Goal: Task Accomplishment & Management: Complete application form

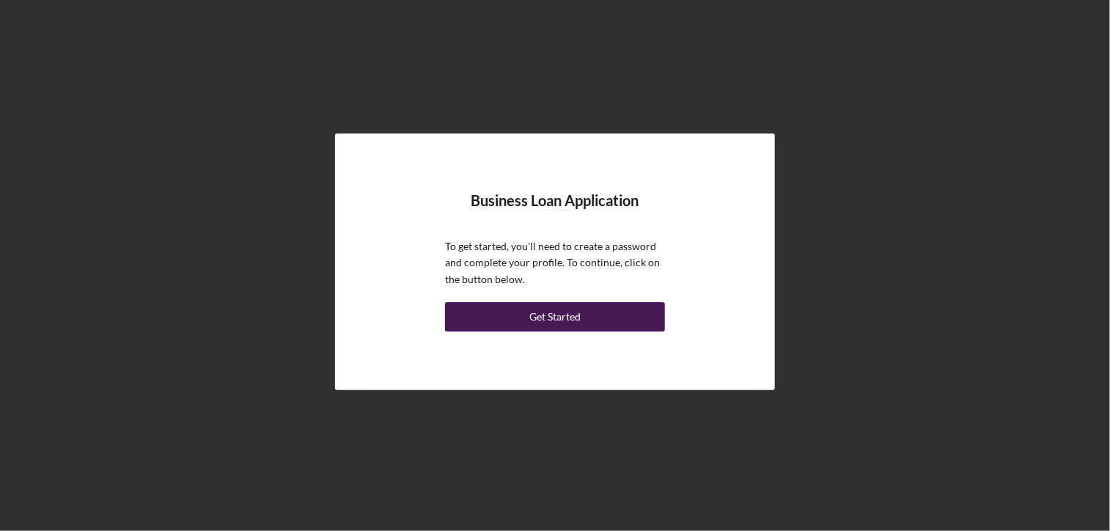
click at [551, 312] on div "Get Started" at bounding box center [554, 316] width 51 height 29
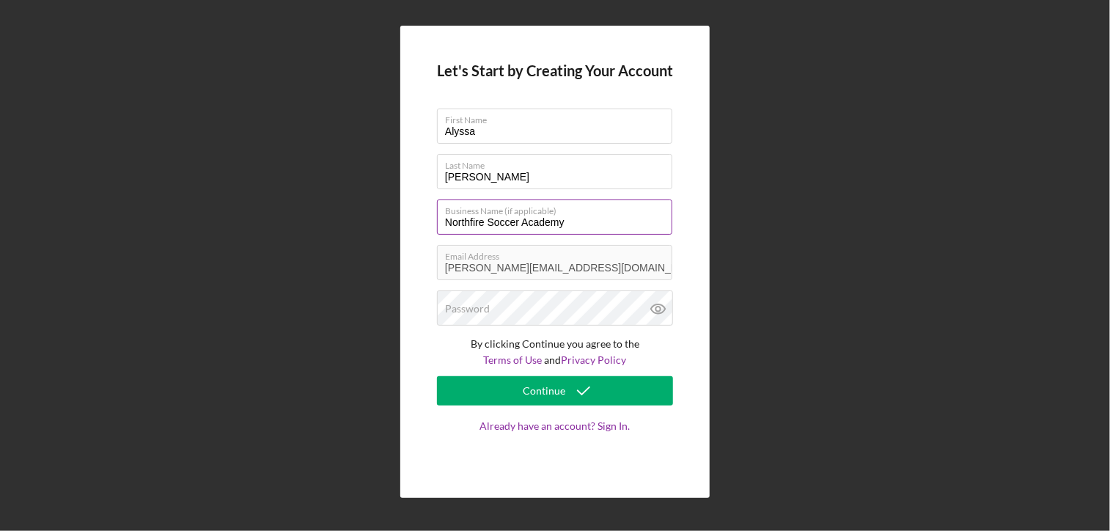
click at [581, 219] on input "Northfire Soccer Academy" at bounding box center [554, 216] width 235 height 35
type input "Northfire Soccer Academy LLC"
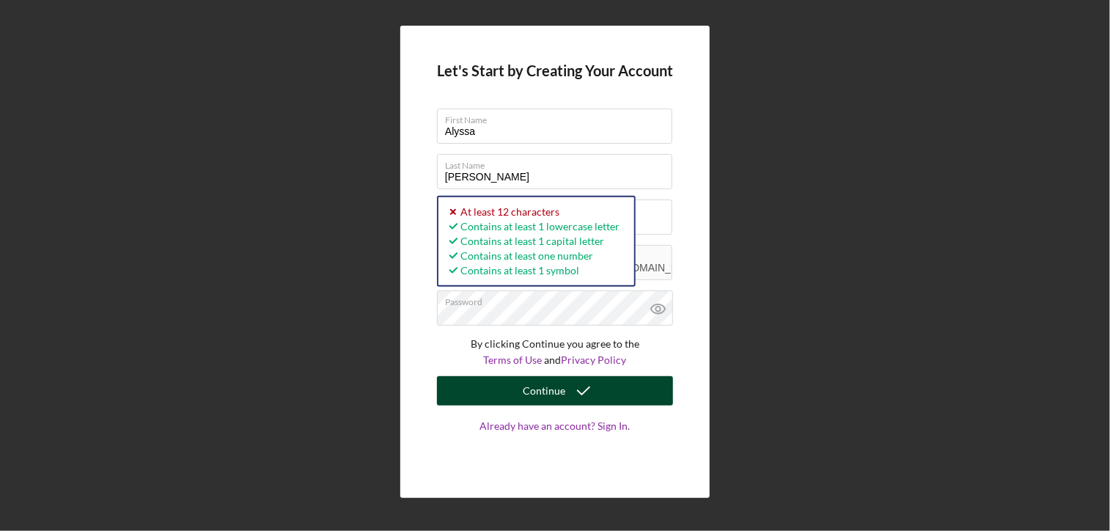
click at [573, 381] on icon "submit" at bounding box center [583, 391] width 37 height 37
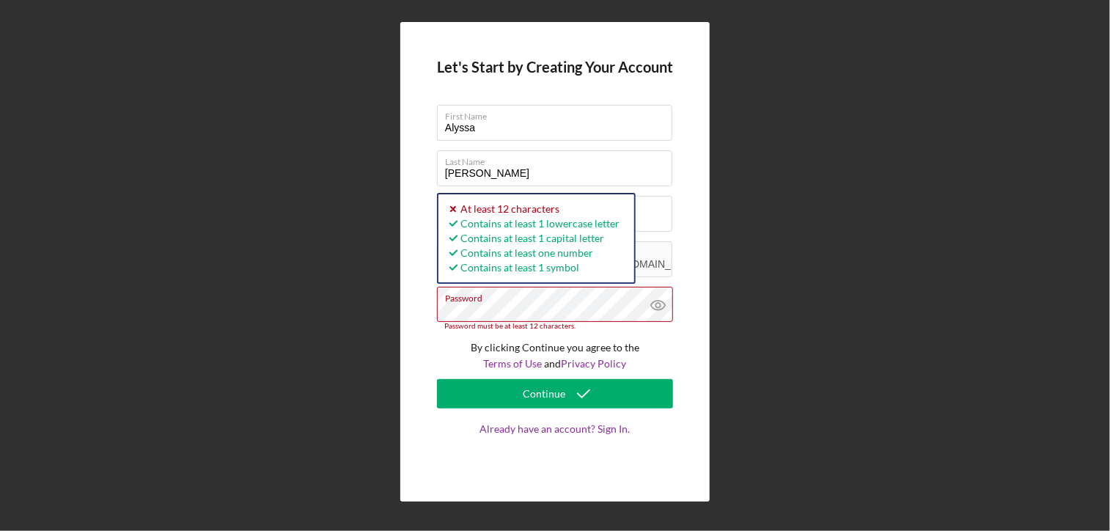
click at [425, 315] on div "Let's Start by Creating Your Account First Name [PERSON_NAME] Last Name [PERSON…" at bounding box center [554, 261] width 309 height 479
click at [396, 309] on div "Let's Start by Creating Your Account First Name [PERSON_NAME] Last Name [PERSON…" at bounding box center [555, 262] width 1096 height 524
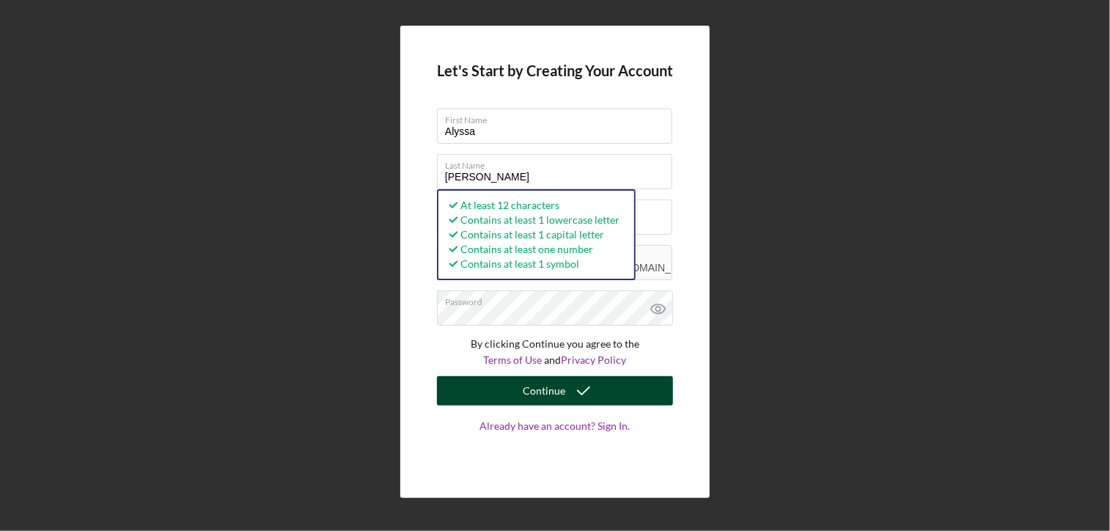
click at [533, 384] on div "Continue" at bounding box center [544, 390] width 43 height 29
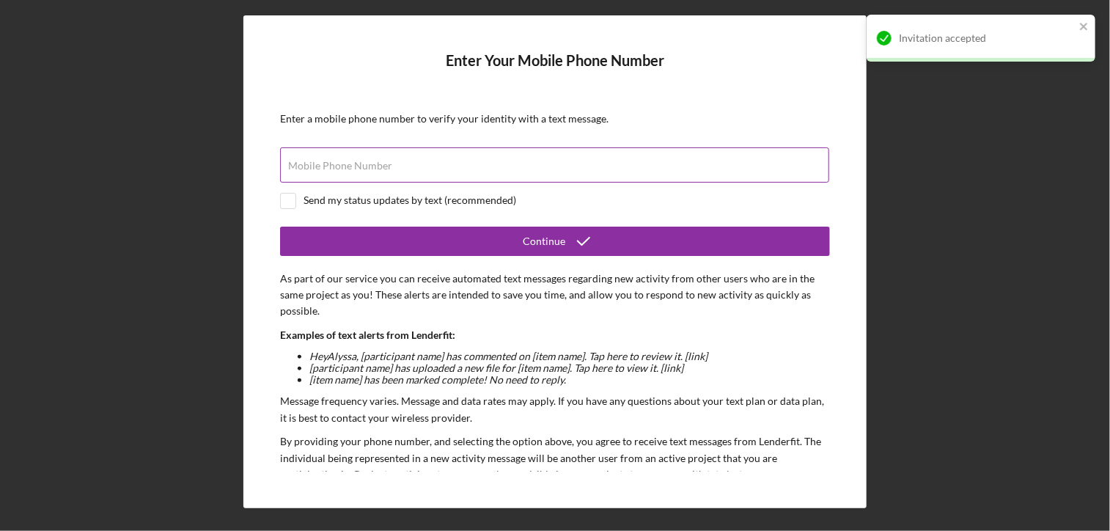
click at [411, 173] on input "Mobile Phone Number" at bounding box center [554, 164] width 549 height 35
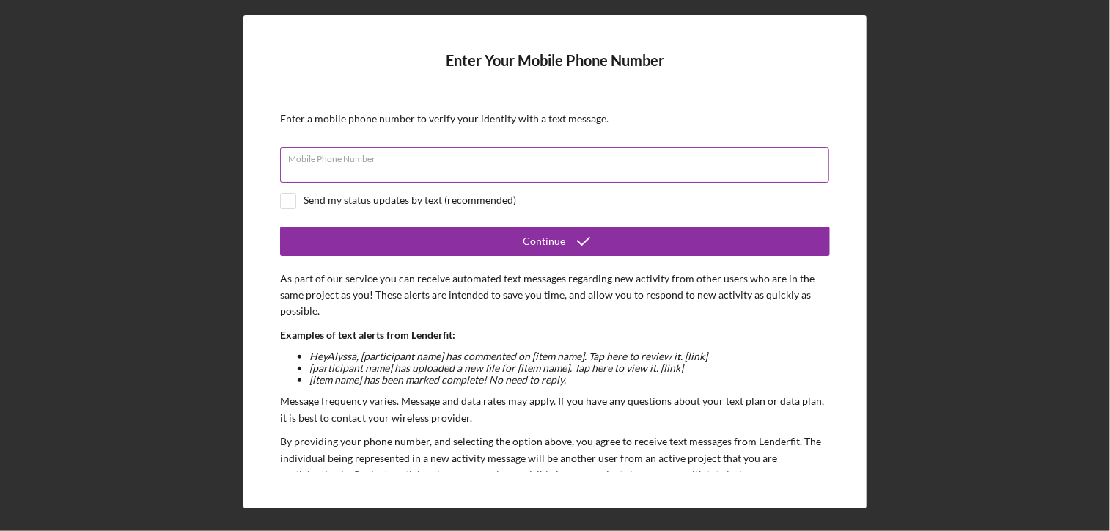
type input "[PHONE_NUMBER]"
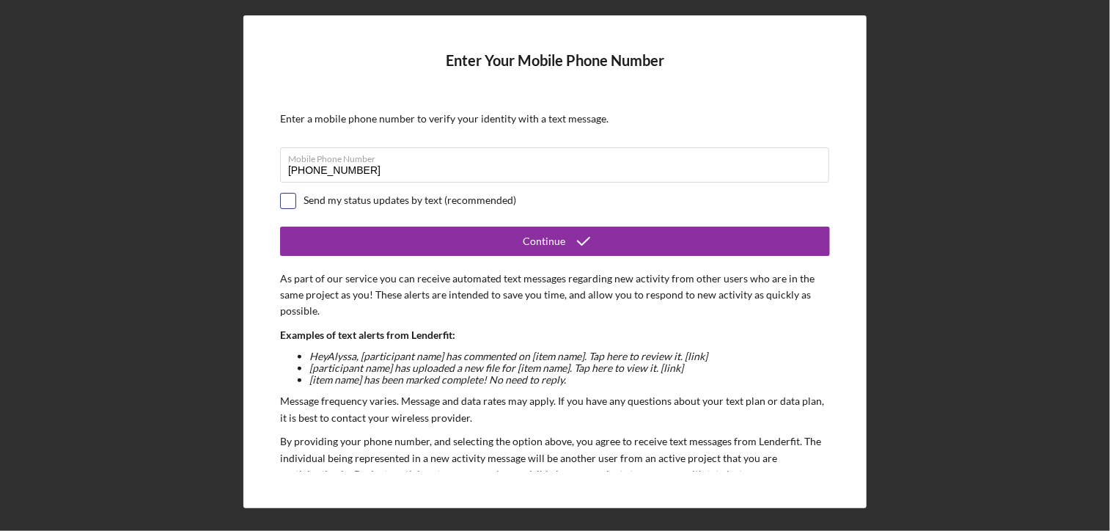
click at [287, 202] on input "checkbox" at bounding box center [288, 201] width 15 height 15
checkbox input "true"
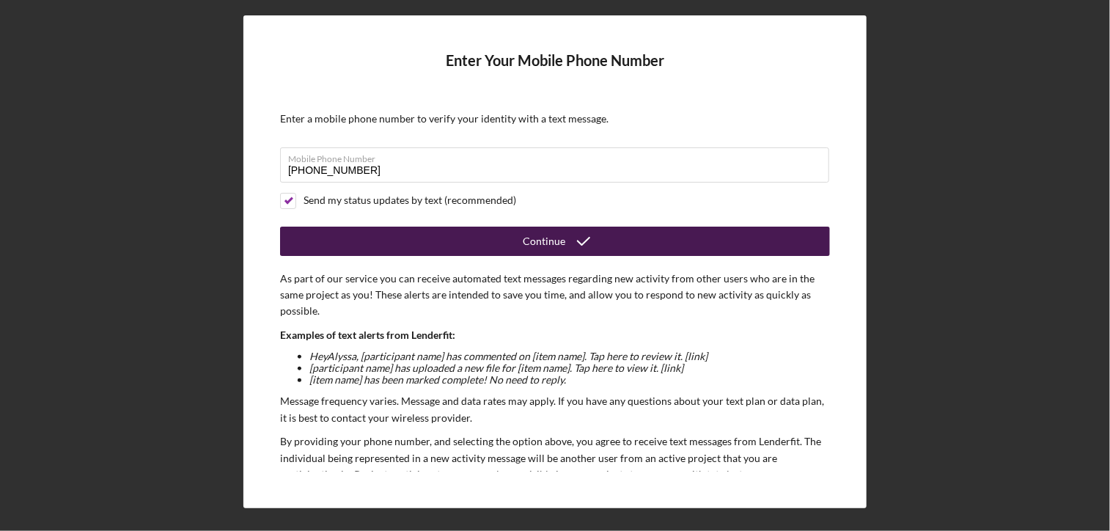
click at [332, 235] on button "Continue" at bounding box center [555, 241] width 550 height 29
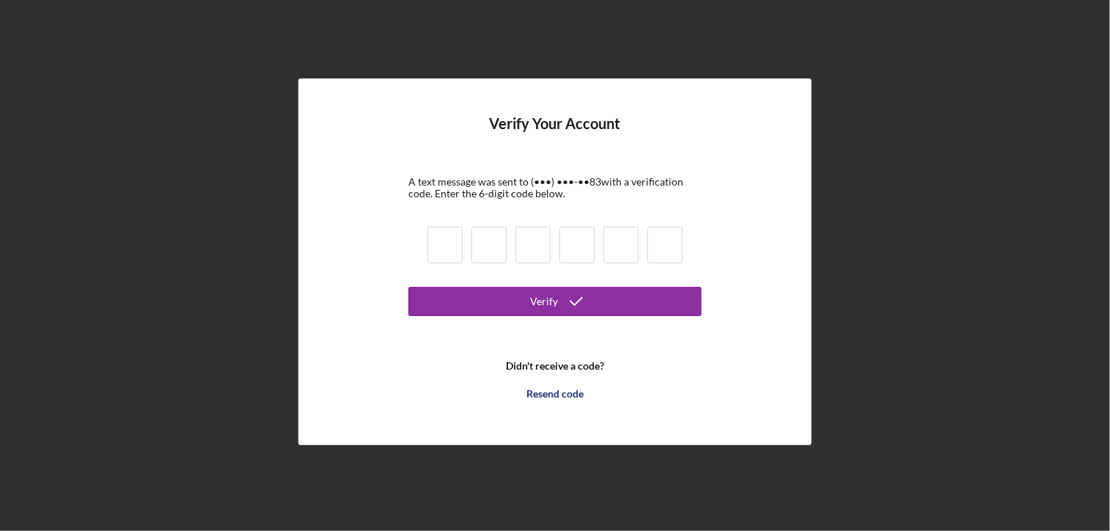
click at [434, 234] on input at bounding box center [445, 245] width 35 height 37
type input "8"
type input "1"
type input "7"
type input "6"
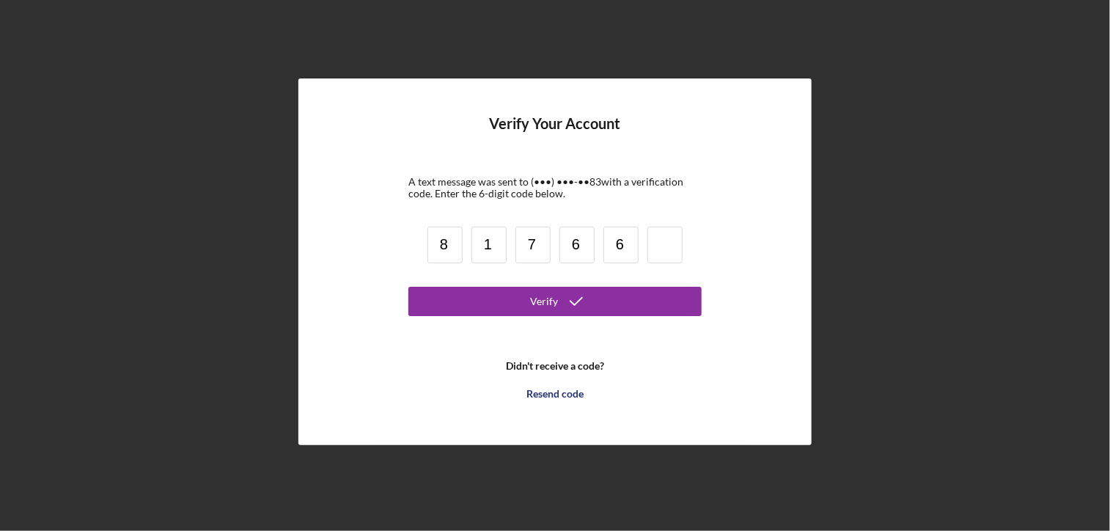
type input "6"
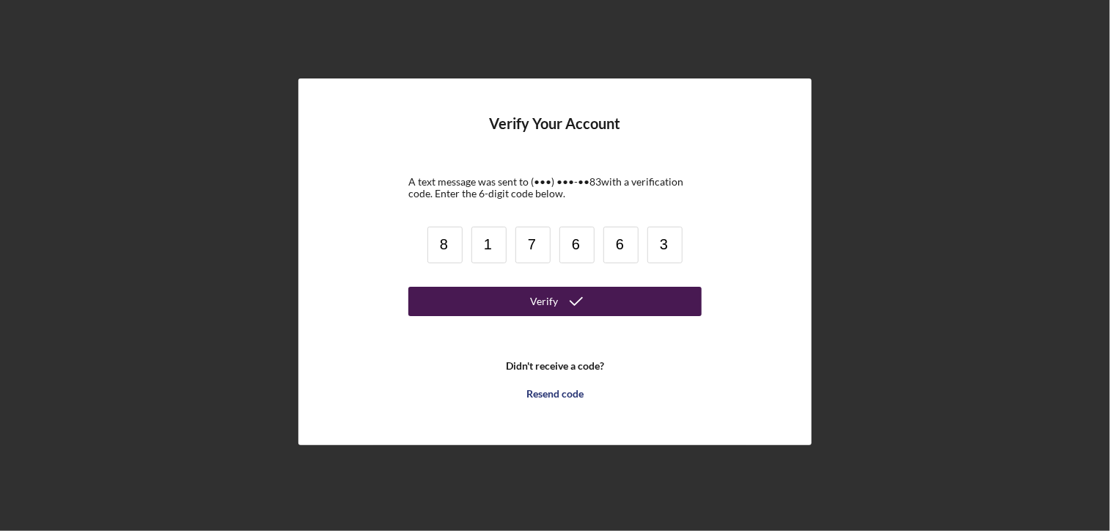
type input "3"
click at [518, 305] on button "Verify" at bounding box center [554, 301] width 293 height 29
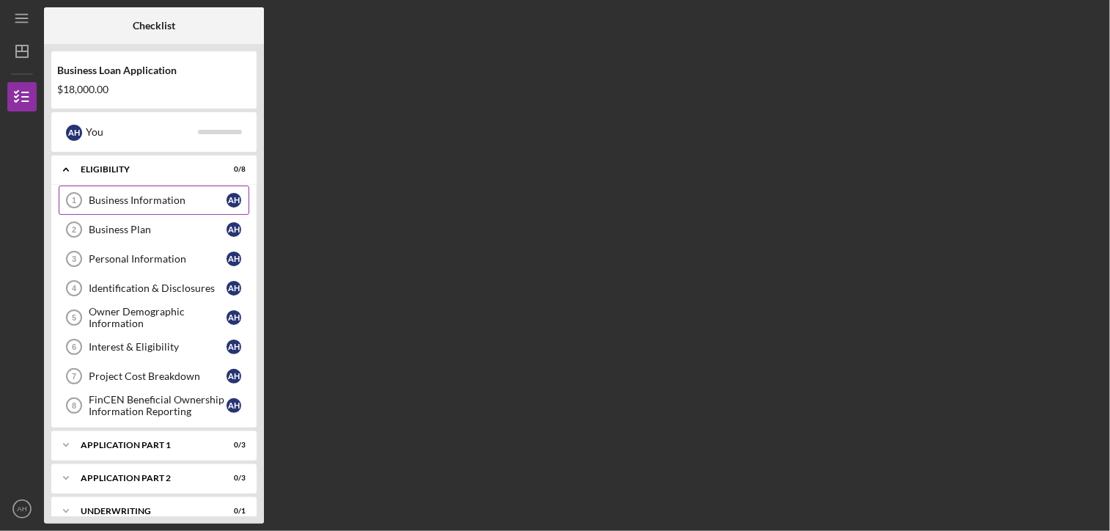
click at [205, 202] on div "Business Information" at bounding box center [158, 200] width 138 height 12
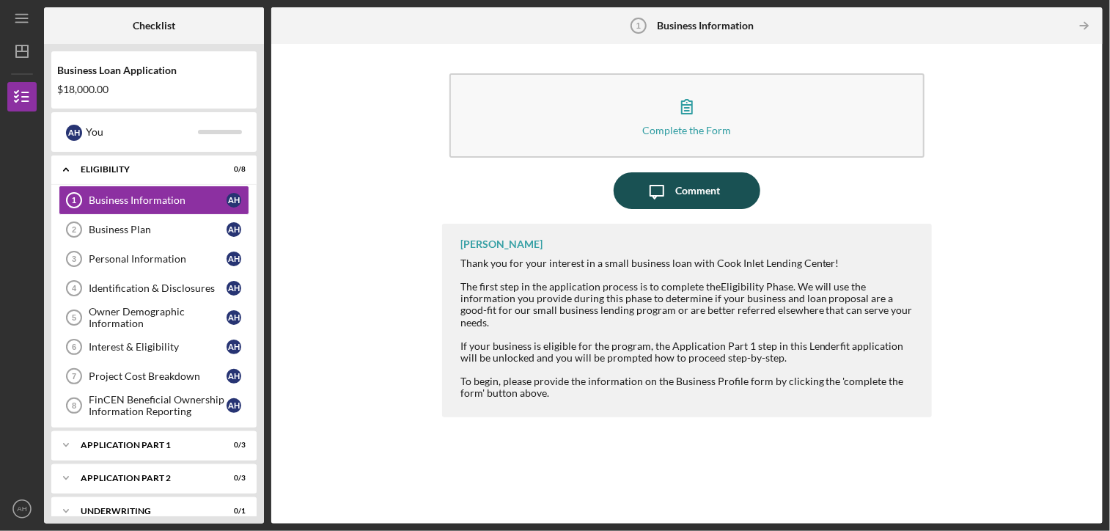
click at [644, 204] on icon "Icon/Message" at bounding box center [657, 190] width 37 height 37
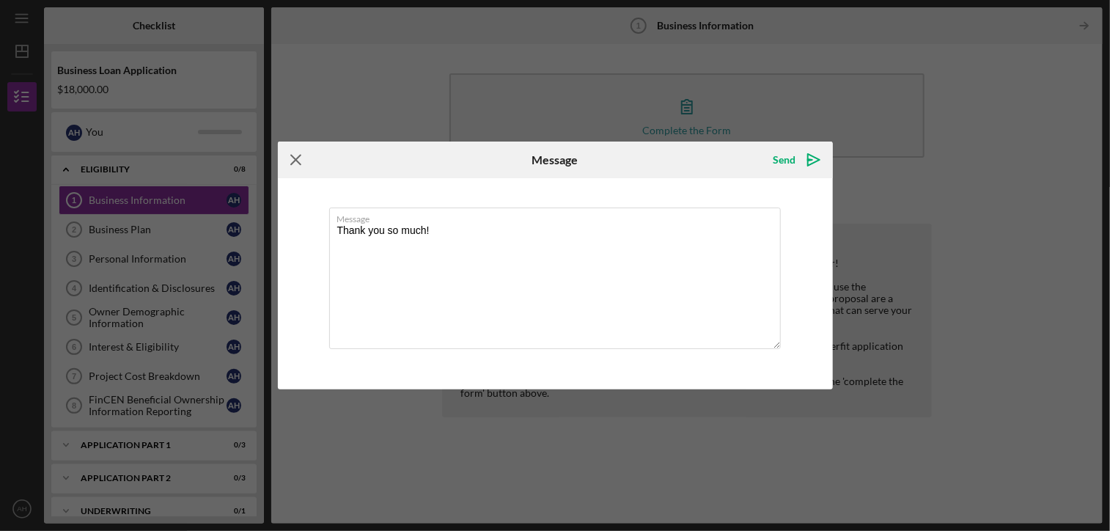
type textarea "Thank you so much!"
click at [290, 153] on icon "Icon/Menu Close" at bounding box center [296, 160] width 37 height 37
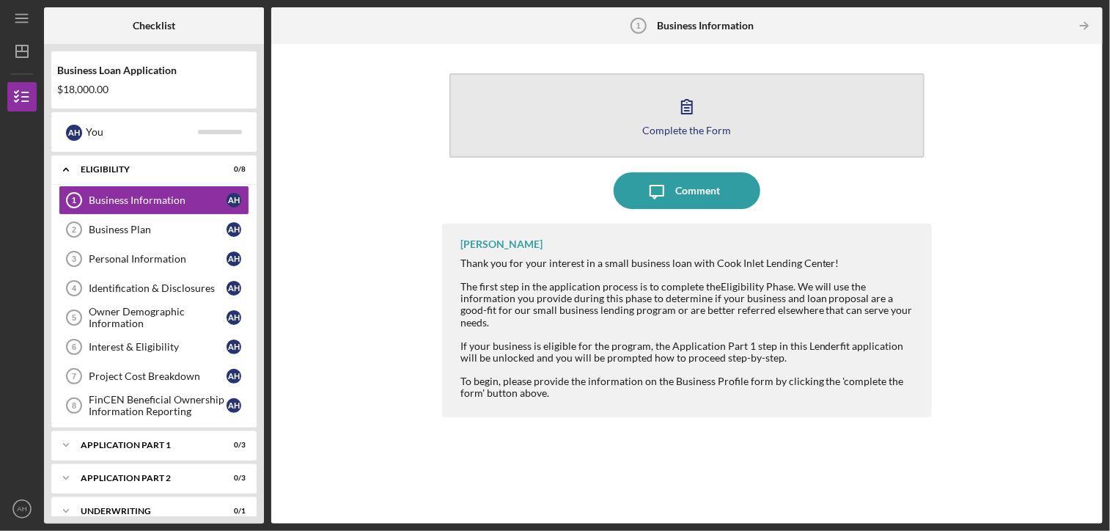
click at [695, 116] on icon "button" at bounding box center [687, 106] width 37 height 37
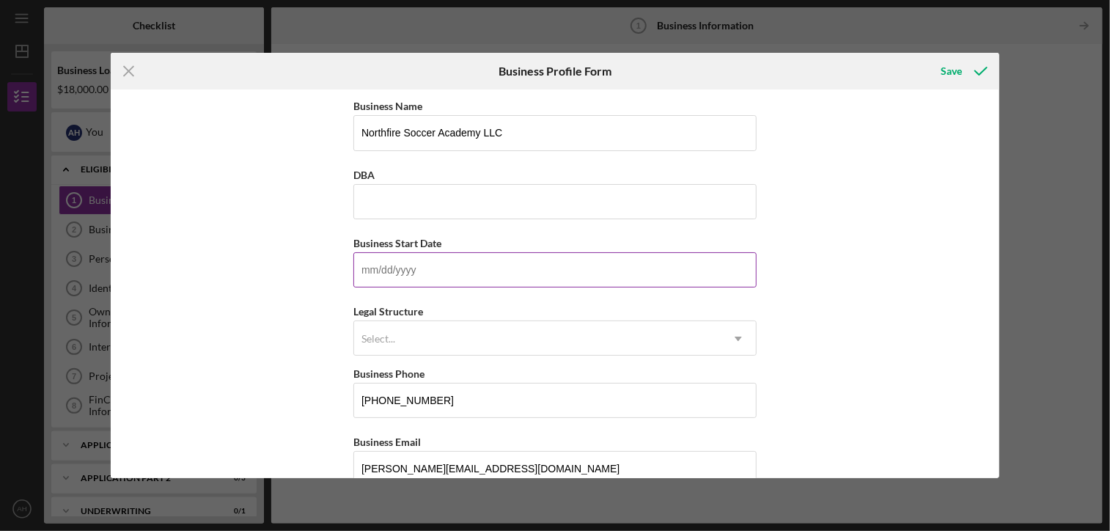
click at [579, 253] on input "Business Start Date" at bounding box center [554, 269] width 403 height 35
type input "[DATE]"
click at [463, 340] on div "Select..." at bounding box center [537, 339] width 367 height 34
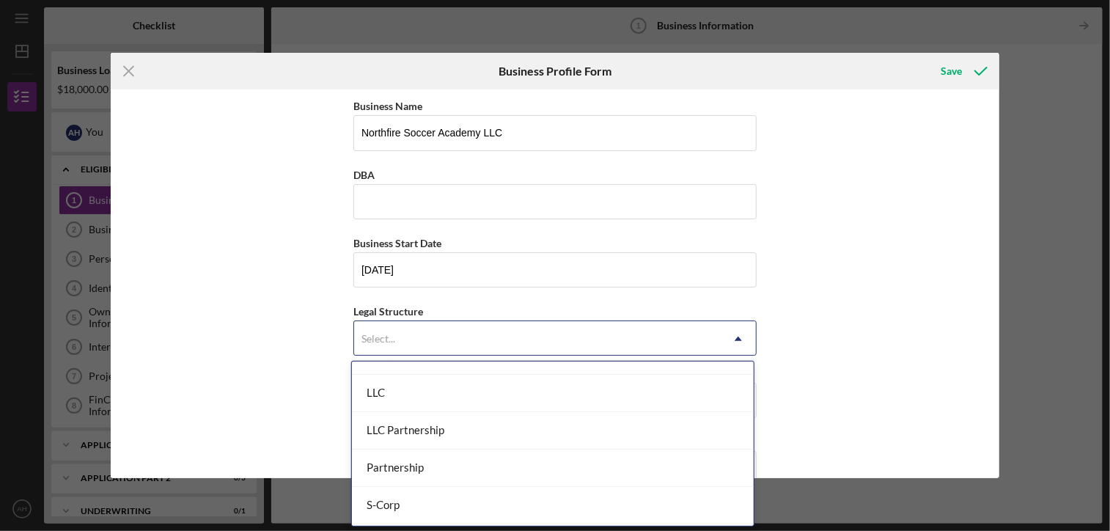
scroll to position [247, 0]
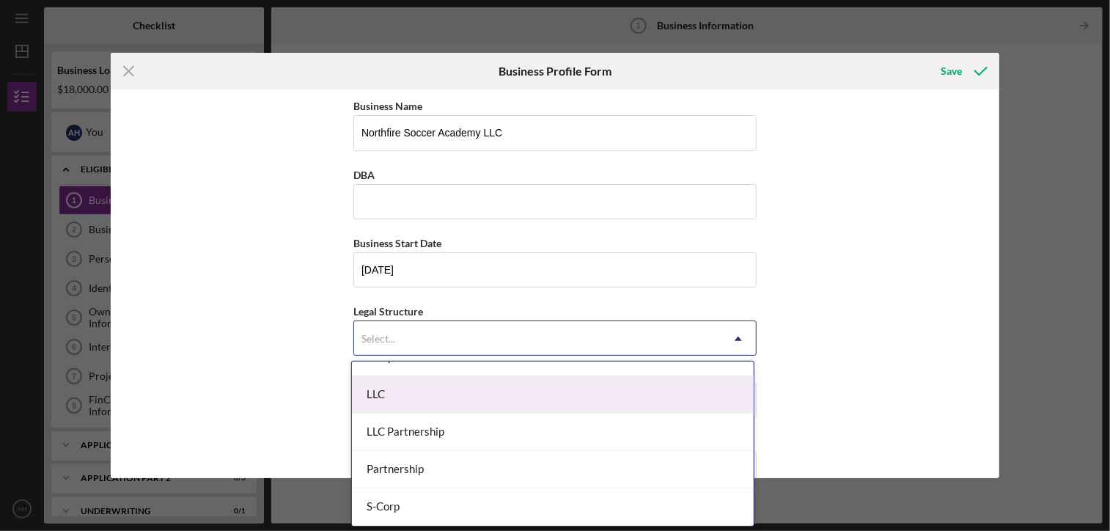
click at [477, 401] on div "LLC" at bounding box center [553, 394] width 402 height 37
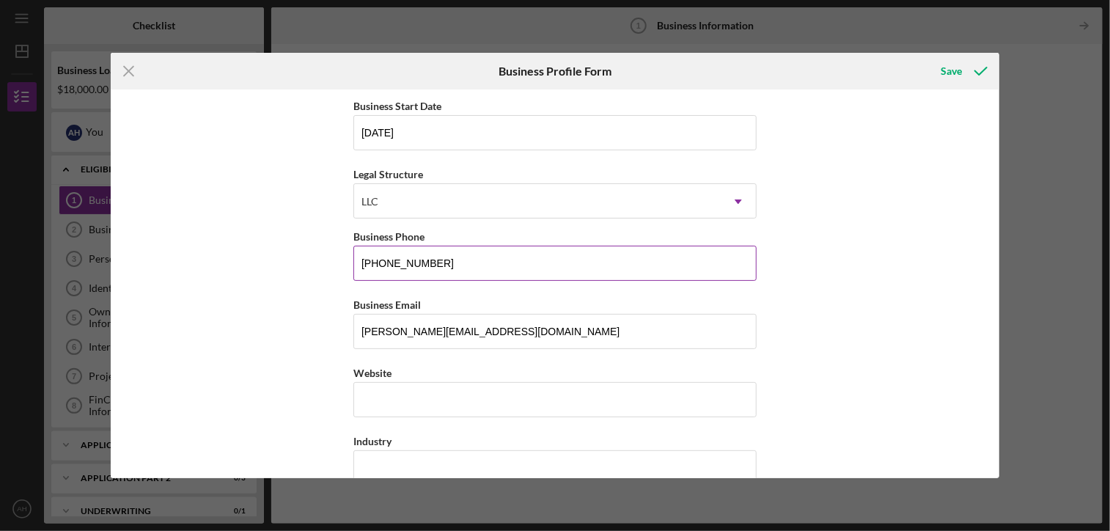
scroll to position [147, 0]
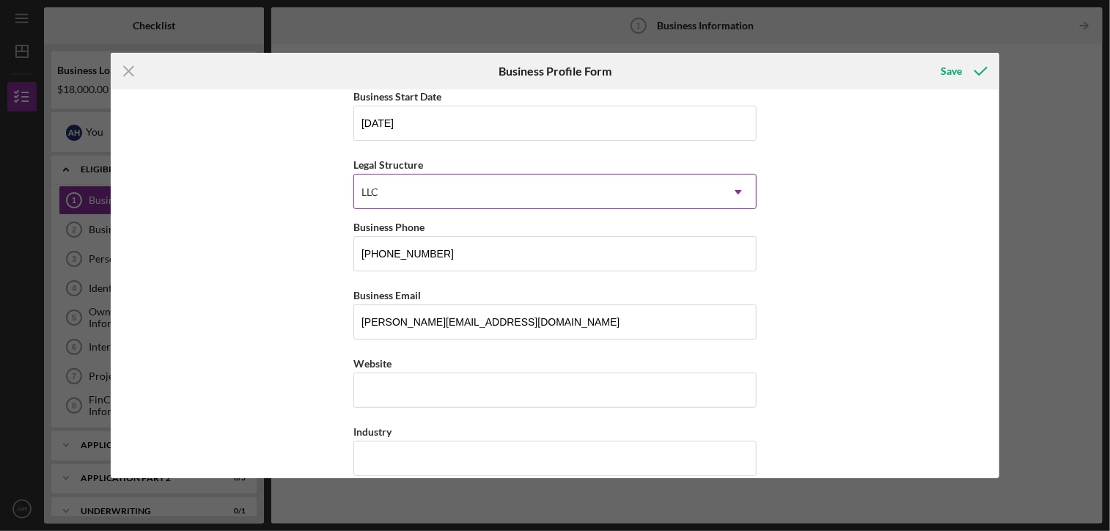
click at [496, 205] on div "LLC" at bounding box center [537, 192] width 367 height 34
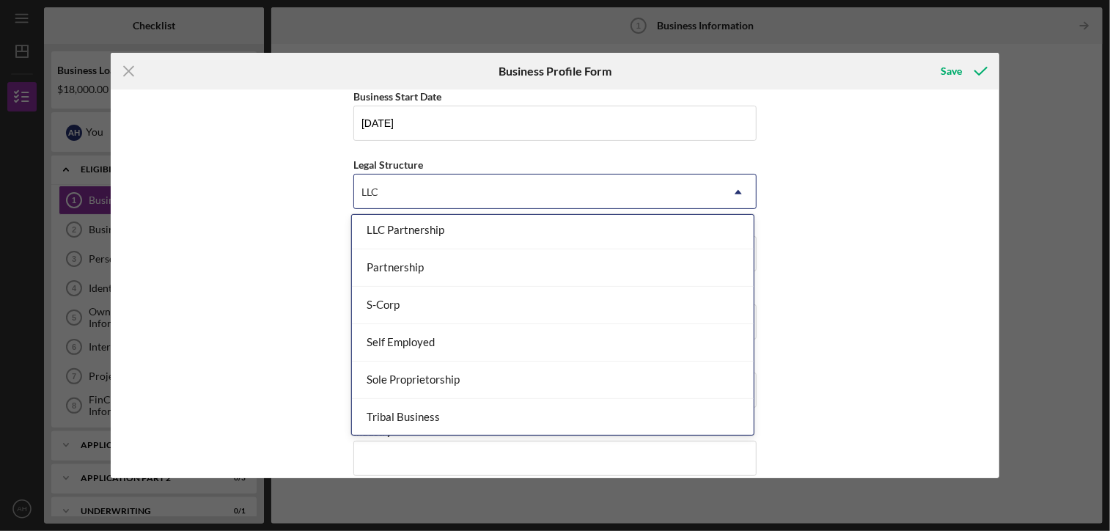
scroll to position [308, 0]
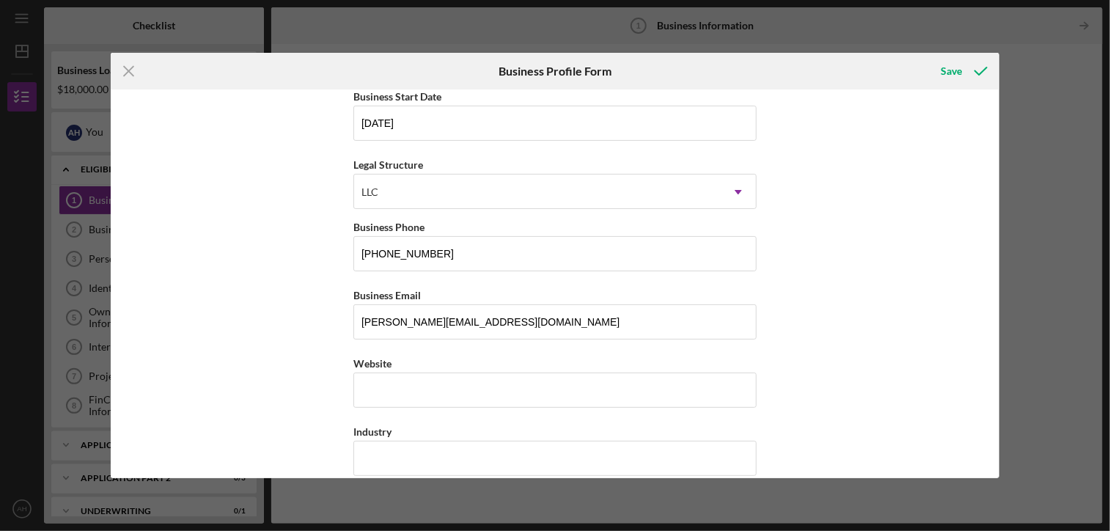
click at [883, 334] on div "Business Name Northfire Soccer Academy LLC DBA Business Start Date [DATE] Legal…" at bounding box center [555, 283] width 888 height 388
click at [571, 381] on input "Website" at bounding box center [554, 390] width 403 height 35
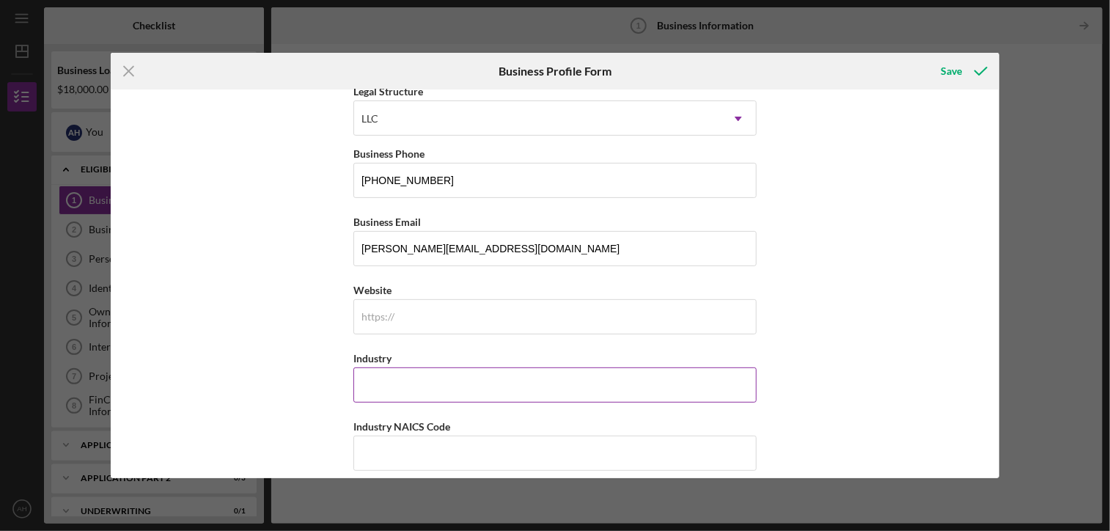
click at [557, 384] on input "Industry" at bounding box center [554, 384] width 403 height 35
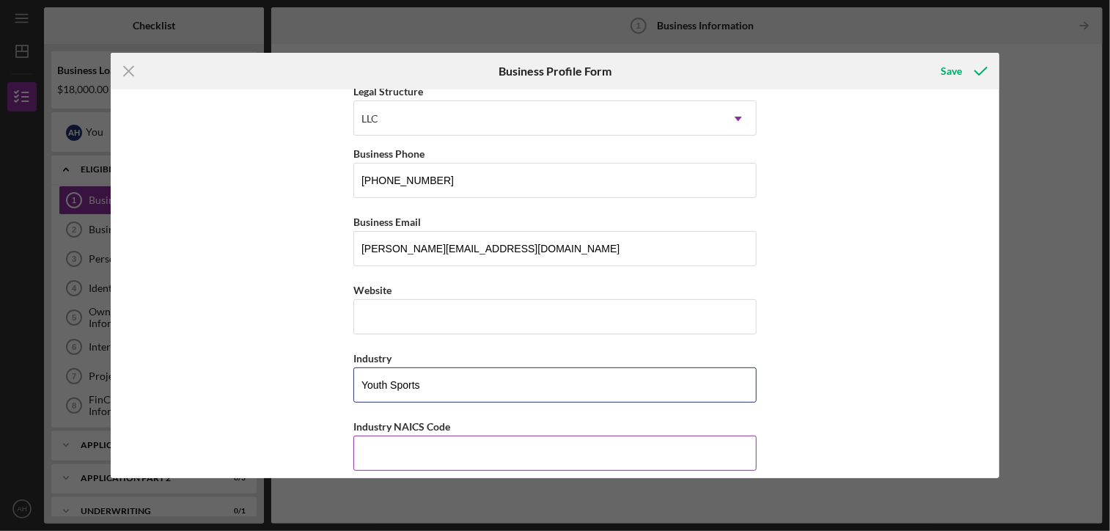
type input "Youth Sports"
click at [529, 444] on input "Industry NAICS Code" at bounding box center [554, 453] width 403 height 35
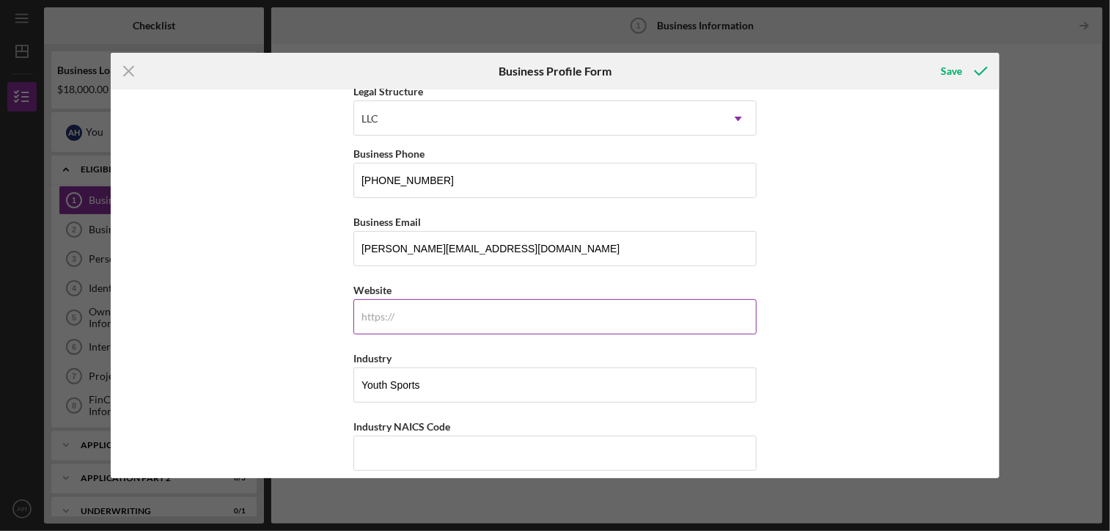
paste input "[DOMAIN_NAME][URL][DOMAIN_NAME]"
type input "[DOMAIN_NAME][URL][DOMAIN_NAME]"
click at [456, 375] on input "Youth Sports" at bounding box center [554, 384] width 403 height 35
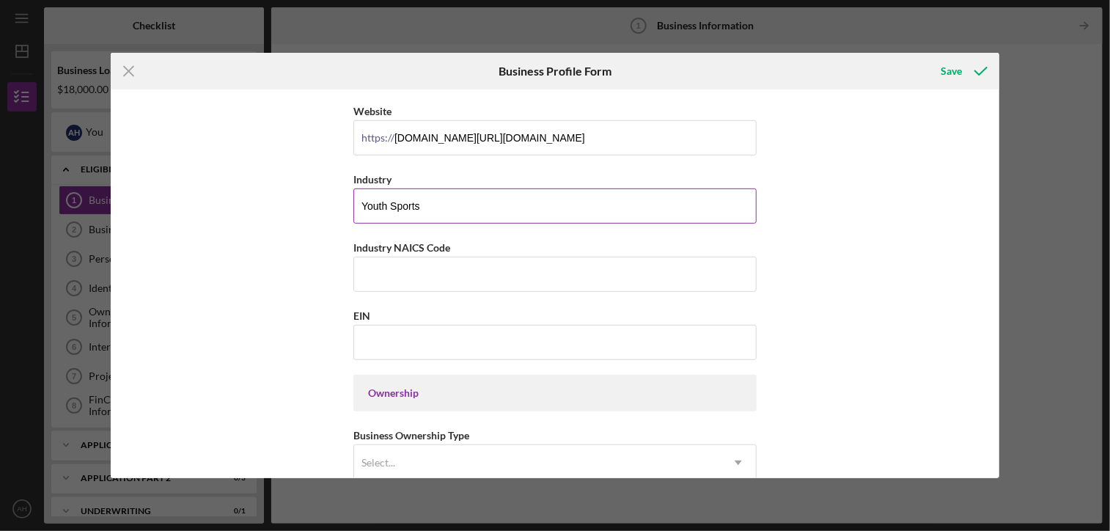
scroll to position [440, 0]
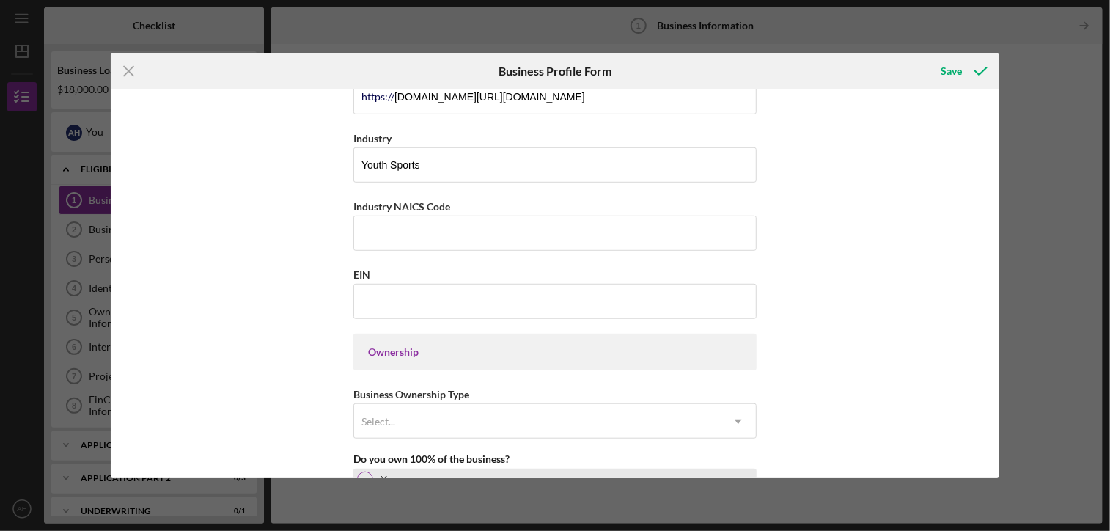
click at [373, 477] on div "Yes" at bounding box center [554, 480] width 403 height 22
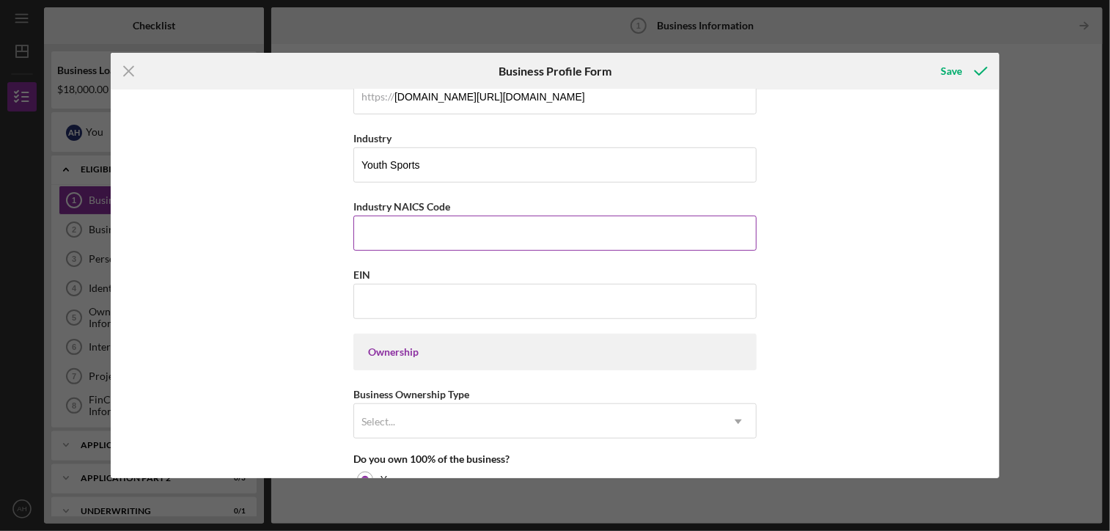
click at [415, 240] on input "Industry NAICS Code" at bounding box center [554, 233] width 403 height 35
type input "81"
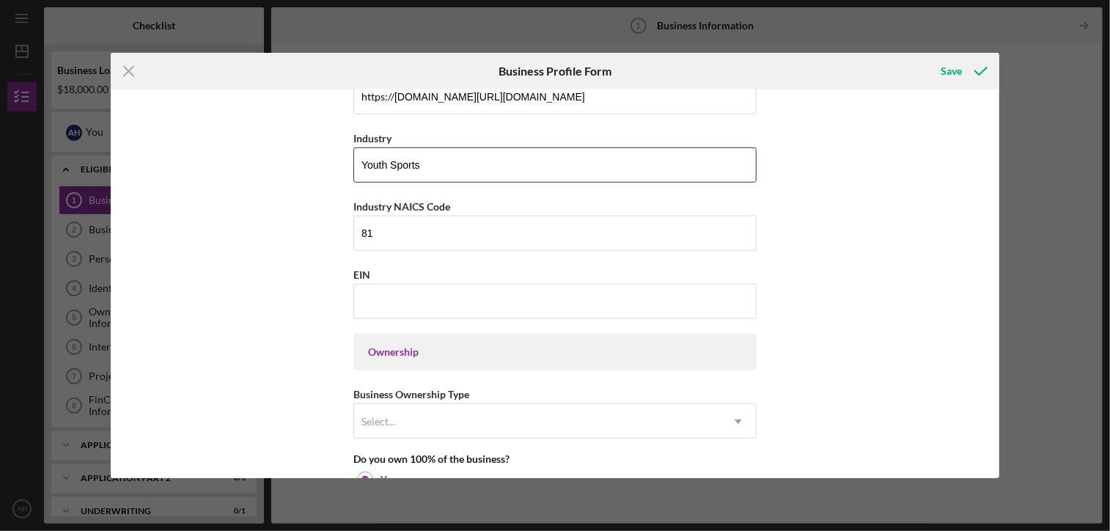
drag, startPoint x: 439, startPoint y: 166, endPoint x: 351, endPoint y: 164, distance: 88.0
click at [351, 164] on div "Business Name Northfire Soccer Academy LLC DBA Business Start Date [DATE] Legal…" at bounding box center [555, 283] width 888 height 388
type input "Other Services (Except Public Administration)"
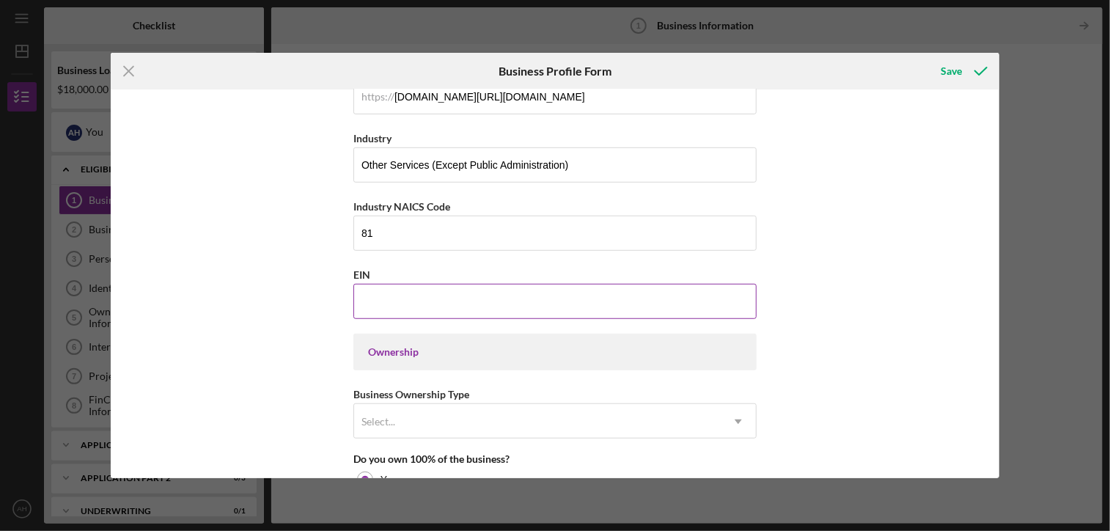
click at [410, 284] on input "EIN" at bounding box center [554, 301] width 403 height 35
type input "[US_EMPLOYER_IDENTIFICATION_NUMBER]"
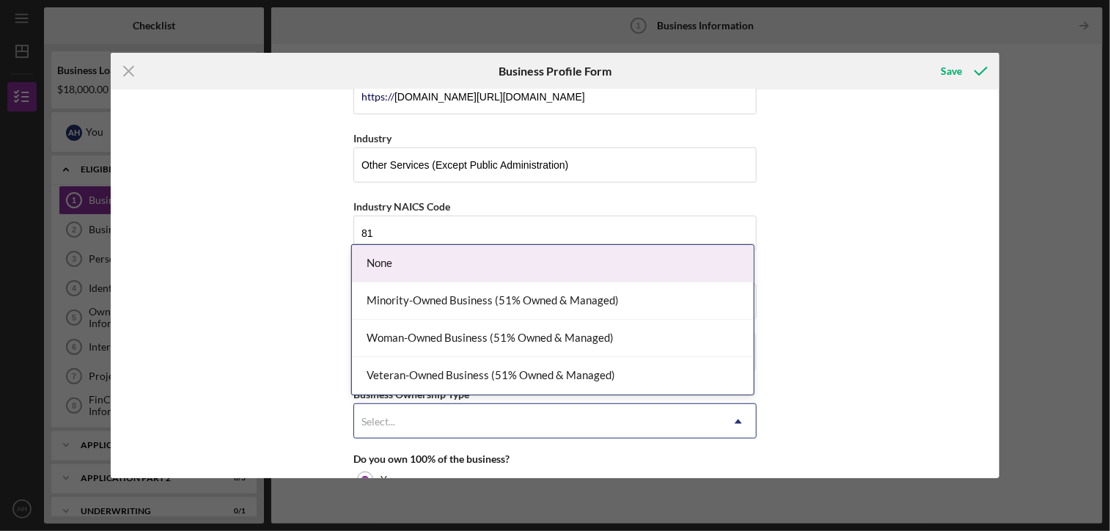
click at [418, 417] on div "Select..." at bounding box center [537, 422] width 367 height 34
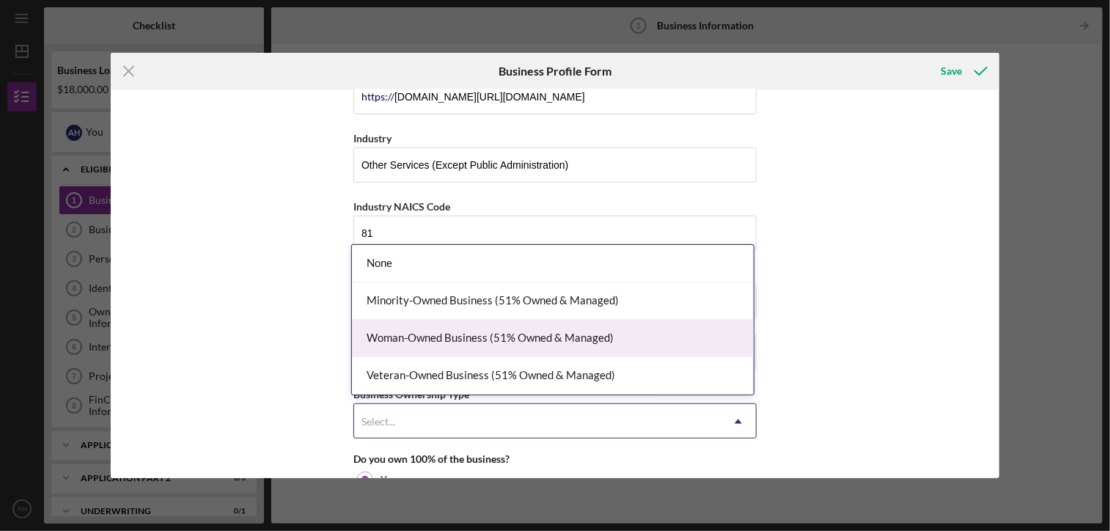
click at [443, 334] on div "Woman-Owned Business (51% Owned & Managed)" at bounding box center [553, 338] width 402 height 37
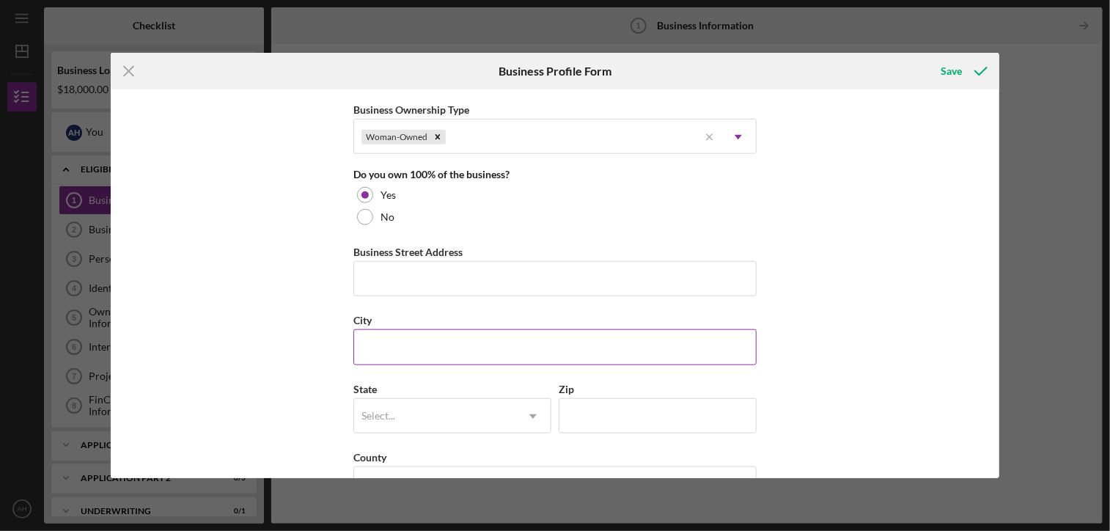
scroll to position [733, 0]
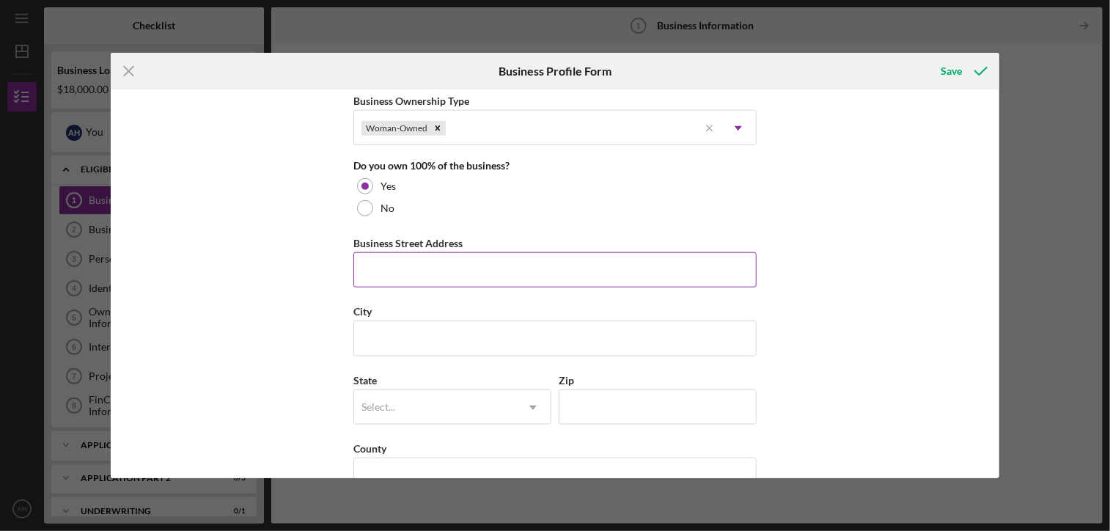
click at [471, 282] on input "Business Street Address" at bounding box center [554, 269] width 403 height 35
type input "21536 [PERSON_NAME] St"
type input "Chugiak"
type input "99567"
type input "AK"
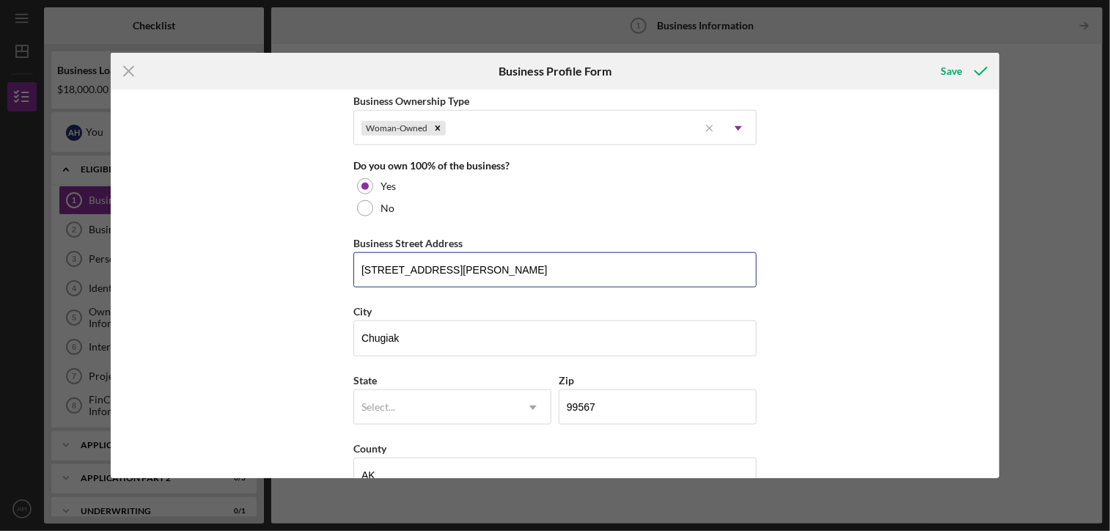
type input "[STREET_ADDRESS][PERSON_NAME]"
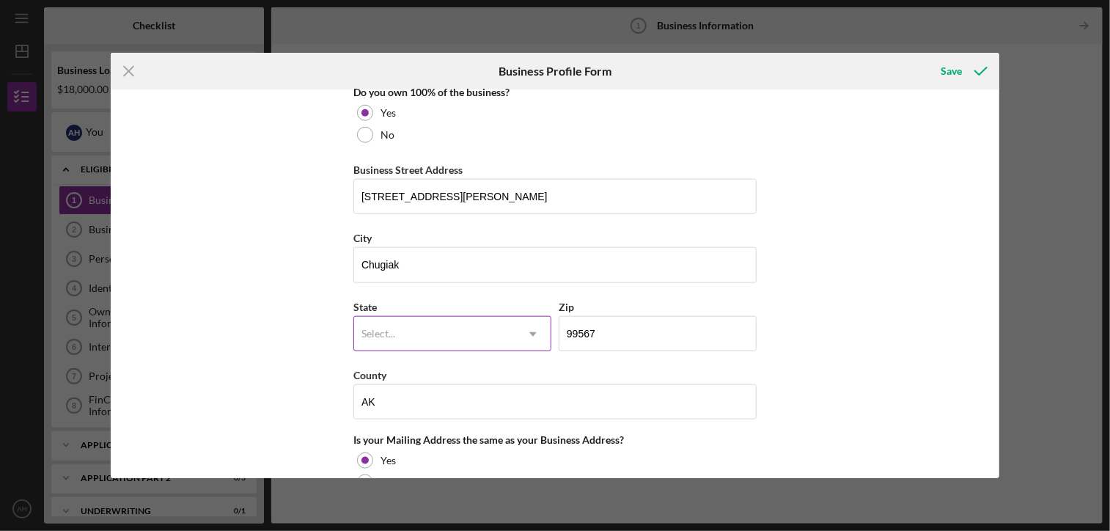
click at [468, 322] on div "Select..." at bounding box center [434, 335] width 161 height 34
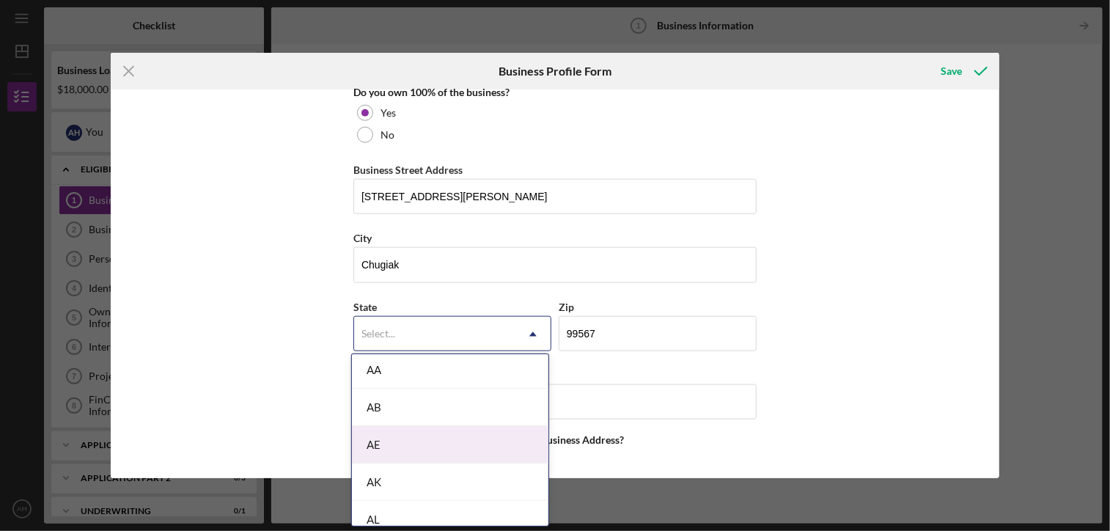
scroll to position [73, 0]
click at [425, 445] on div "AK" at bounding box center [450, 448] width 197 height 37
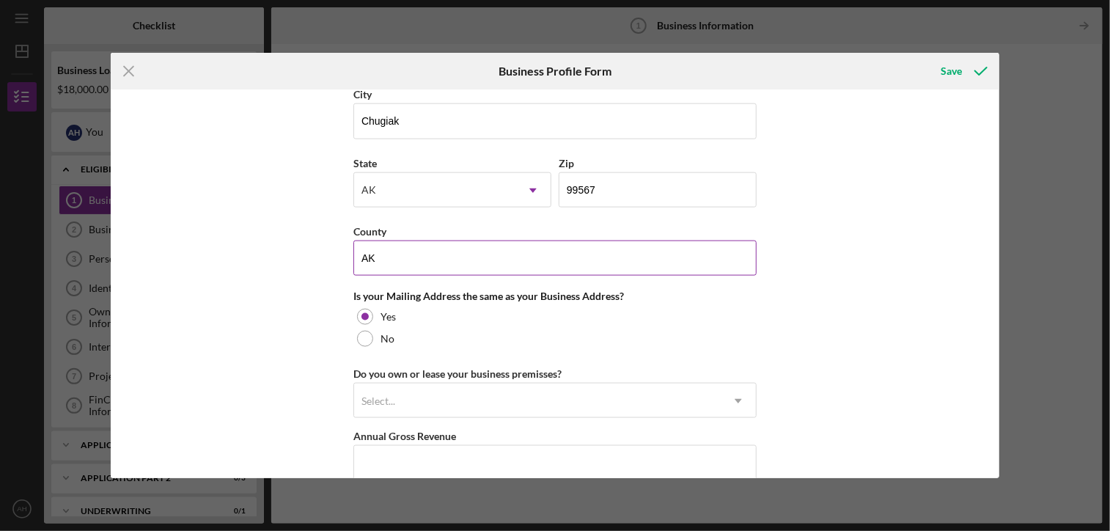
scroll to position [953, 0]
click at [433, 255] on input "AK" at bounding box center [554, 255] width 403 height 35
type input "Anchorage"
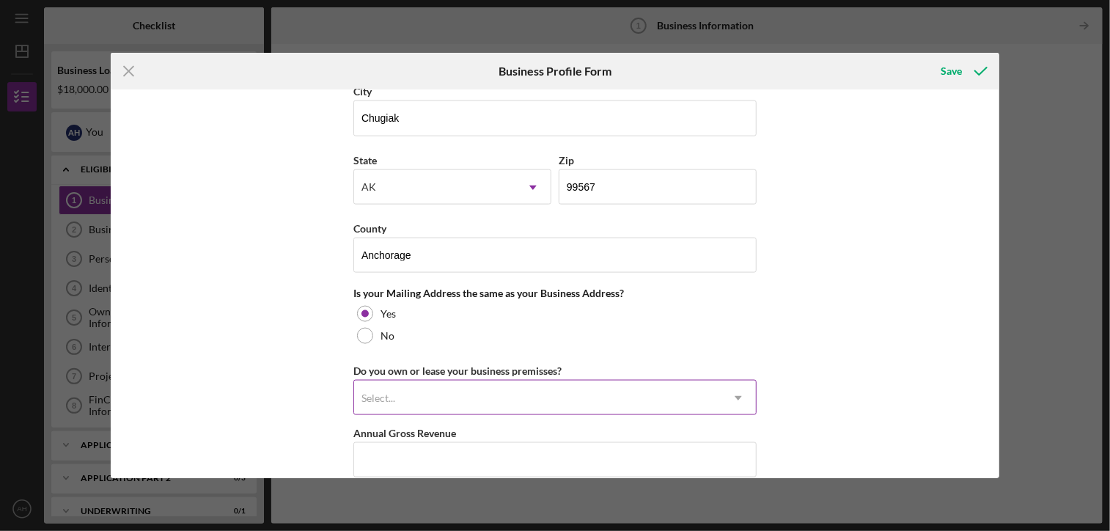
click at [437, 385] on div "Select..." at bounding box center [537, 398] width 367 height 34
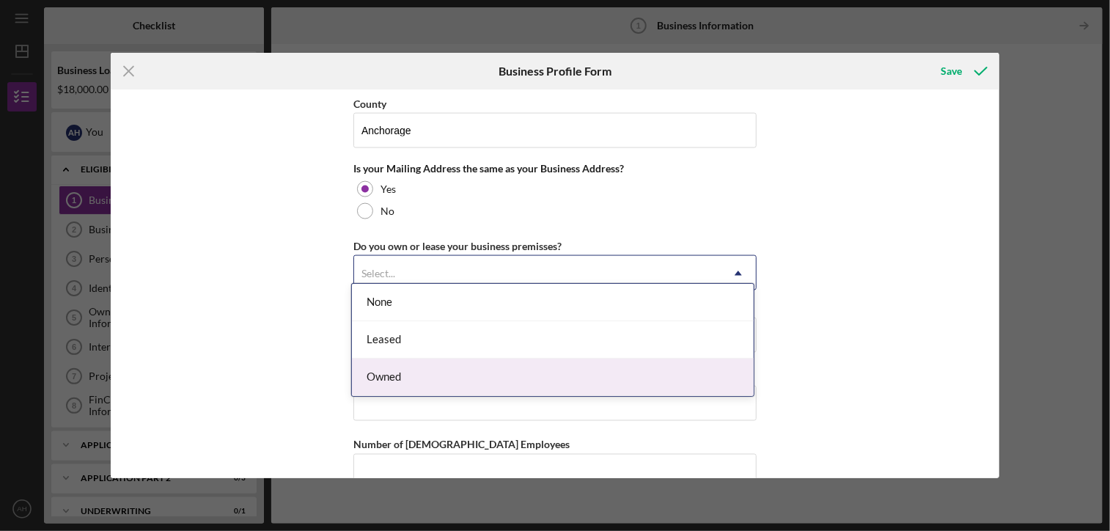
scroll to position [1100, 0]
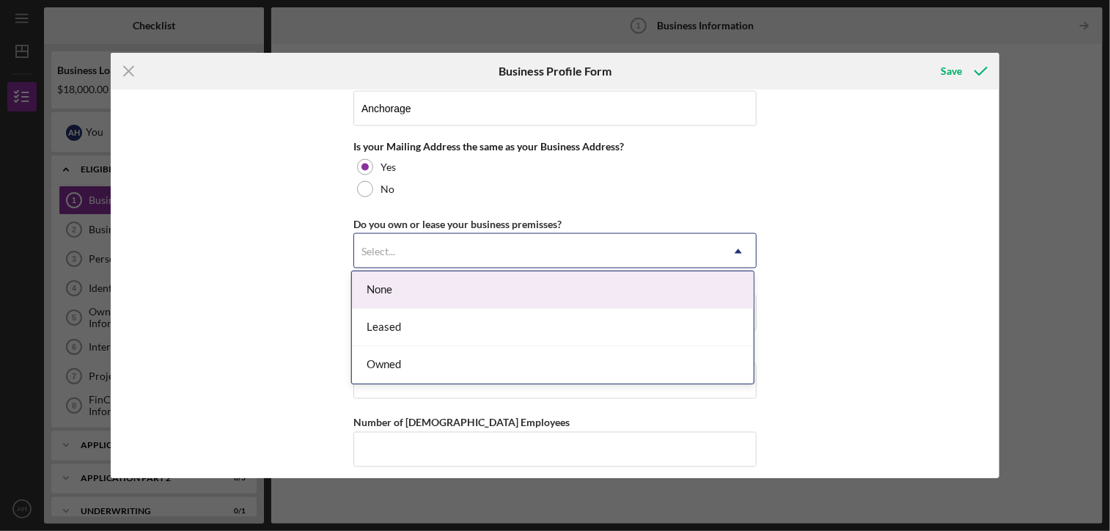
click at [414, 298] on div "None" at bounding box center [553, 289] width 402 height 37
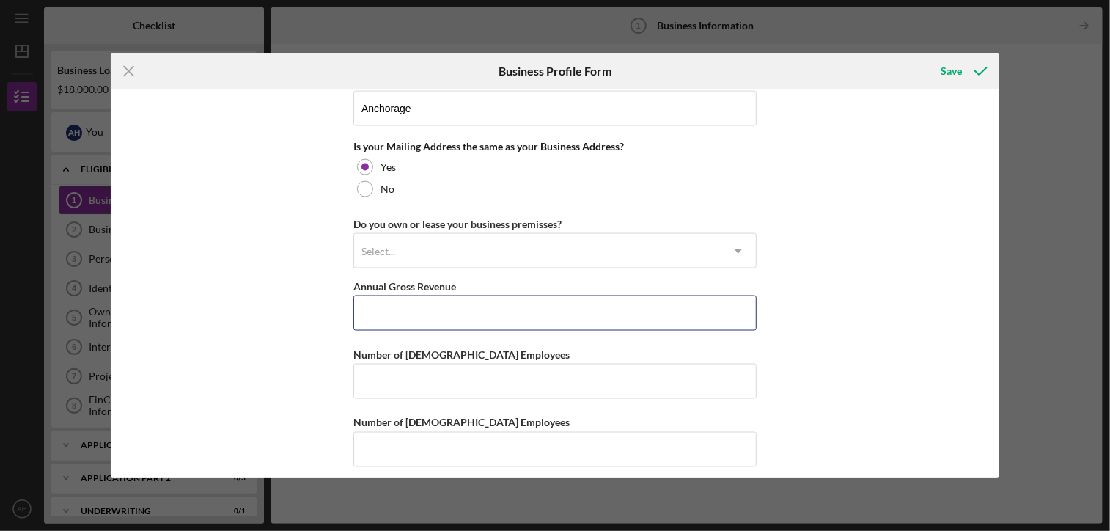
click at [414, 298] on input "Annual Gross Revenue" at bounding box center [554, 313] width 403 height 35
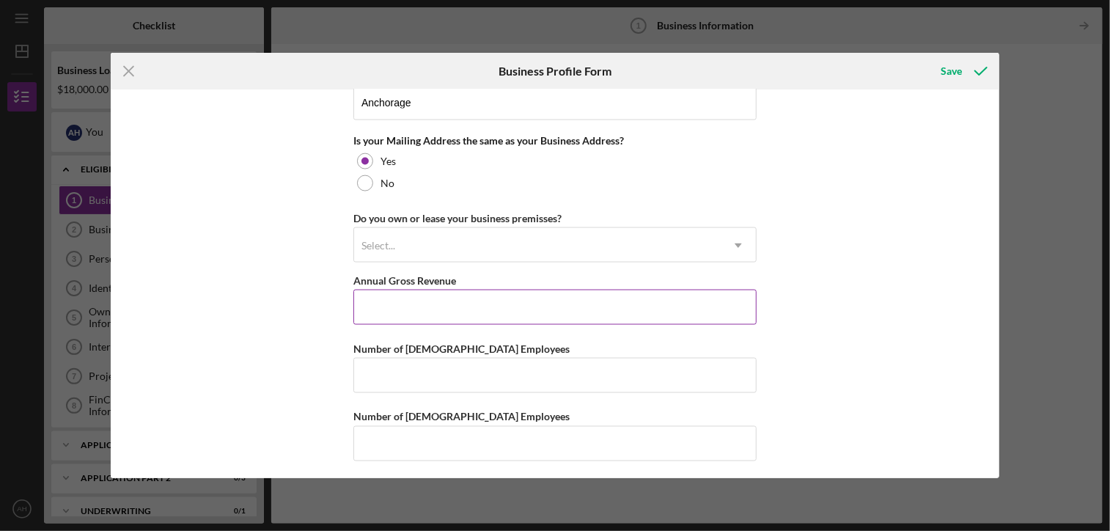
click at [440, 304] on input "Annual Gross Revenue" at bounding box center [554, 307] width 403 height 35
click at [468, 381] on input "Number of [DEMOGRAPHIC_DATA] Employees" at bounding box center [554, 375] width 403 height 35
type input "1"
click at [473, 433] on input "Number of [DEMOGRAPHIC_DATA] Employees" at bounding box center [554, 443] width 403 height 35
drag, startPoint x: 473, startPoint y: 433, endPoint x: 716, endPoint y: 380, distance: 248.4
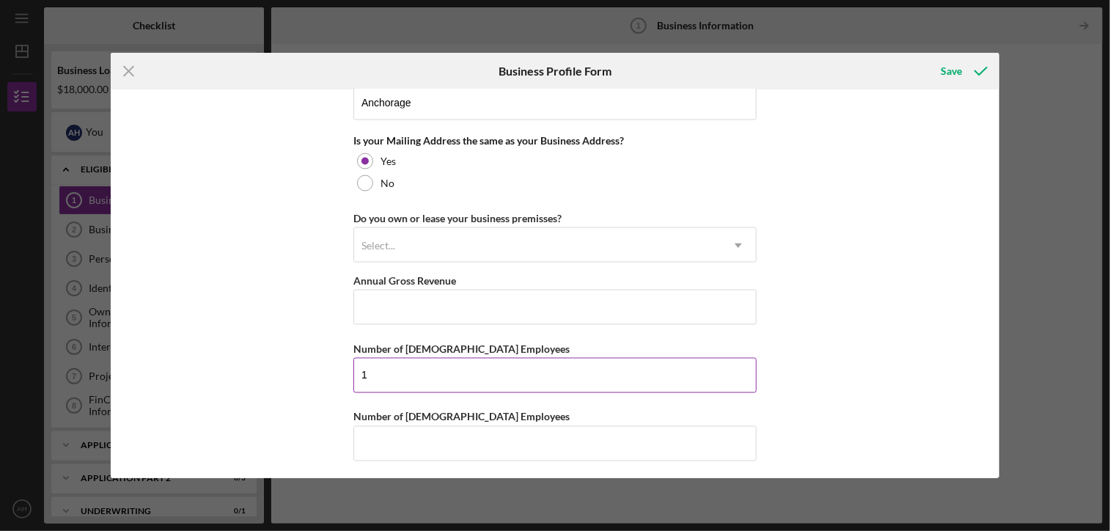
click at [716, 380] on input "1" at bounding box center [554, 375] width 403 height 35
click at [667, 445] on input "Number of [DEMOGRAPHIC_DATA] Employees" at bounding box center [554, 443] width 403 height 35
type input "1"
click at [950, 66] on div "Save" at bounding box center [952, 70] width 21 height 29
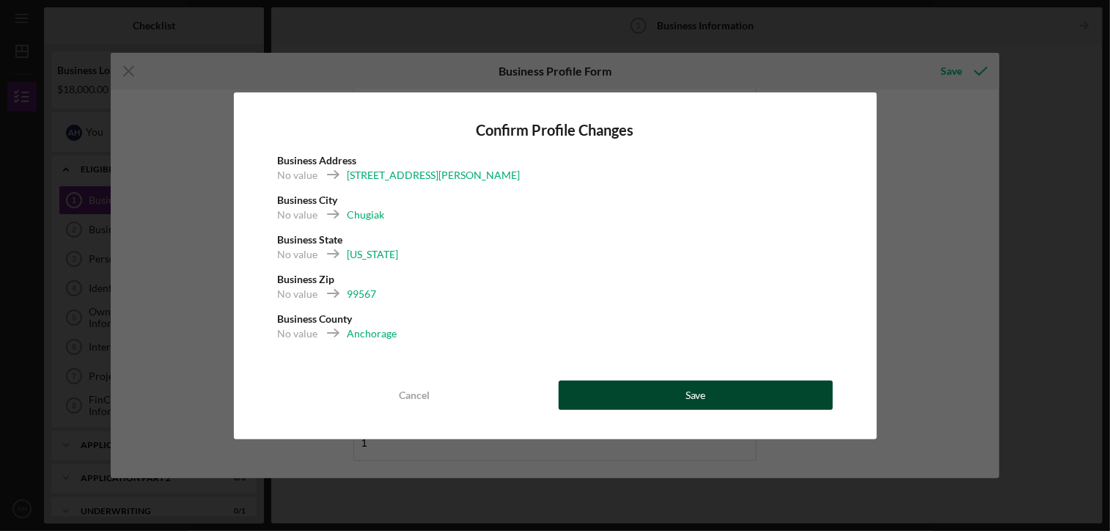
click at [633, 392] on button "Save" at bounding box center [696, 395] width 274 height 29
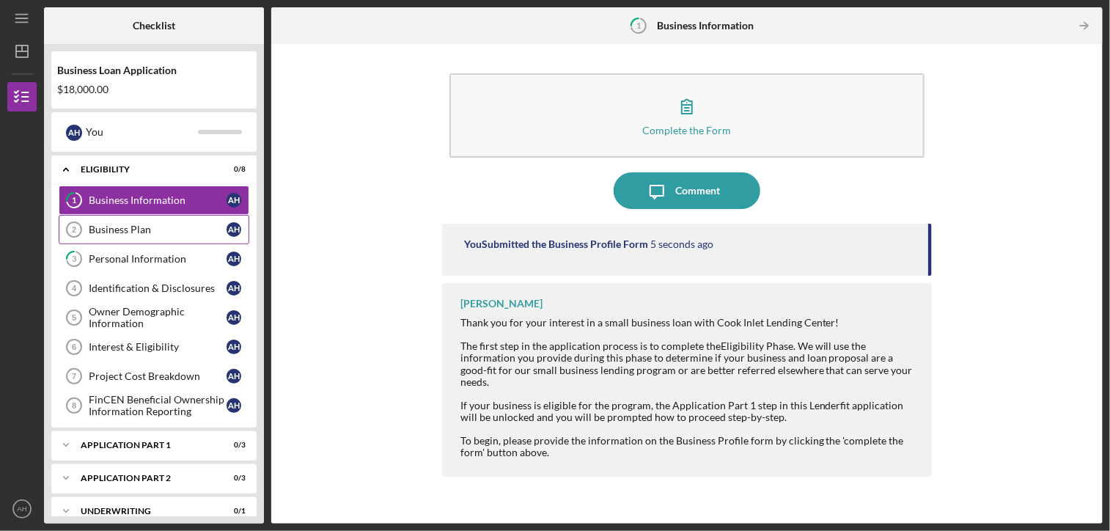
click at [118, 231] on div "Business Plan" at bounding box center [158, 230] width 138 height 12
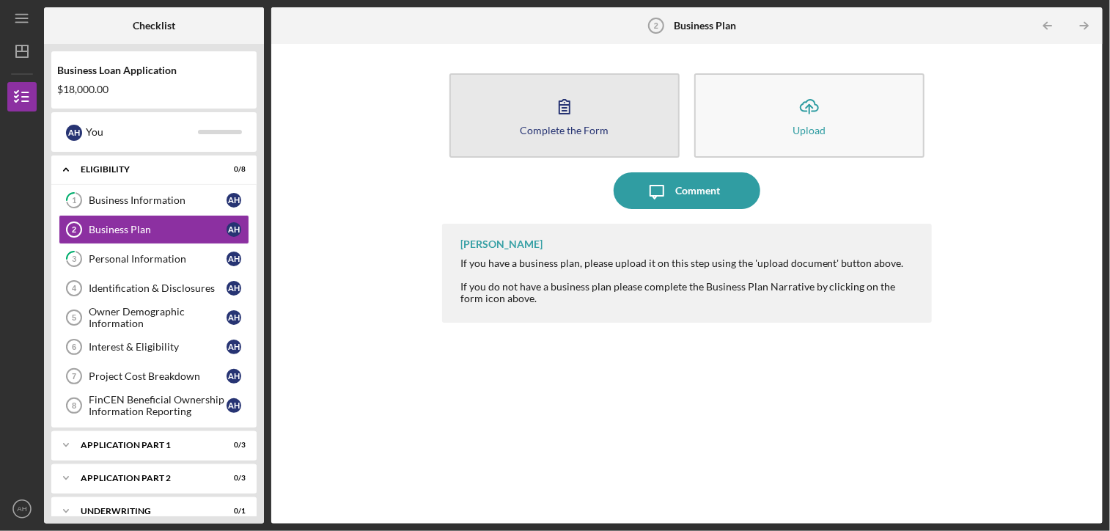
click at [581, 127] on div "Complete the Form" at bounding box center [564, 130] width 89 height 11
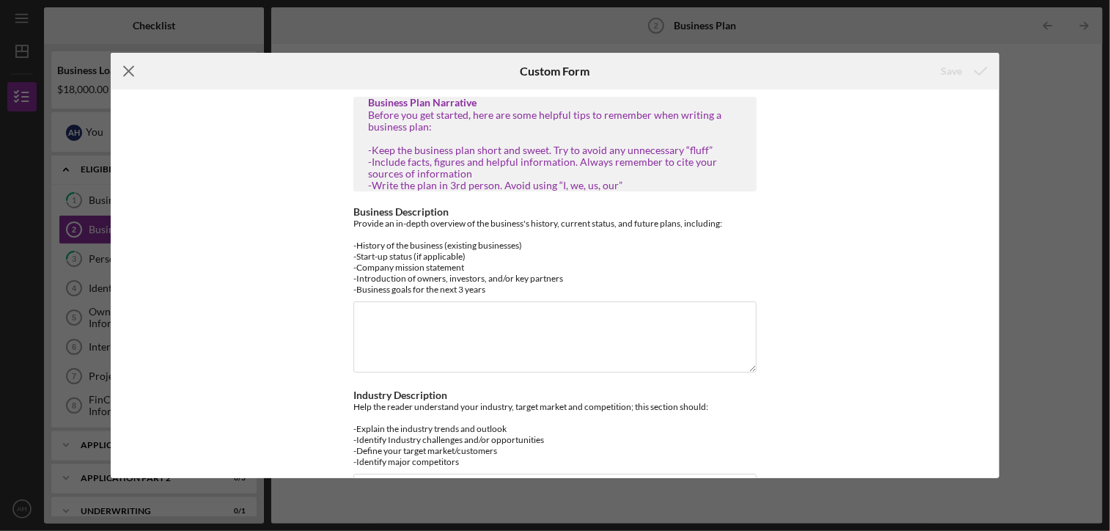
click at [127, 74] on icon "Icon/Menu Close" at bounding box center [129, 71] width 37 height 37
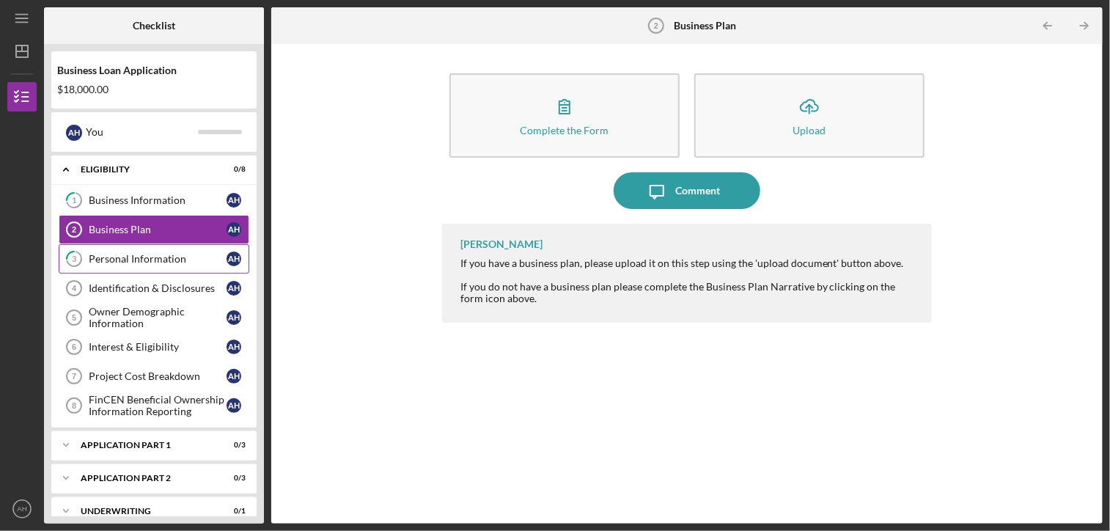
click at [129, 258] on div "Personal Information" at bounding box center [158, 259] width 138 height 12
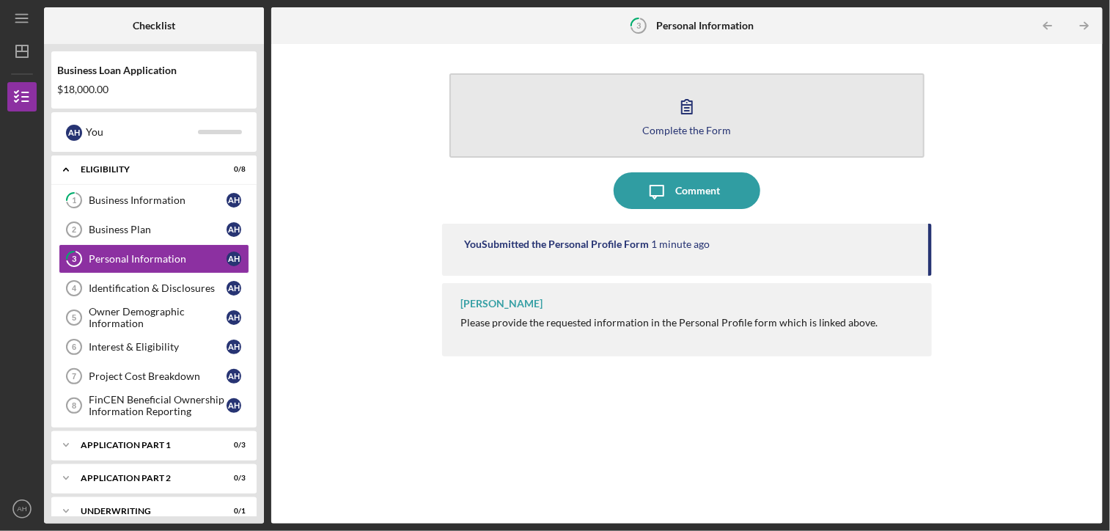
click at [691, 119] on icon "button" at bounding box center [687, 106] width 37 height 37
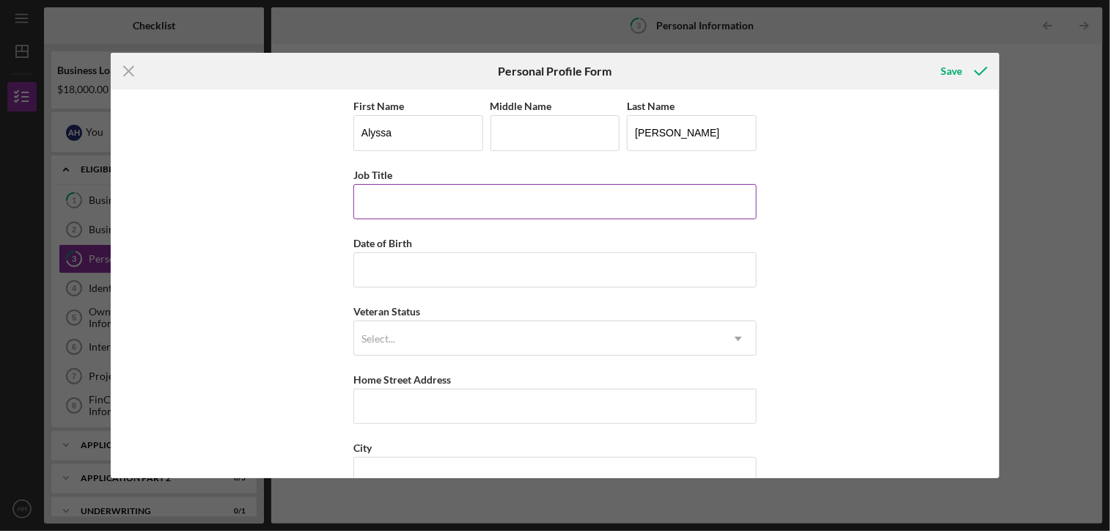
click at [442, 199] on input "Job Title" at bounding box center [554, 201] width 403 height 35
type input "Owner"
click at [412, 283] on input "Date of Birth" at bounding box center [554, 269] width 403 height 35
type input "[DATE]"
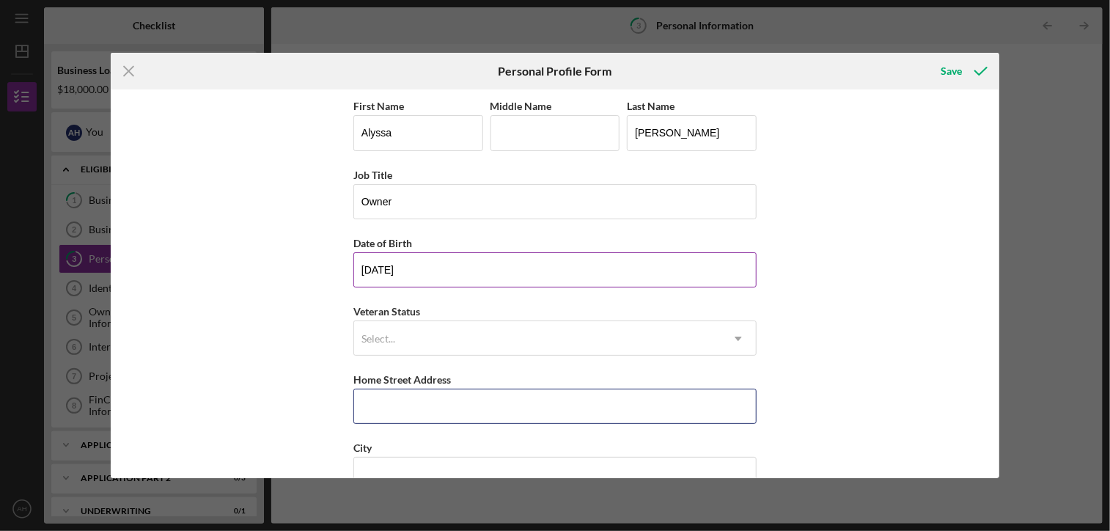
type input "21536 [PERSON_NAME] St"
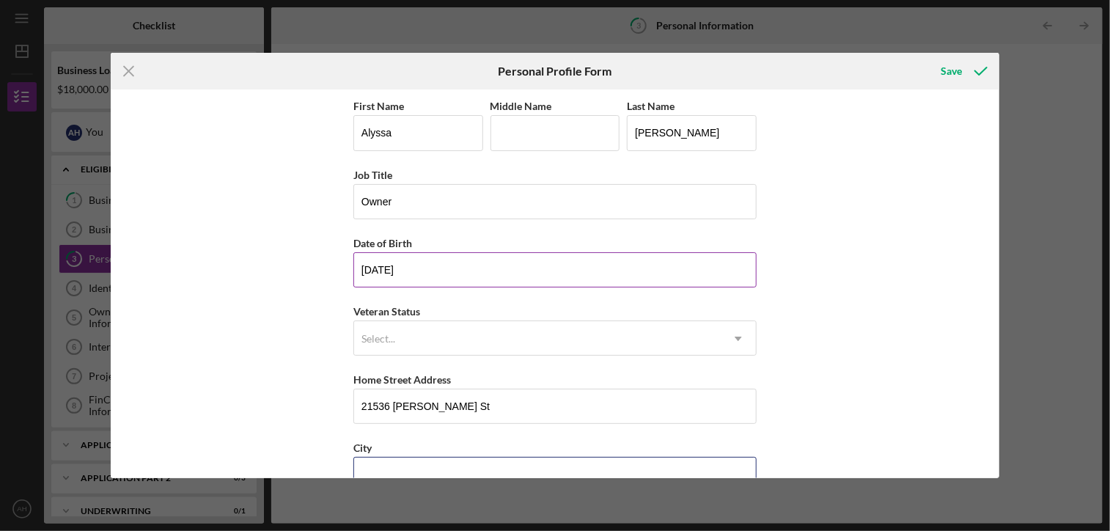
type input "Chugiak"
type input "99567"
type input "AK"
click at [422, 332] on div "Select..." at bounding box center [537, 339] width 367 height 34
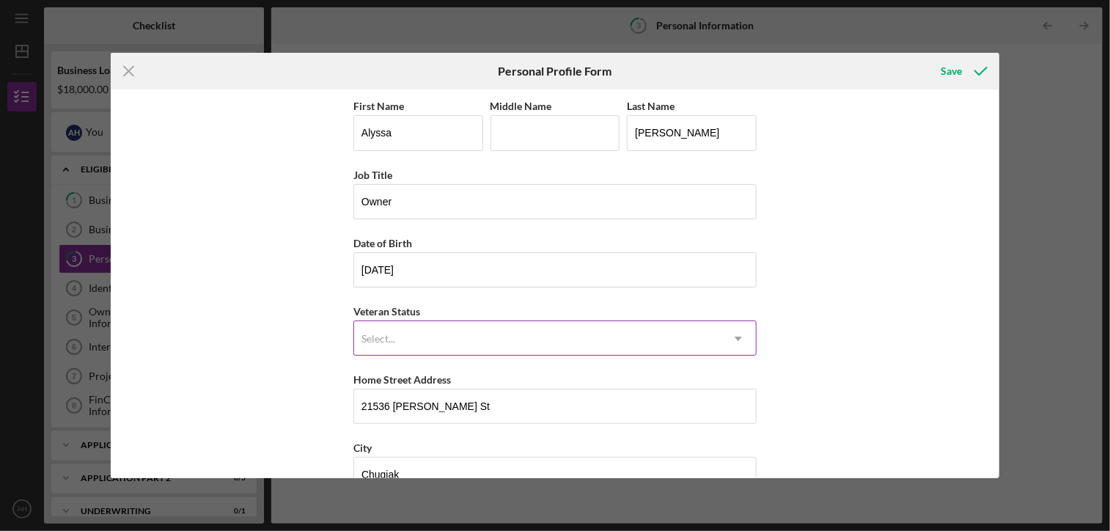
click at [422, 332] on div "Select..." at bounding box center [537, 339] width 367 height 34
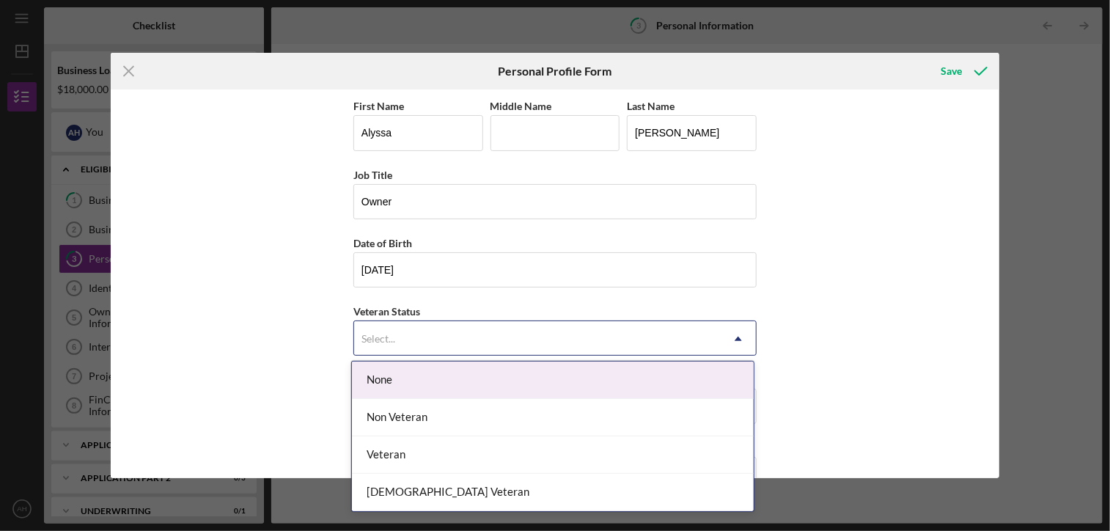
click at [422, 373] on div "None" at bounding box center [553, 380] width 402 height 37
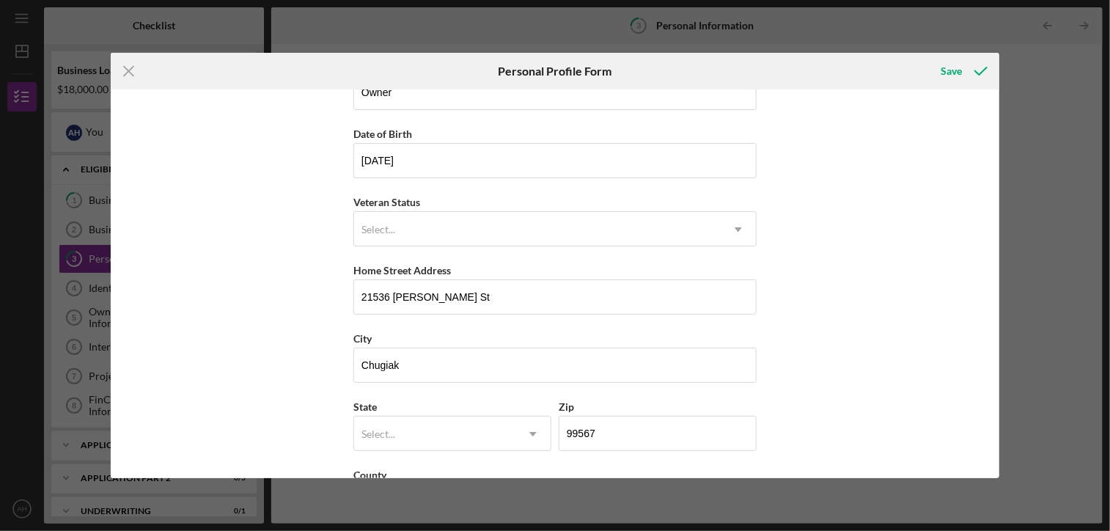
scroll to position [147, 0]
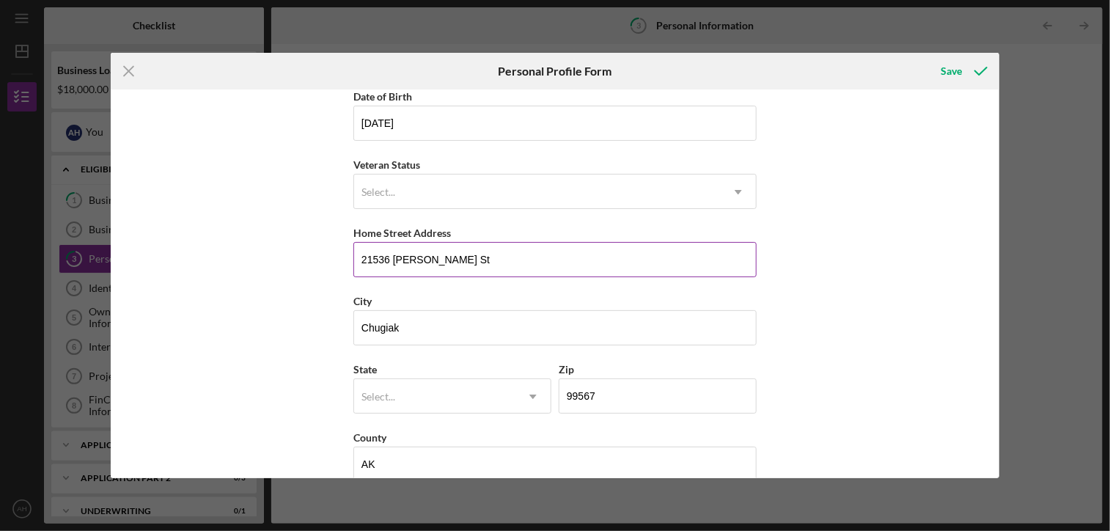
click at [458, 254] on input "21536 [PERSON_NAME] St" at bounding box center [554, 259] width 403 height 35
type input "[STREET_ADDRESS][PERSON_NAME]"
click at [722, 307] on div "City" at bounding box center [554, 301] width 403 height 18
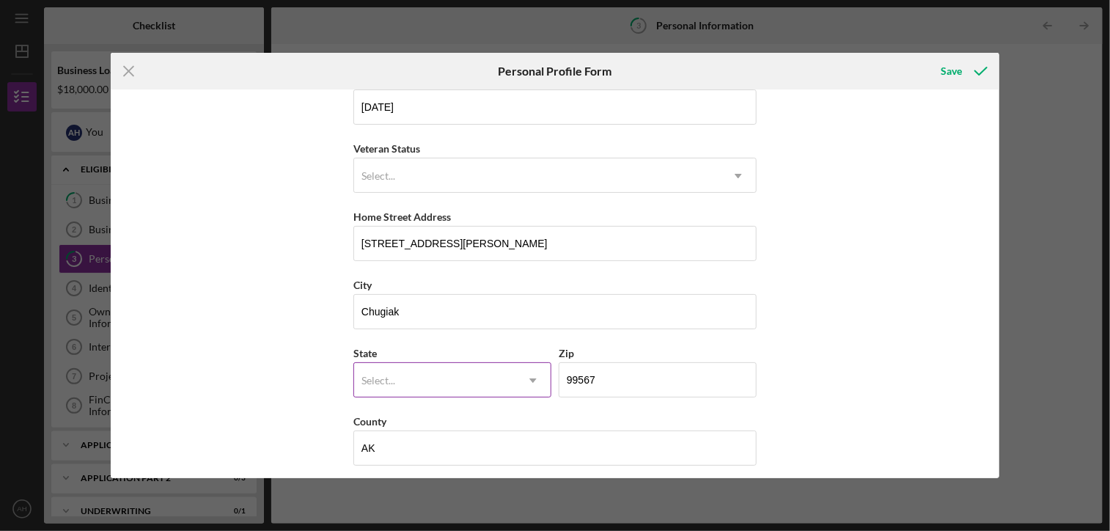
scroll to position [170, 0]
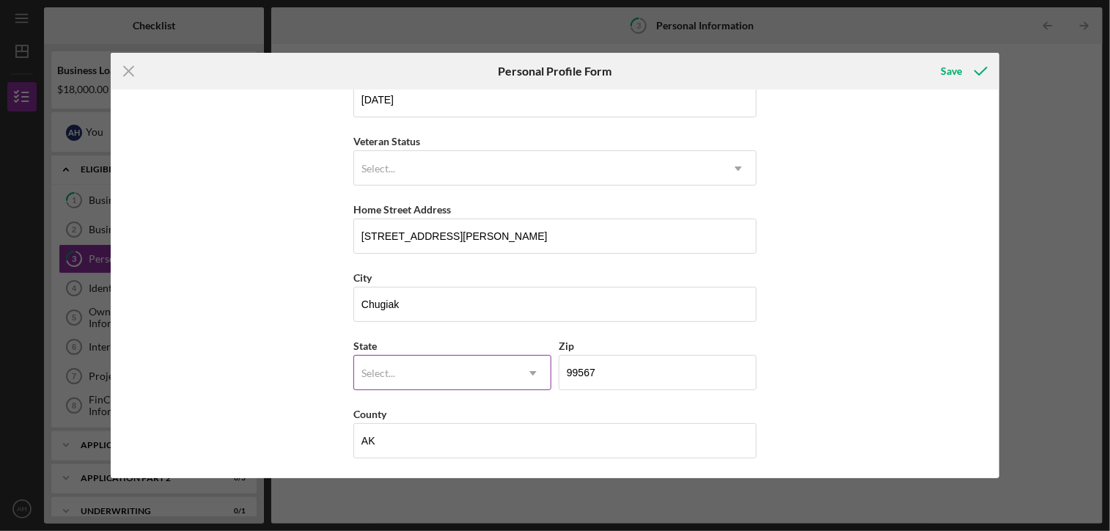
click at [396, 364] on div "Select..." at bounding box center [434, 373] width 161 height 34
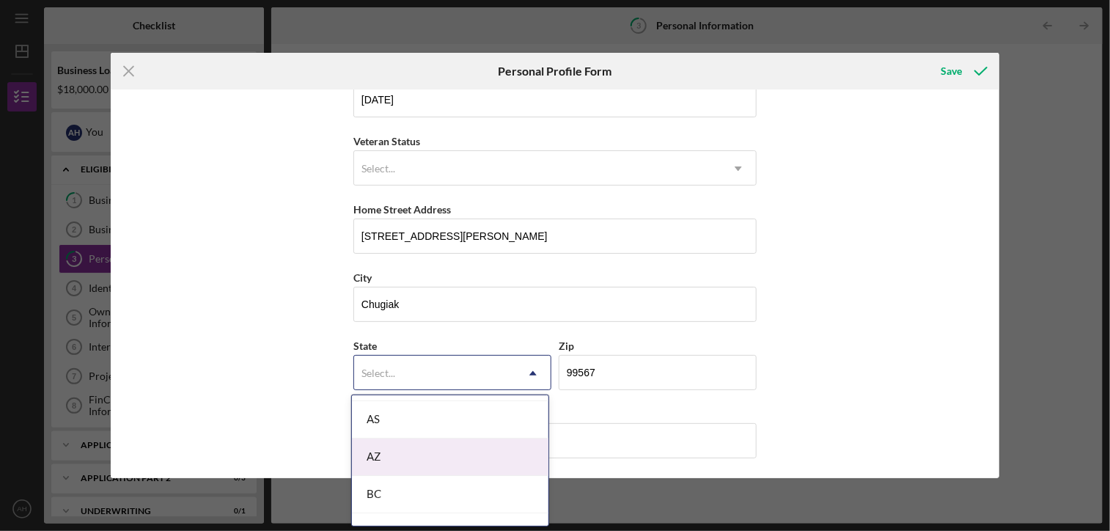
scroll to position [73, 0]
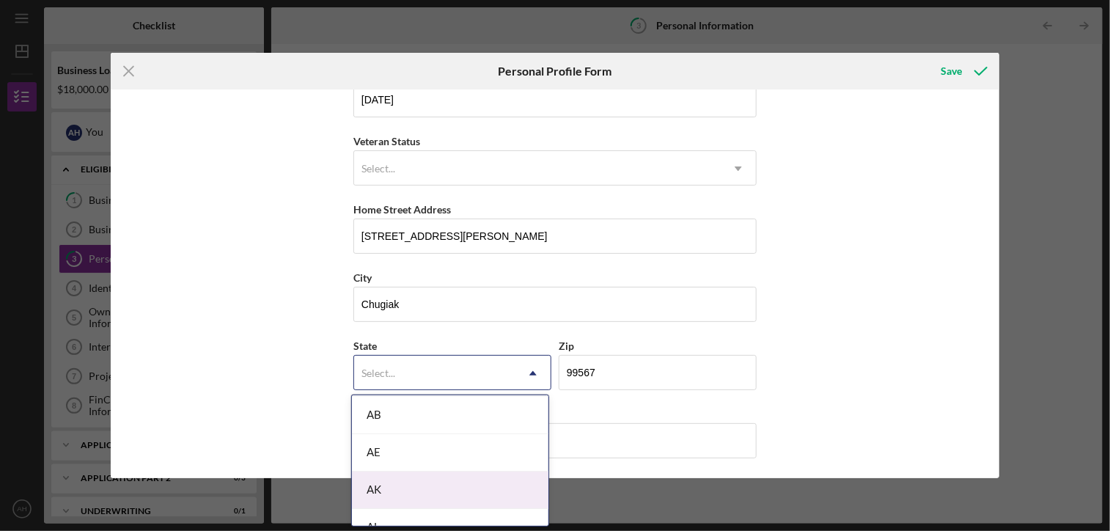
click at [396, 486] on div "AK" at bounding box center [450, 490] width 197 height 37
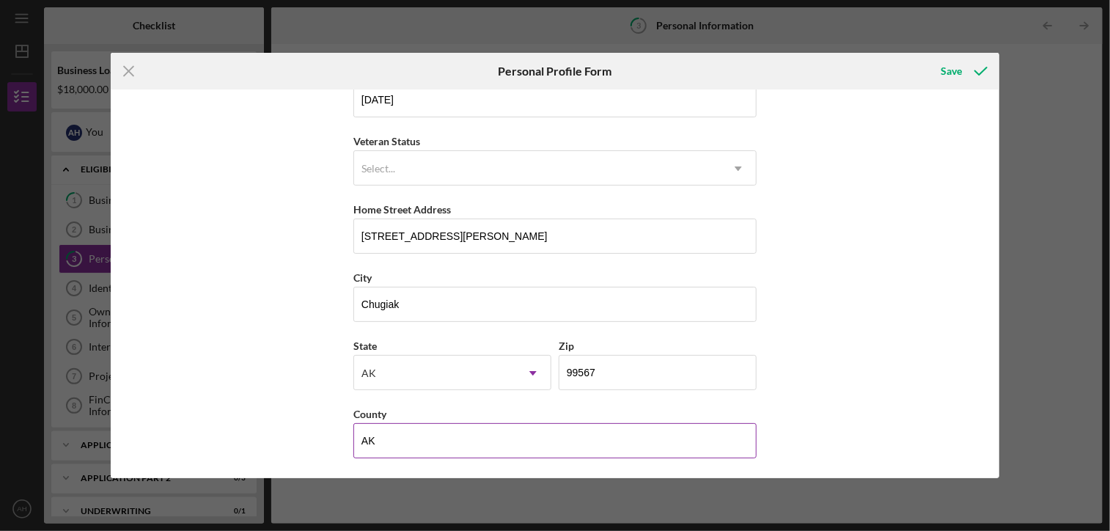
click at [407, 439] on input "AK" at bounding box center [554, 440] width 403 height 35
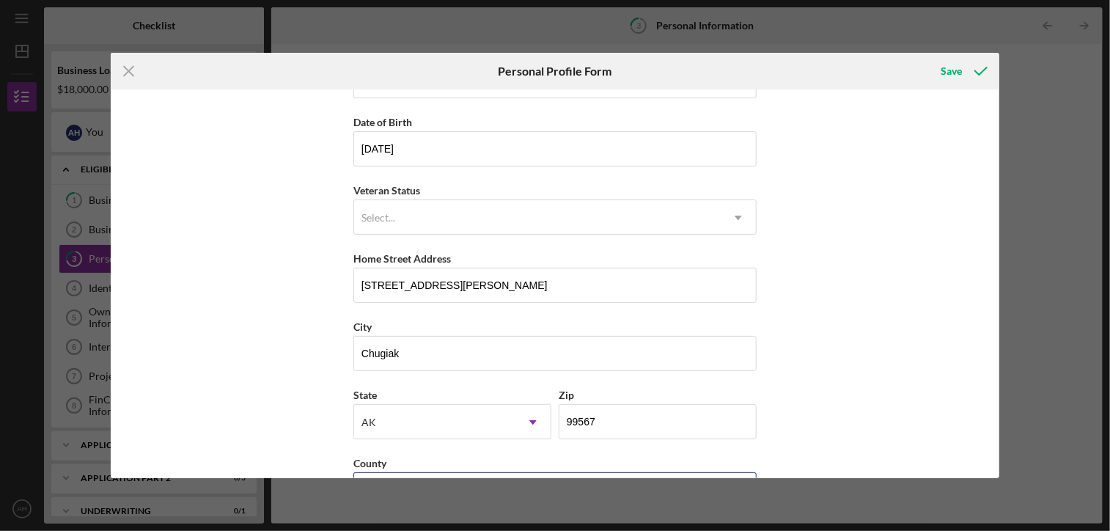
scroll to position [97, 0]
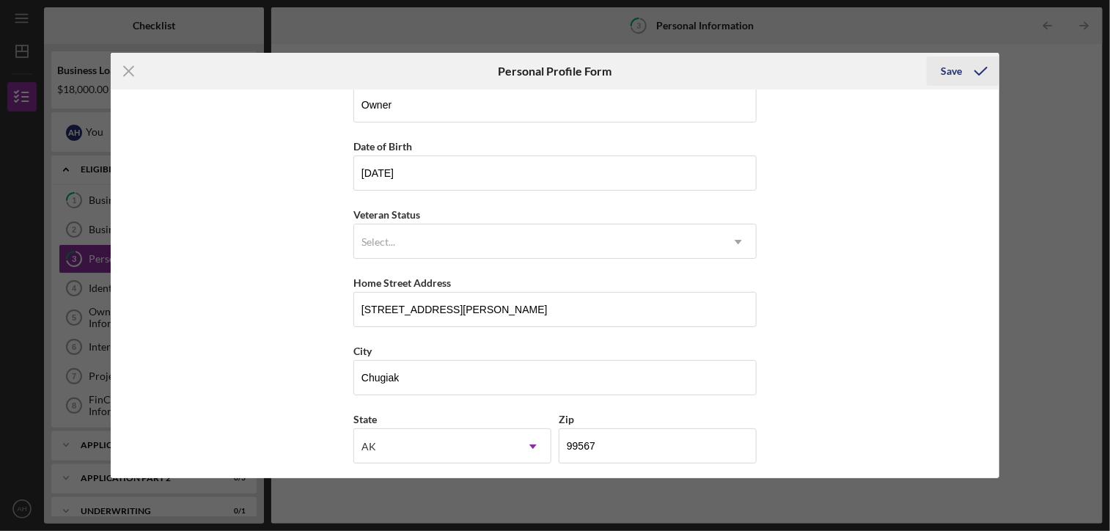
type input "Anchorage"
click at [966, 68] on icon "submit" at bounding box center [981, 71] width 37 height 37
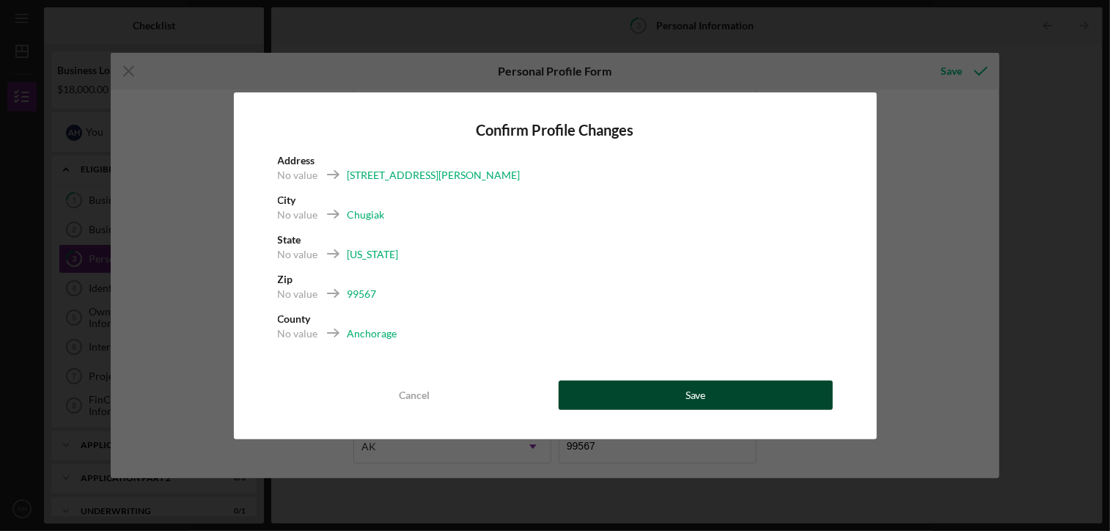
click at [757, 396] on button "Save" at bounding box center [696, 395] width 274 height 29
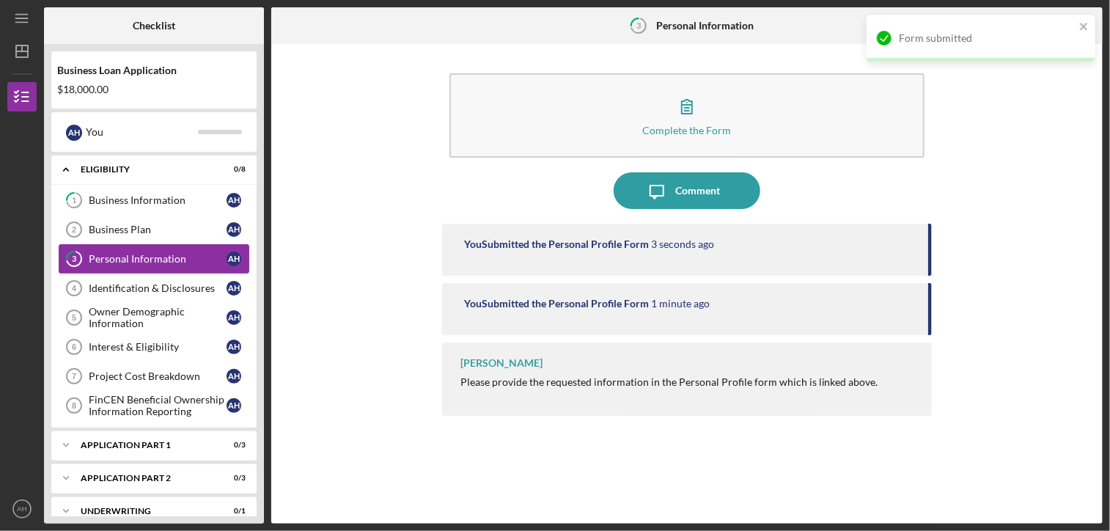
click at [158, 263] on div "Personal Information" at bounding box center [158, 259] width 138 height 12
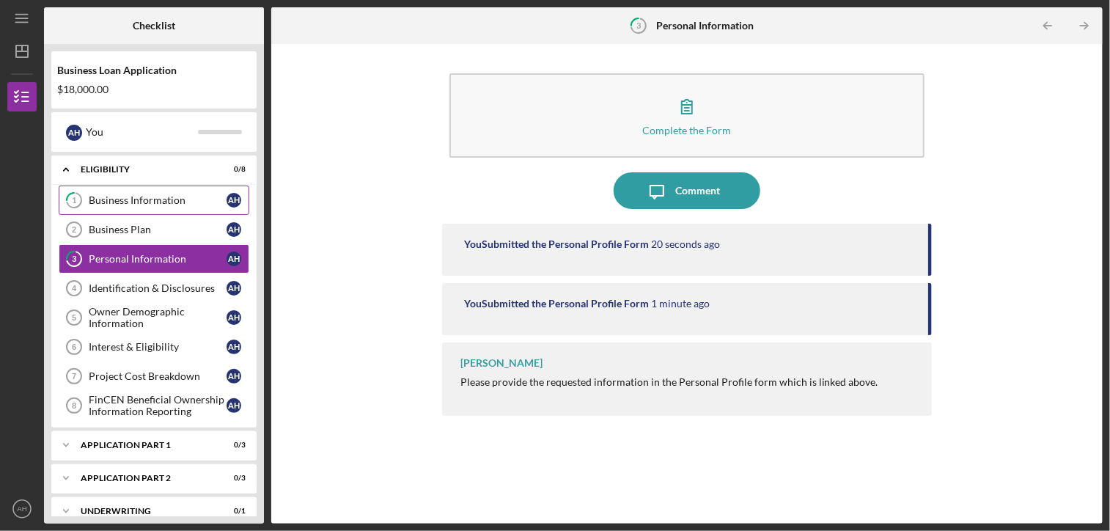
click at [140, 196] on div "Business Information" at bounding box center [158, 200] width 138 height 12
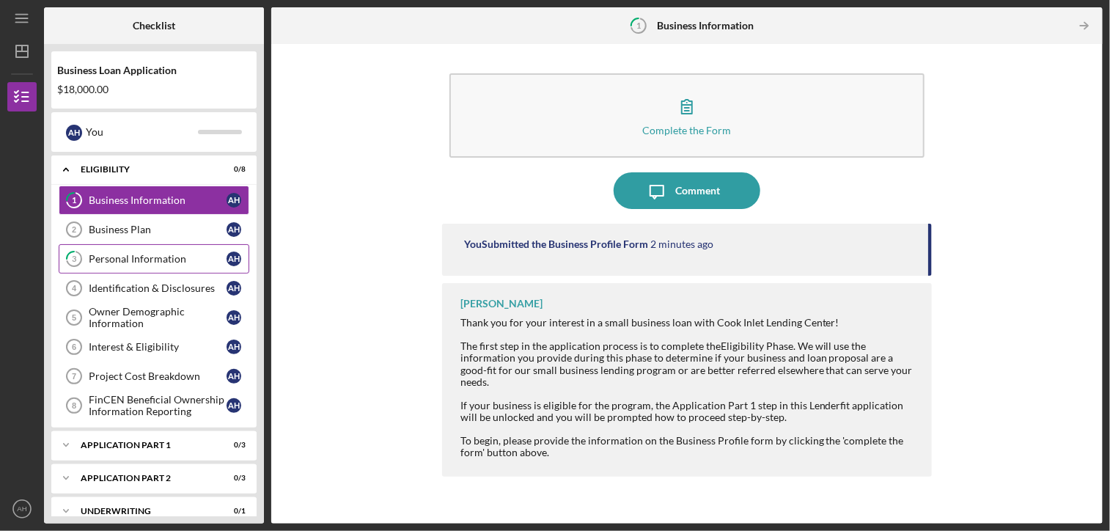
click at [145, 260] on div "Personal Information" at bounding box center [158, 259] width 138 height 12
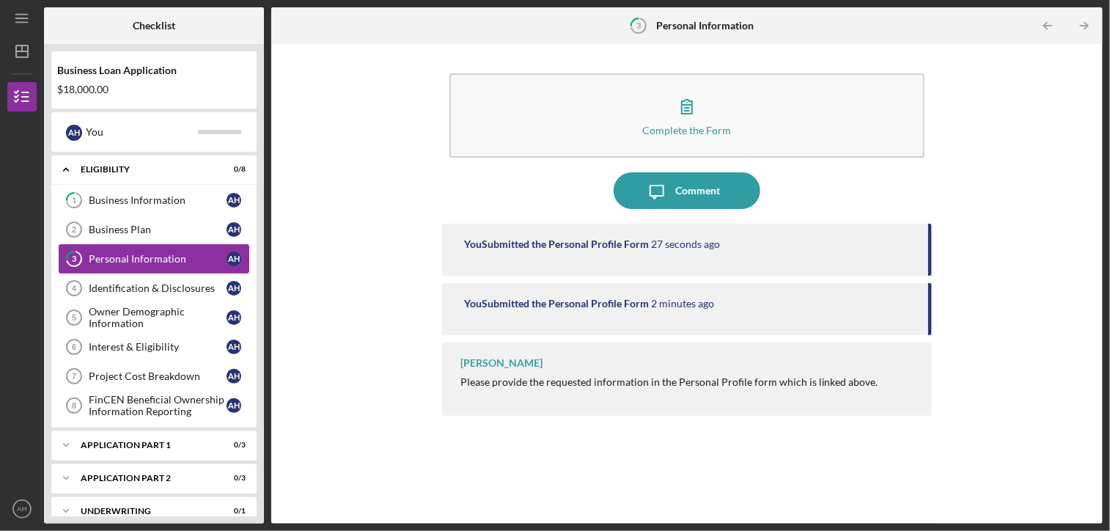
click at [145, 260] on div "Personal Information" at bounding box center [158, 259] width 138 height 12
click at [582, 304] on div "You Submitted the Personal Profile Form" at bounding box center [556, 304] width 185 height 12
click at [173, 293] on div "Identification & Disclosures" at bounding box center [158, 288] width 138 height 12
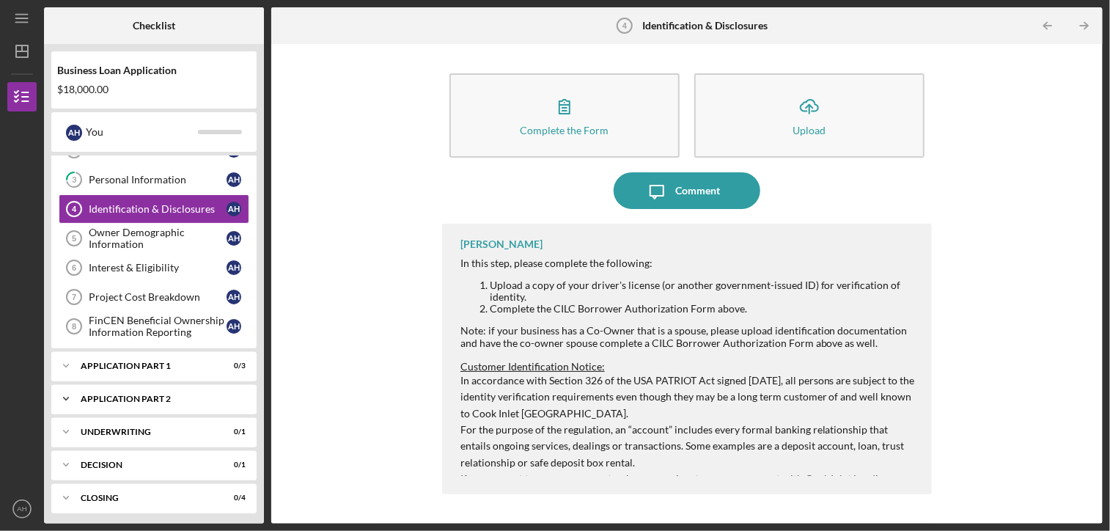
scroll to position [81, 0]
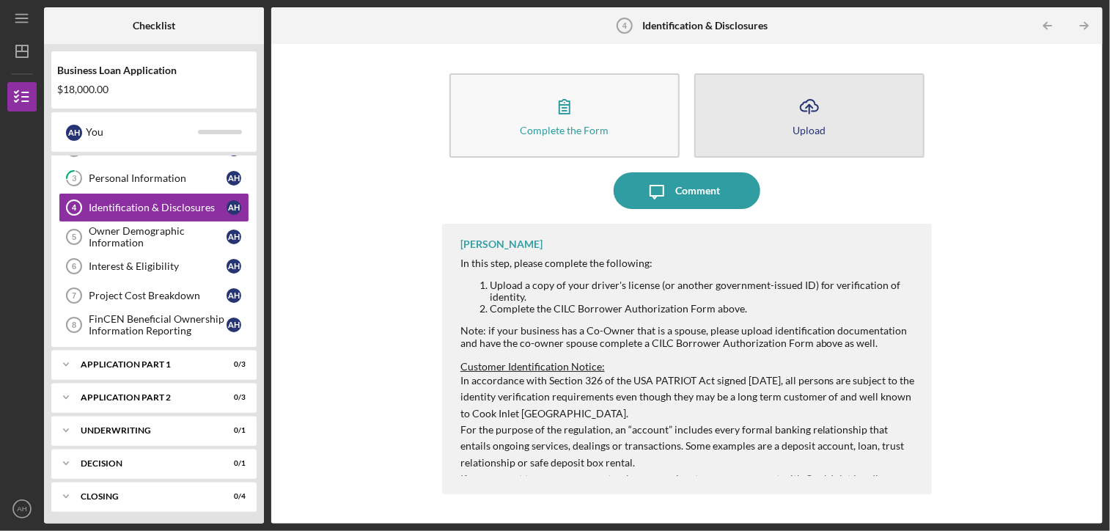
click at [761, 119] on button "Icon/Upload Upload" at bounding box center [809, 115] width 230 height 84
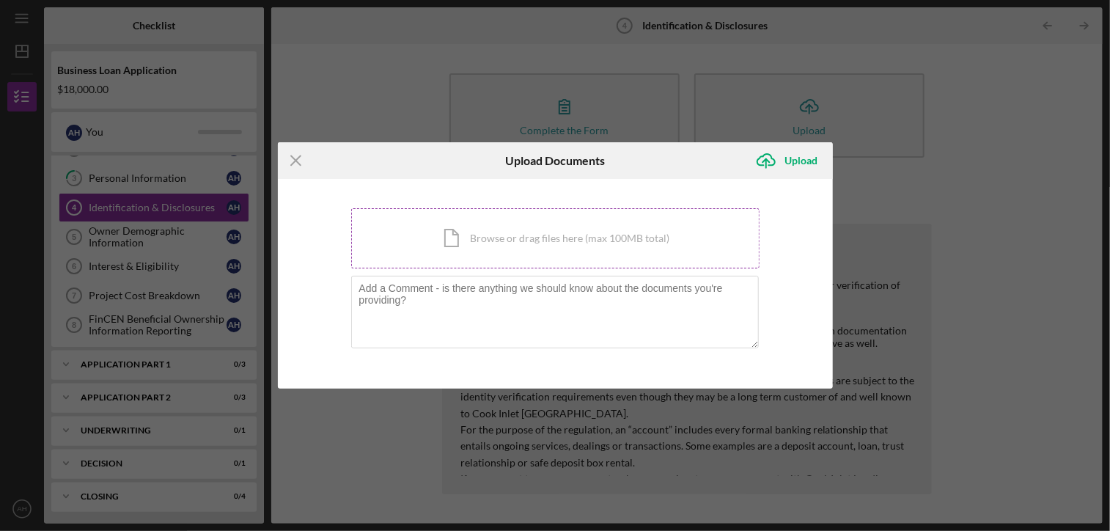
click at [631, 224] on div "Icon/Document Browse or drag files here (max 100MB total) Tap to choose files o…" at bounding box center [555, 238] width 408 height 60
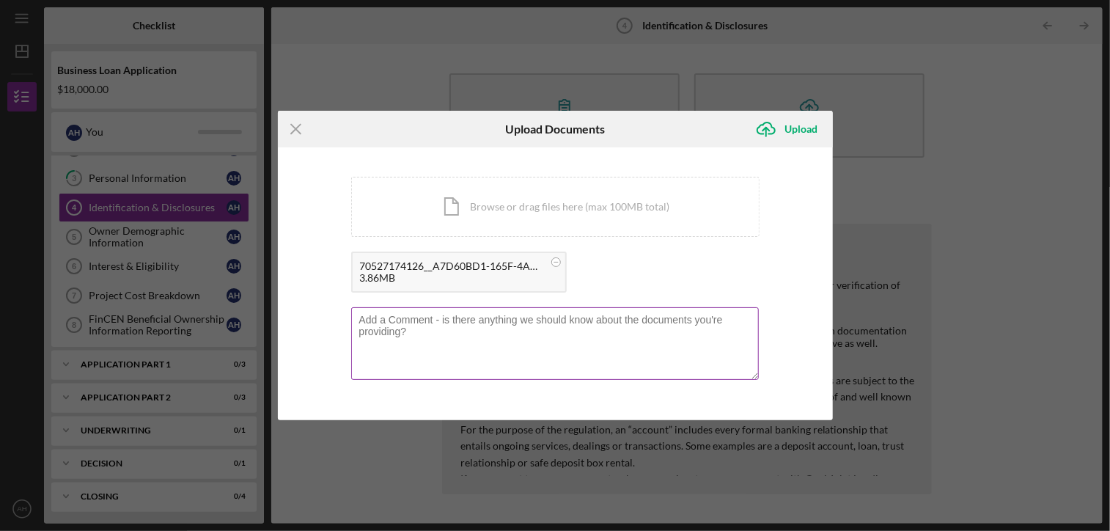
click at [463, 359] on textarea at bounding box center [555, 343] width 408 height 72
drag, startPoint x: 463, startPoint y: 359, endPoint x: 340, endPoint y: 328, distance: 127.9
click at [340, 328] on div "You're uploading documents related to Identification & Disclosures . Icon/Docum…" at bounding box center [555, 283] width 555 height 273
type textarea "Drivers License"
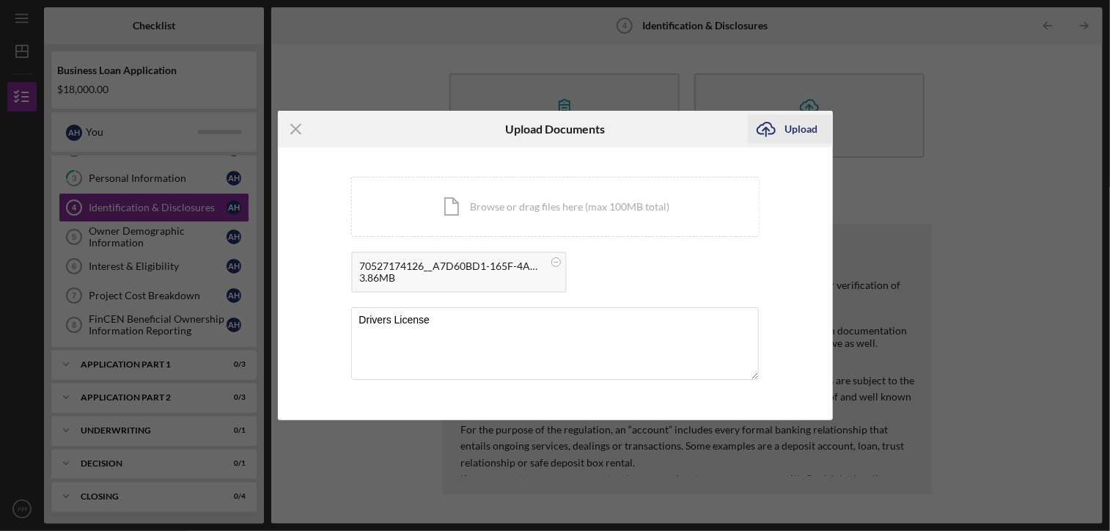
click at [774, 132] on icon "Icon/Upload" at bounding box center [766, 129] width 37 height 37
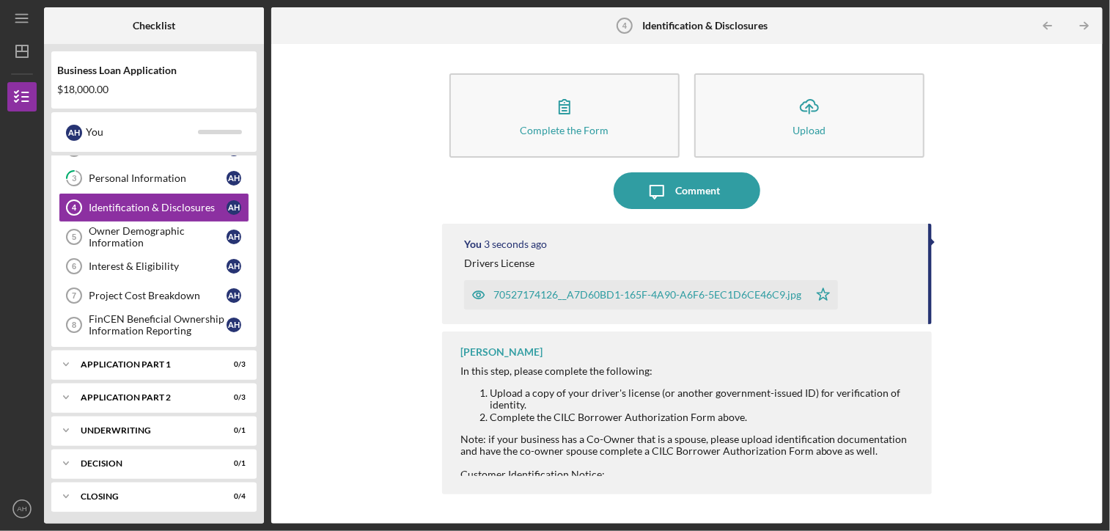
click at [478, 297] on icon "button" at bounding box center [479, 295] width 4 height 4
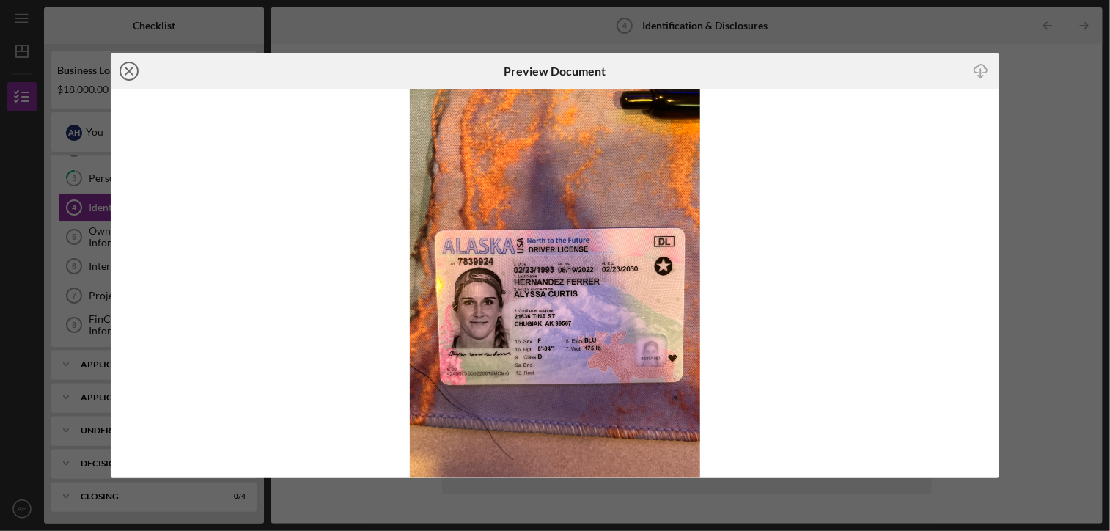
click at [122, 71] on icon "Icon/Close" at bounding box center [129, 71] width 37 height 37
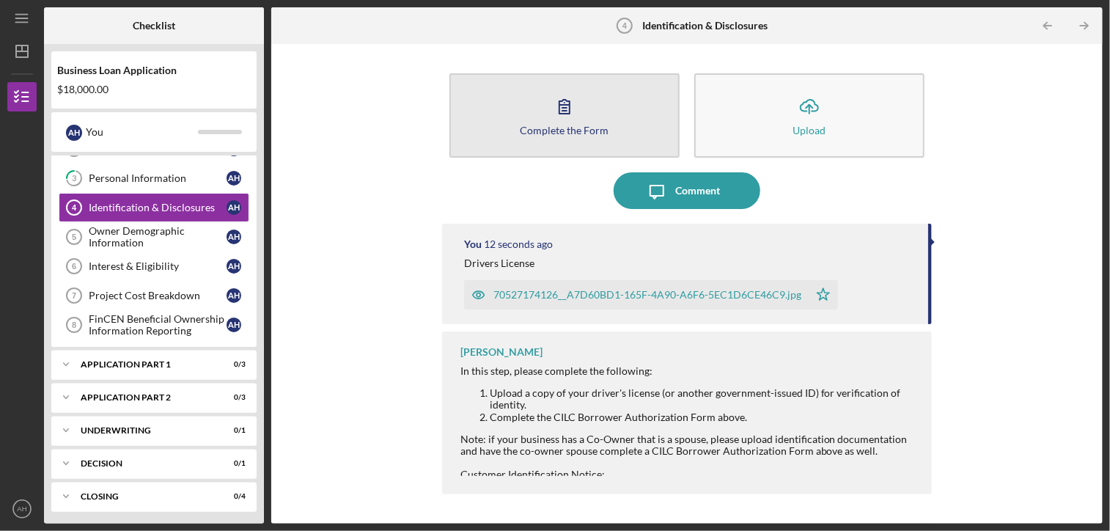
click at [572, 104] on icon "button" at bounding box center [564, 106] width 37 height 37
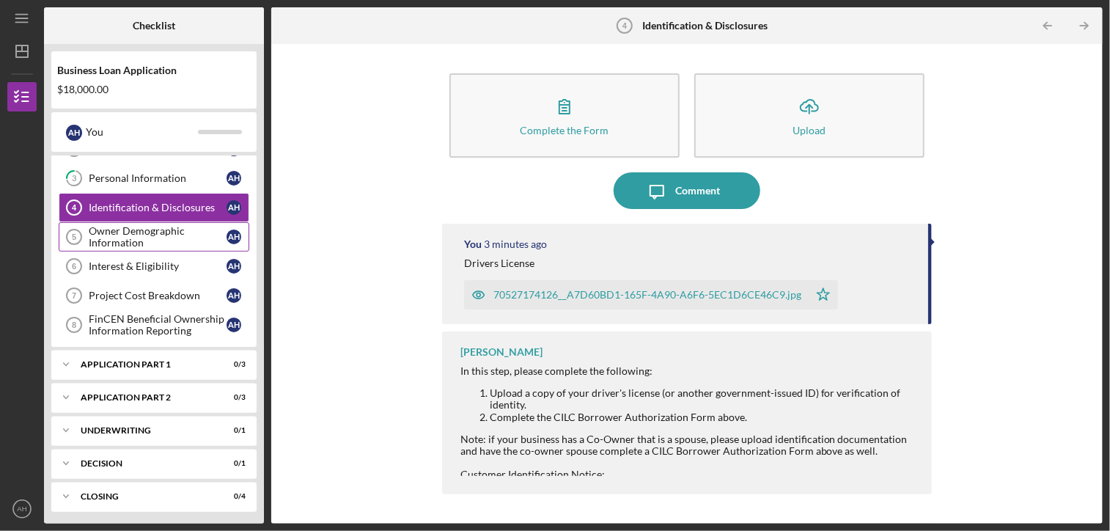
click at [155, 225] on div "Owner Demographic Information" at bounding box center [158, 236] width 138 height 23
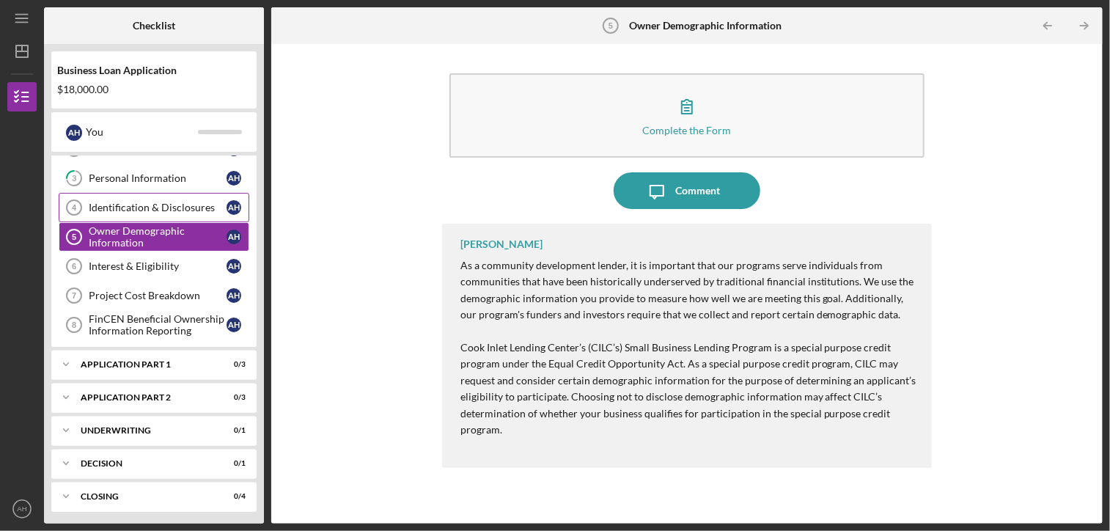
click at [158, 207] on div "Identification & Disclosures" at bounding box center [158, 208] width 138 height 12
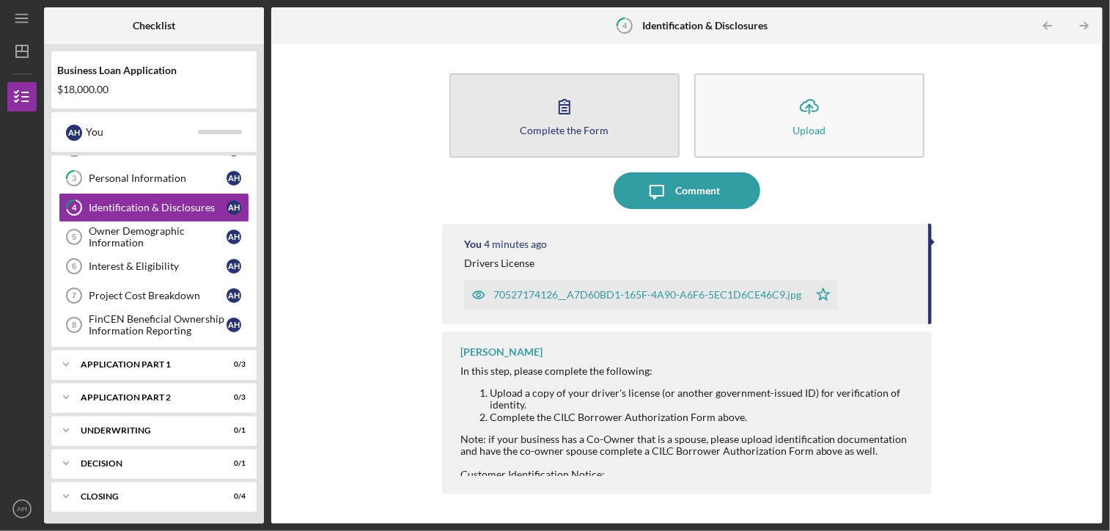
click at [582, 125] on div "Complete the Form" at bounding box center [564, 130] width 89 height 11
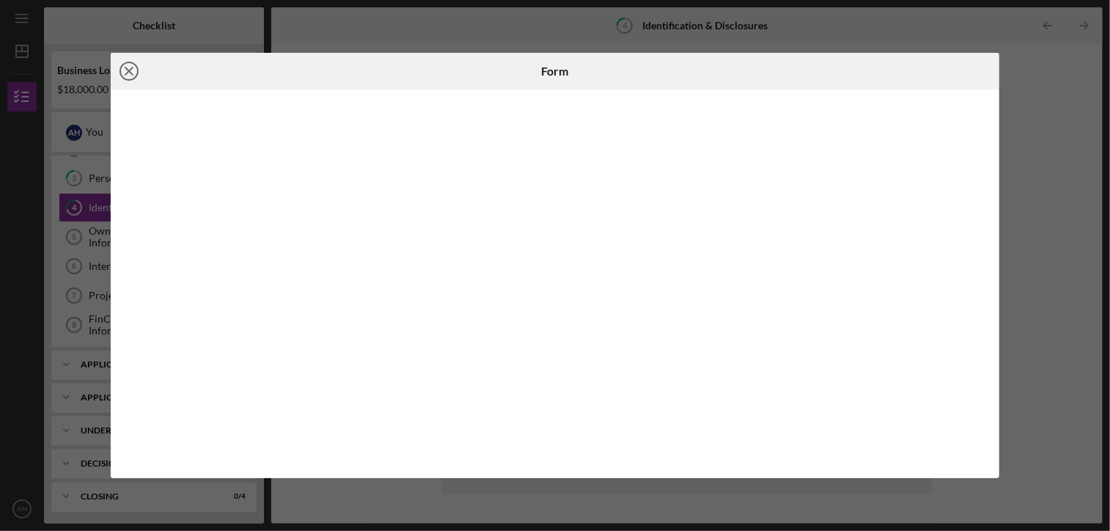
click at [135, 62] on icon "Icon/Close" at bounding box center [129, 71] width 37 height 37
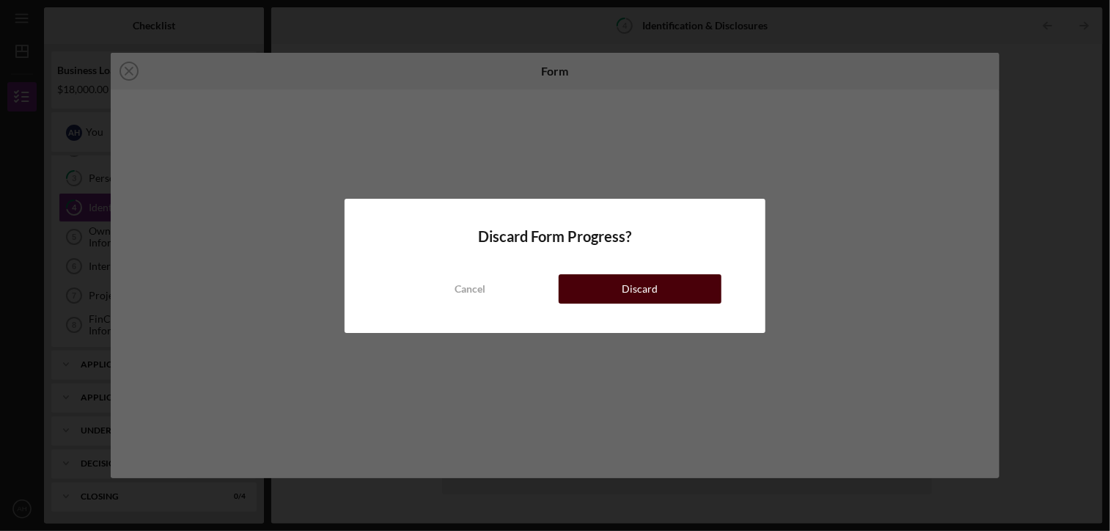
click at [609, 281] on button "Discard" at bounding box center [640, 288] width 163 height 29
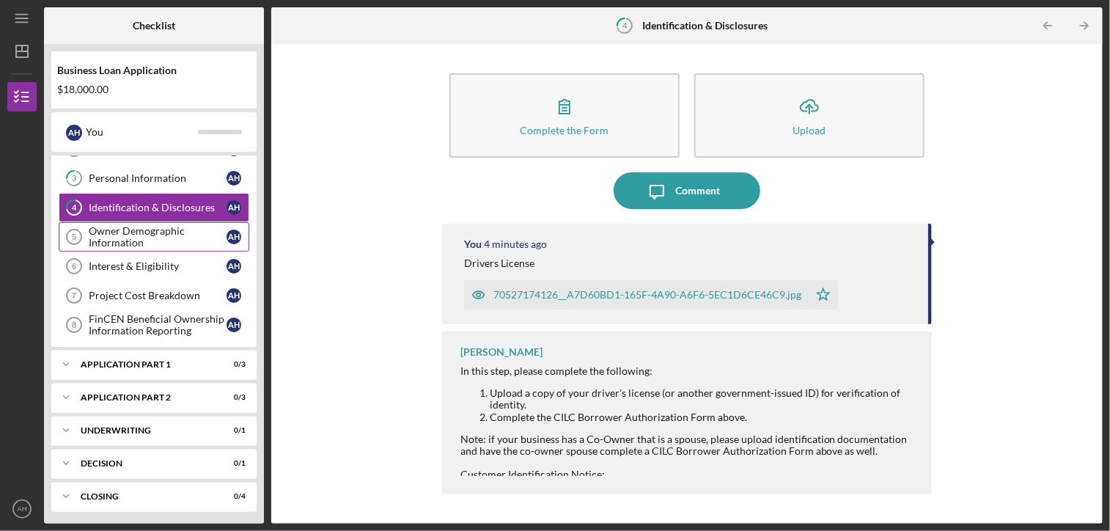
click at [182, 243] on div "Owner Demographic Information" at bounding box center [158, 236] width 138 height 23
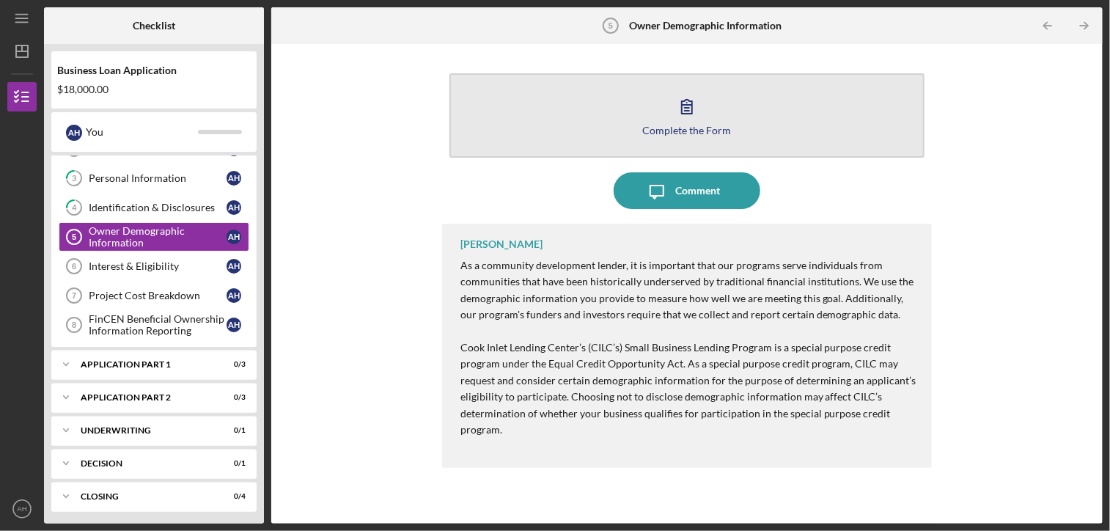
click at [687, 131] on div "Complete the Form" at bounding box center [686, 130] width 89 height 11
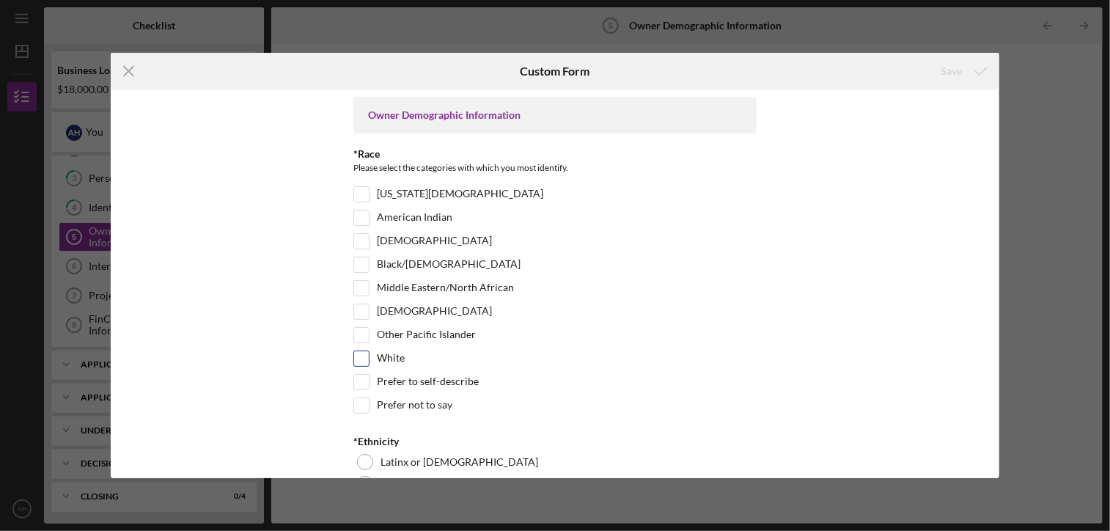
click at [367, 351] on div at bounding box center [361, 359] width 16 height 16
click at [358, 354] on input "White" at bounding box center [361, 358] width 15 height 15
checkbox input "true"
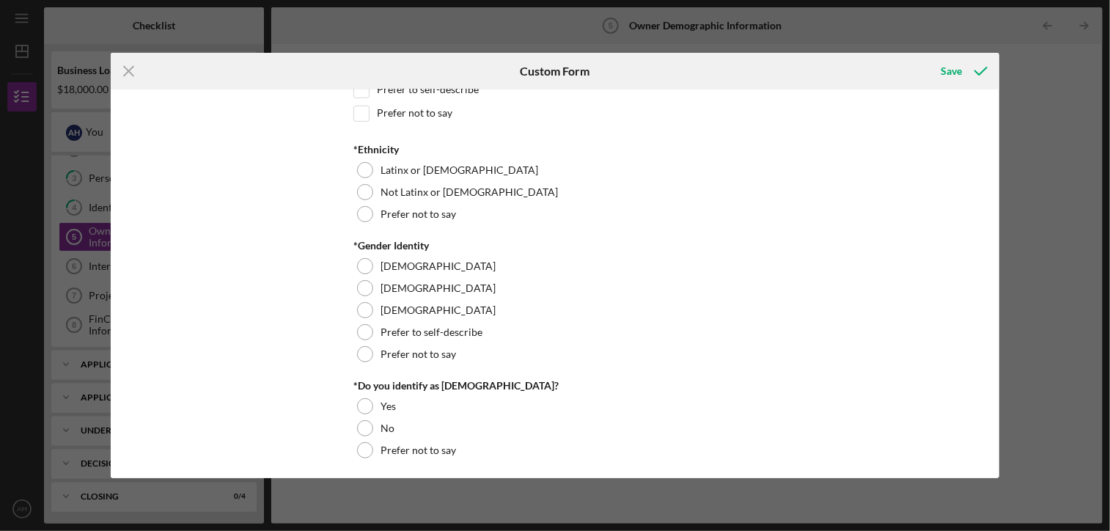
scroll to position [220, 0]
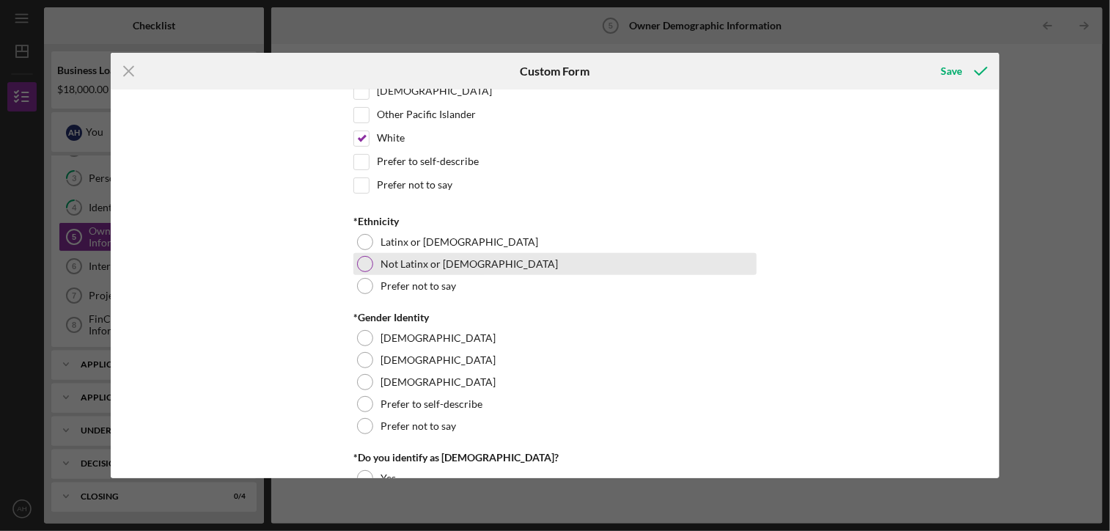
click at [364, 268] on div "Not Latinx or [DEMOGRAPHIC_DATA]" at bounding box center [554, 264] width 403 height 22
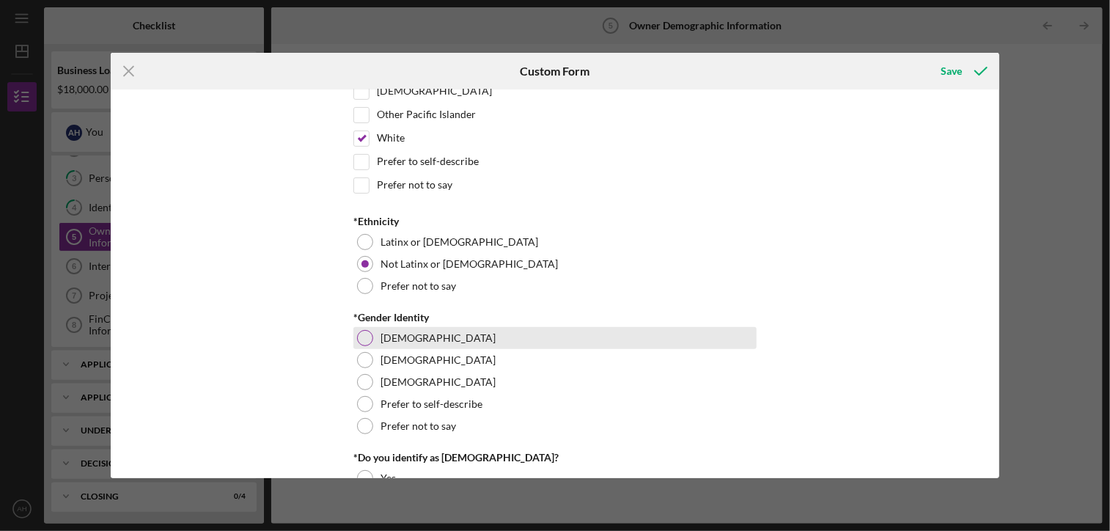
click at [367, 337] on div at bounding box center [365, 338] width 16 height 16
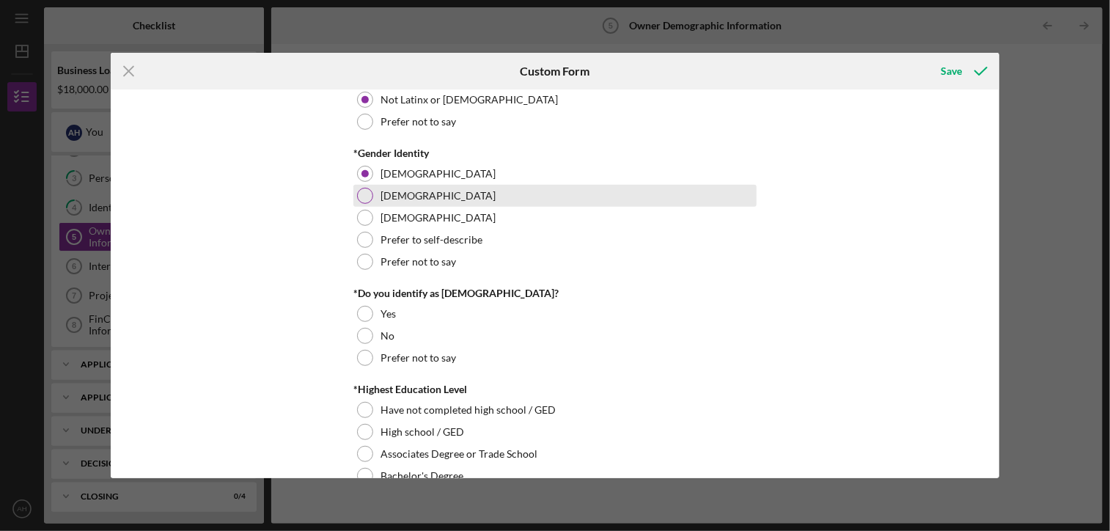
scroll to position [440, 0]
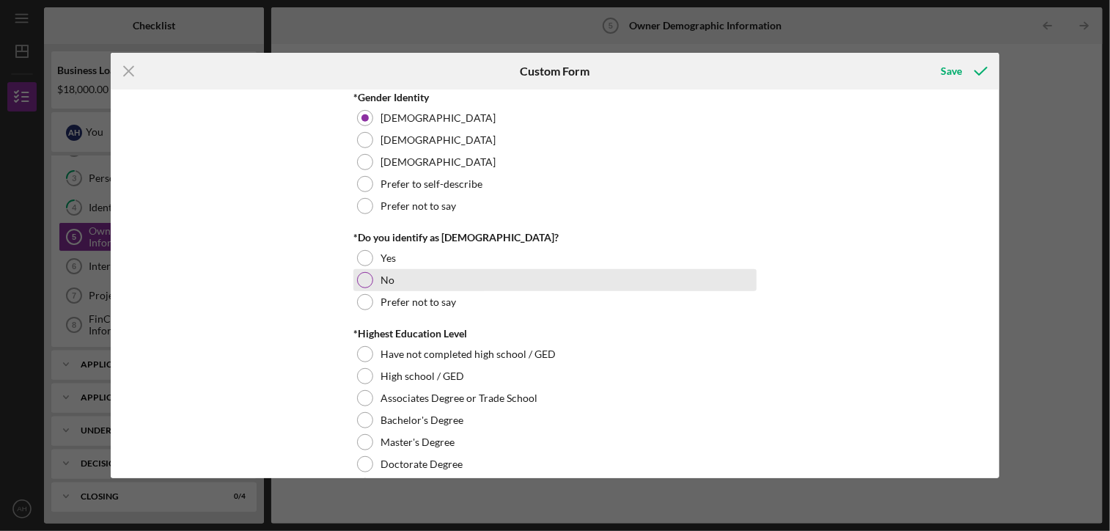
click at [370, 281] on div "No" at bounding box center [554, 280] width 403 height 22
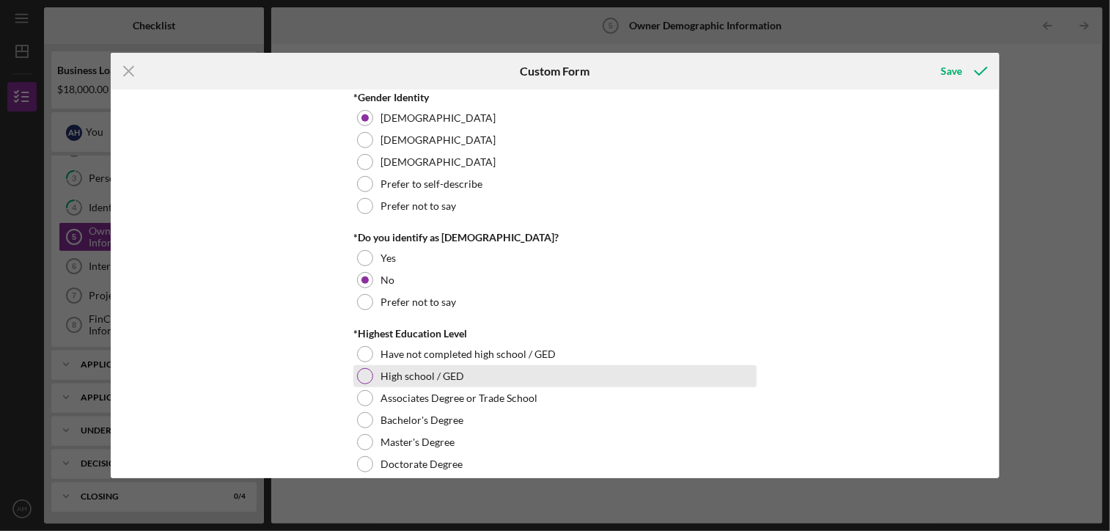
scroll to position [587, 0]
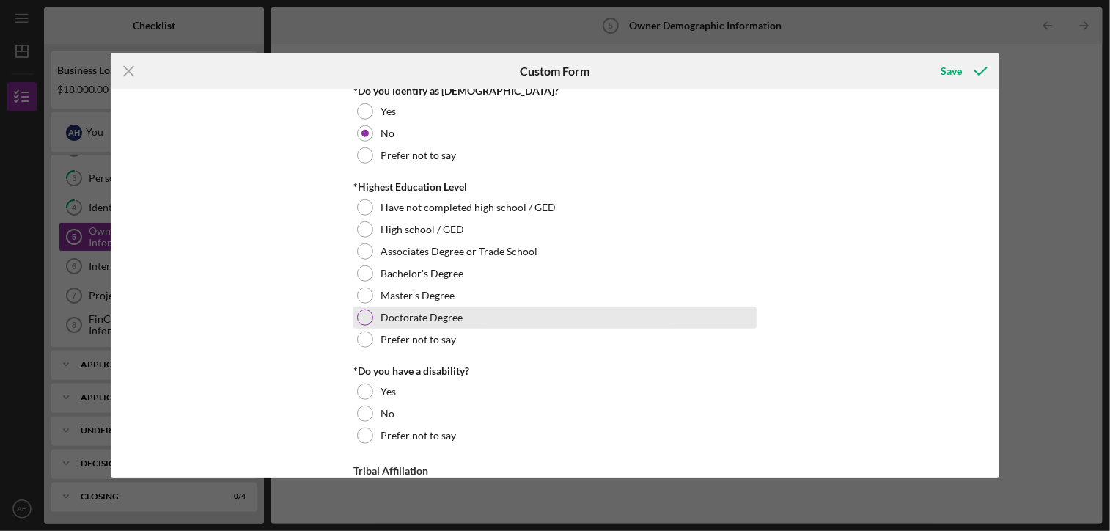
click at [358, 315] on div at bounding box center [365, 317] width 16 height 16
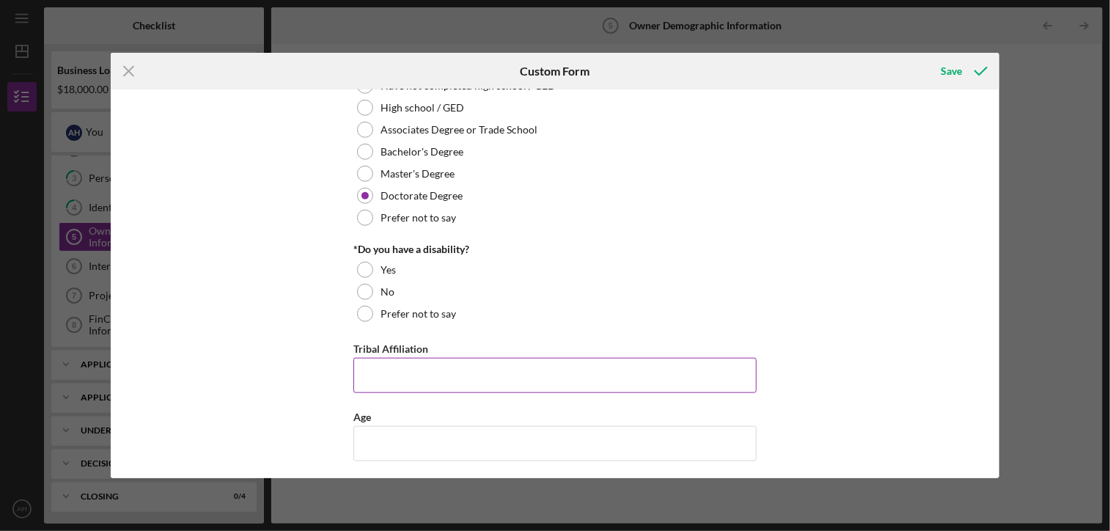
scroll to position [733, 0]
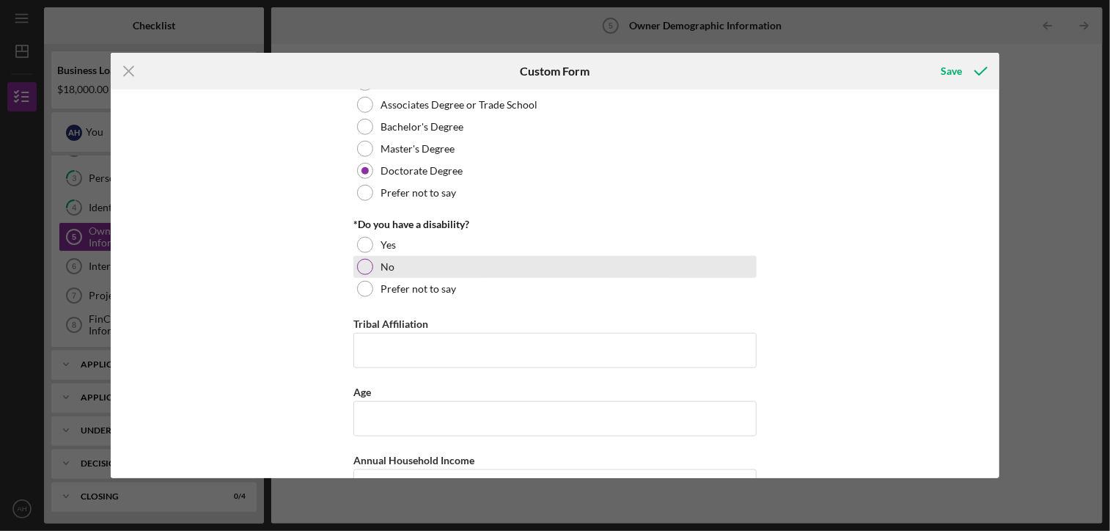
click at [365, 265] on div at bounding box center [365, 267] width 16 height 16
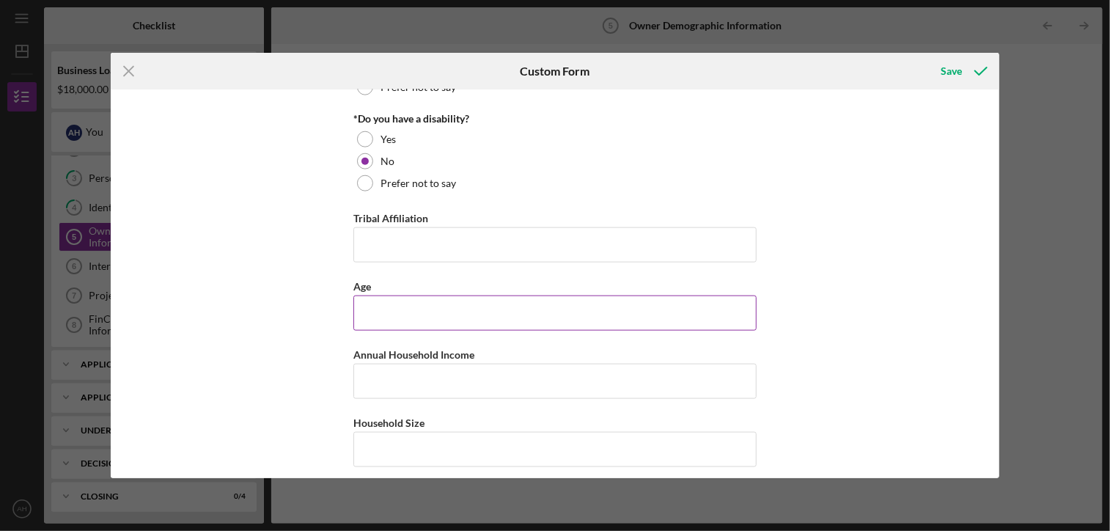
scroll to position [845, 0]
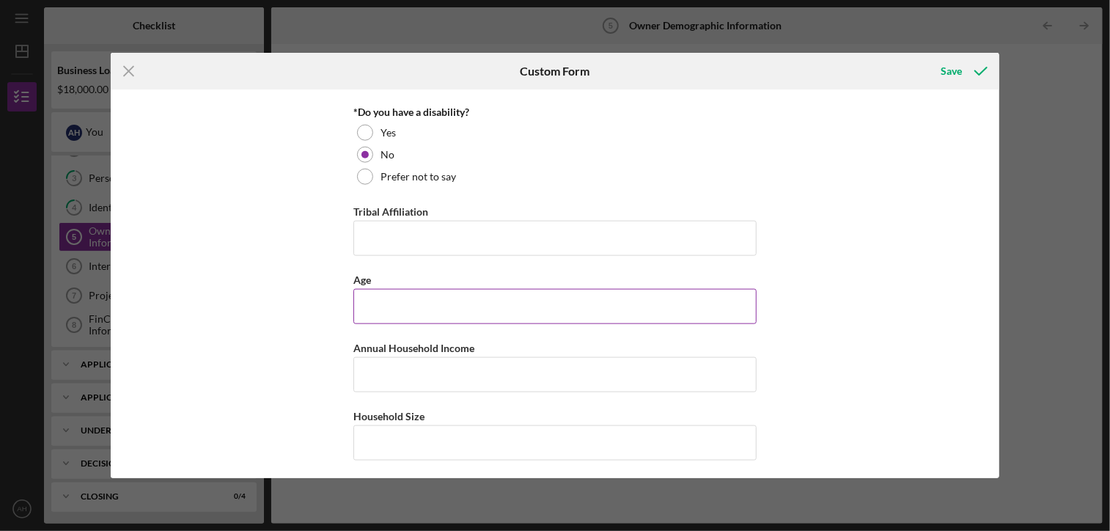
click at [513, 304] on input "Age" at bounding box center [554, 306] width 403 height 35
type input "32"
click at [482, 378] on input "Annual Household Income" at bounding box center [554, 374] width 403 height 35
type input "$150,000"
click at [518, 433] on input "Household Size" at bounding box center [554, 442] width 403 height 35
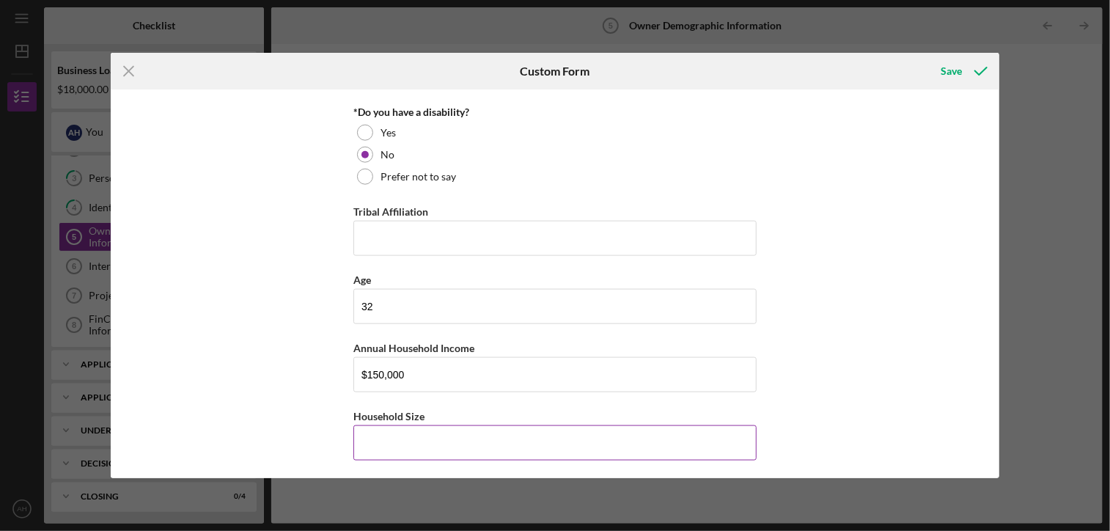
type input "3"
type input "4"
click at [951, 76] on div "Save" at bounding box center [952, 70] width 21 height 29
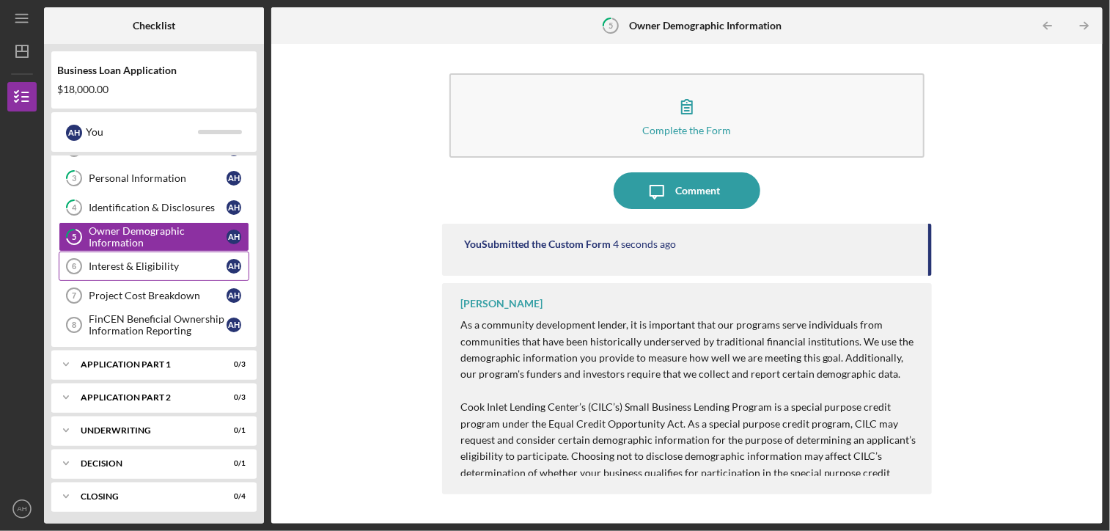
click at [156, 270] on link "Interest & Eligibility 6 Interest & Eligibility A H" at bounding box center [154, 266] width 191 height 29
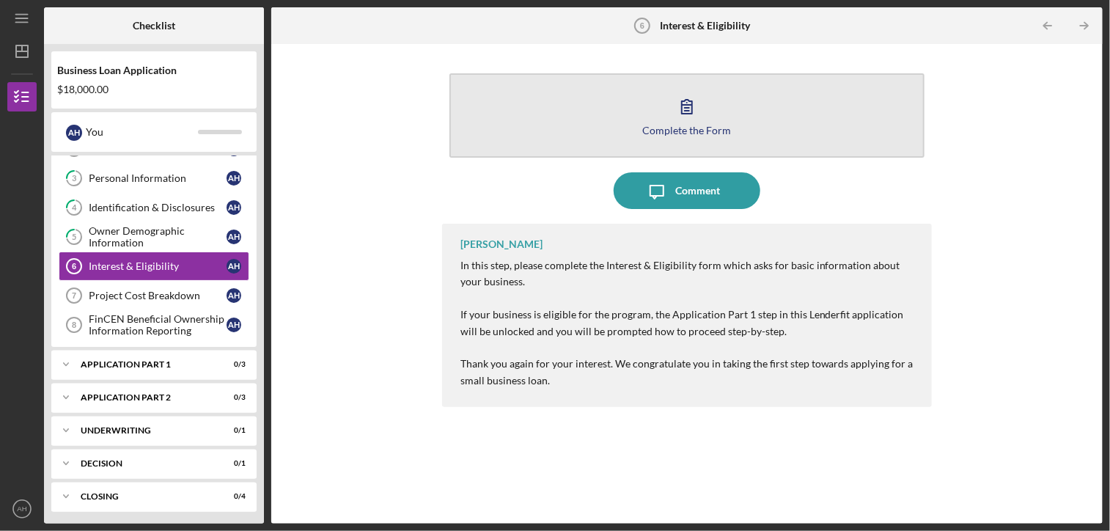
click at [650, 114] on button "Complete the Form Form" at bounding box center [687, 115] width 475 height 84
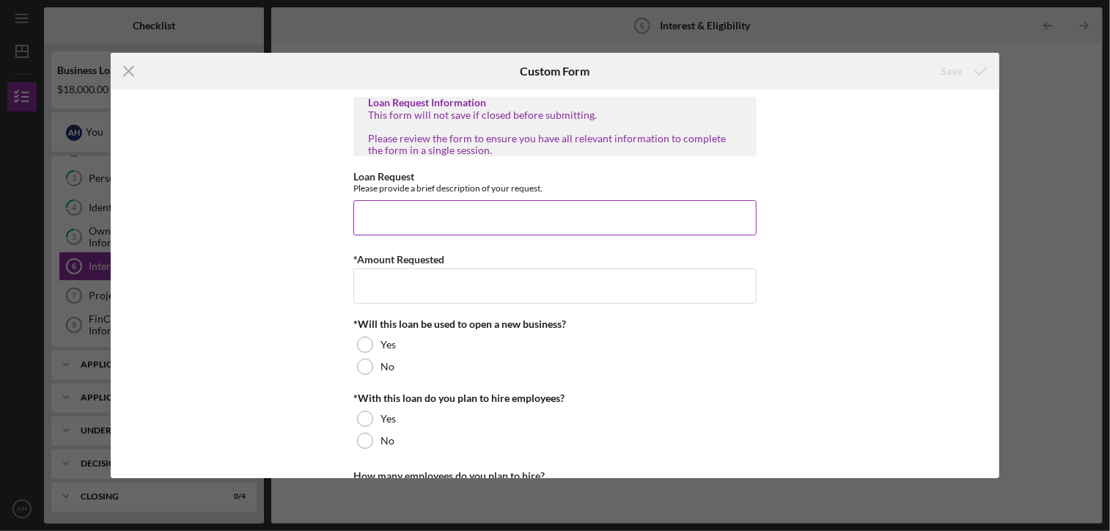
click at [534, 217] on input "Loan Request" at bounding box center [554, 217] width 403 height 35
drag, startPoint x: 534, startPoint y: 217, endPoint x: 307, endPoint y: 216, distance: 227.3
click at [307, 216] on div "Loan Request Information This form will not save if closed before submitting. P…" at bounding box center [555, 283] width 888 height 388
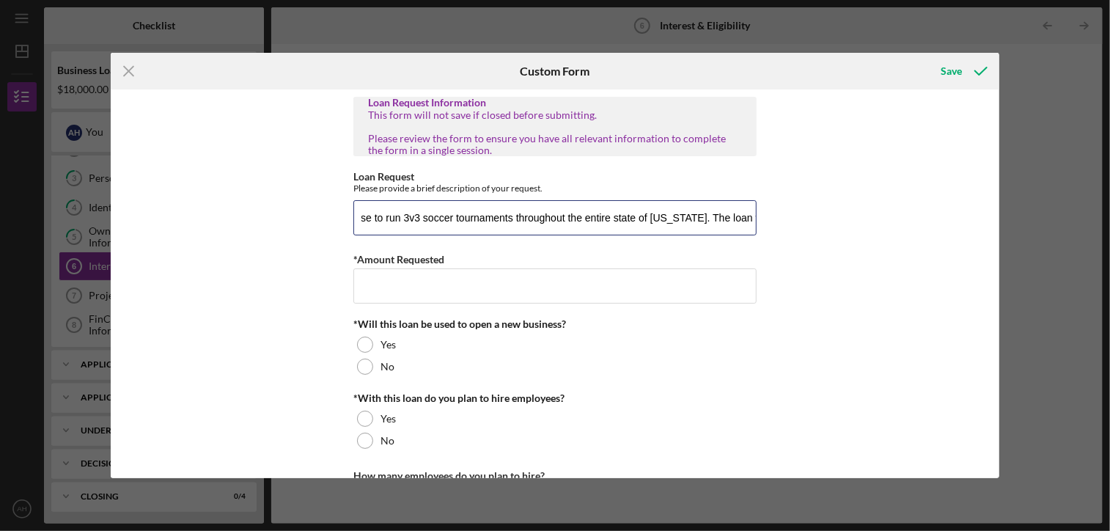
scroll to position [0, 195]
click at [683, 213] on input "We would like to obtain a loan to buy a license to run 3v3 soccer tournaments t…" at bounding box center [554, 217] width 403 height 35
drag, startPoint x: 707, startPoint y: 227, endPoint x: 804, endPoint y: 219, distance: 97.2
click at [804, 219] on div "Loan Request Information This form will not save if closed before submitting. P…" at bounding box center [555, 283] width 888 height 388
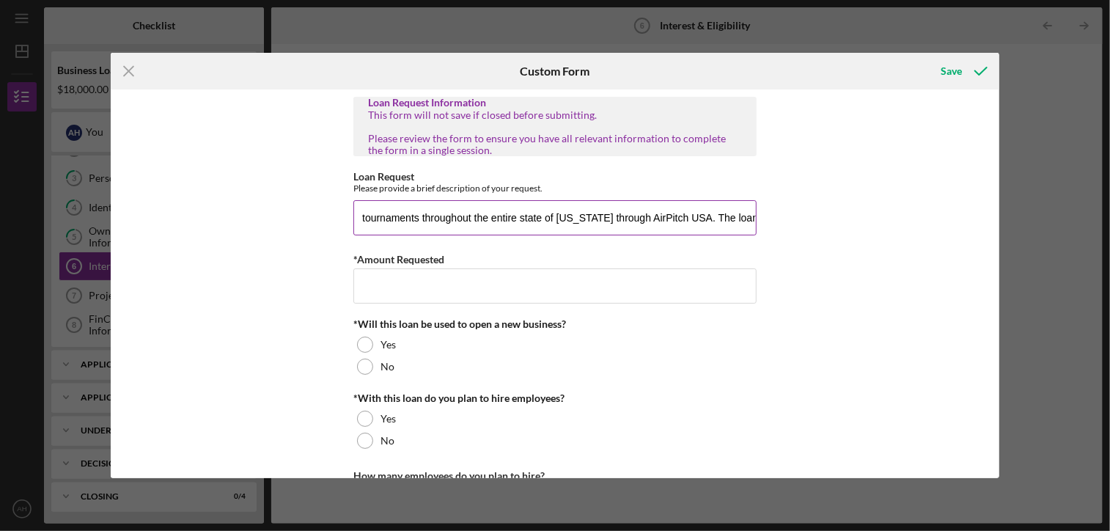
click at [751, 219] on input "We would like to obtain a loan to buy a license to run 3v3 soccer tournaments t…" at bounding box center [554, 217] width 403 height 35
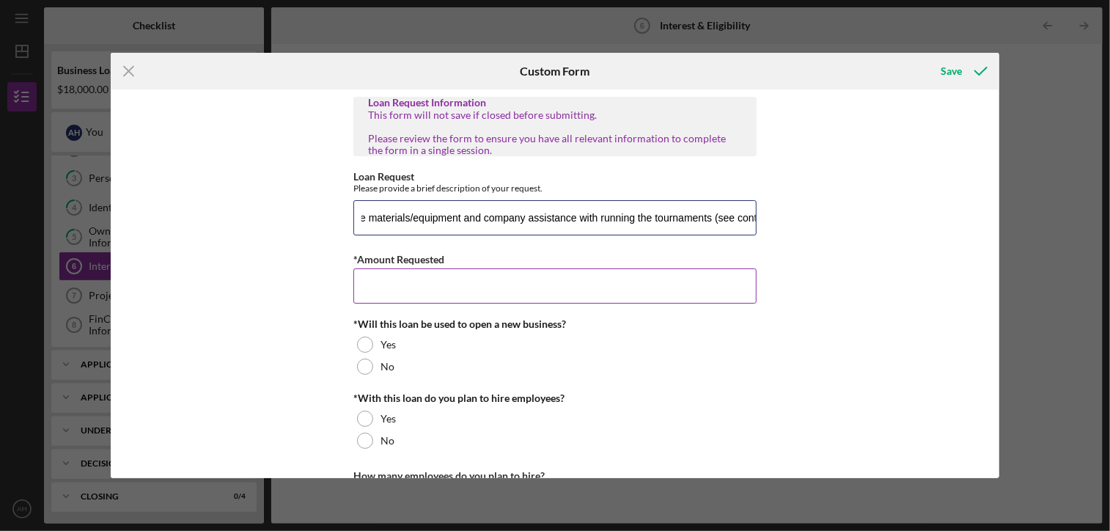
type input "We would like to obtain a loan to buy a license to run 3v3 soccer tournaments t…"
click at [704, 276] on input "*Amount Requested" at bounding box center [554, 285] width 403 height 35
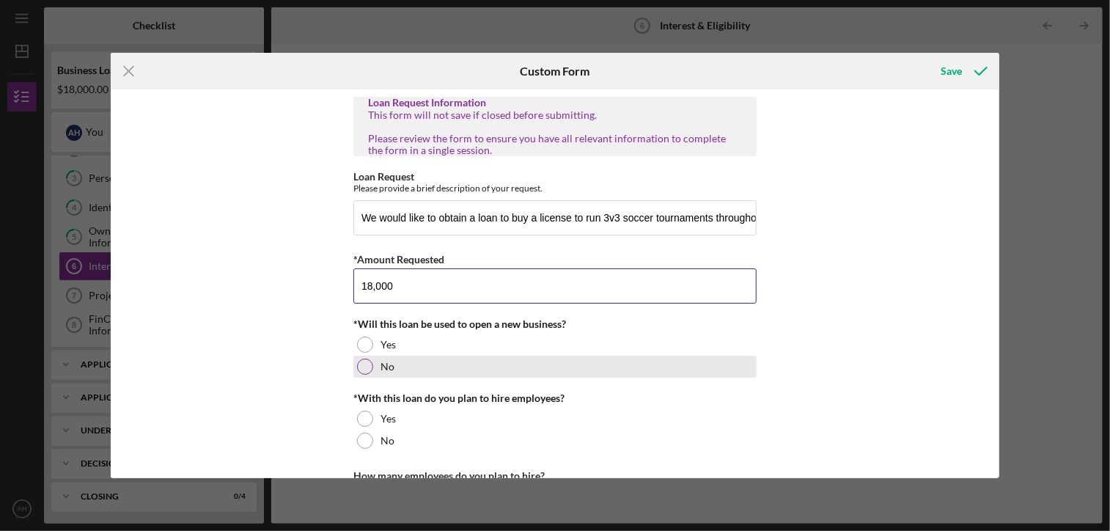
type input "18,000"
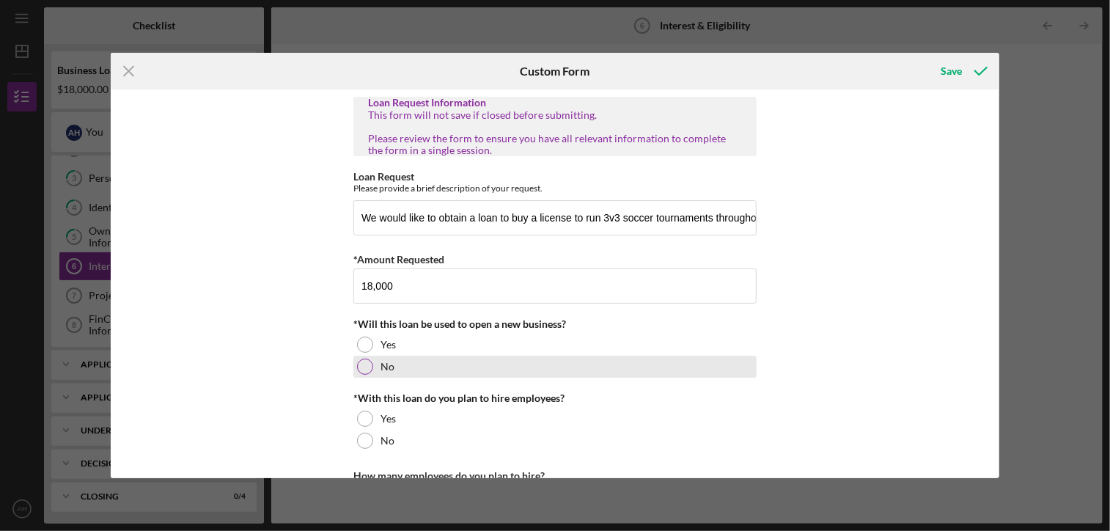
click at [428, 367] on div "No" at bounding box center [554, 367] width 403 height 22
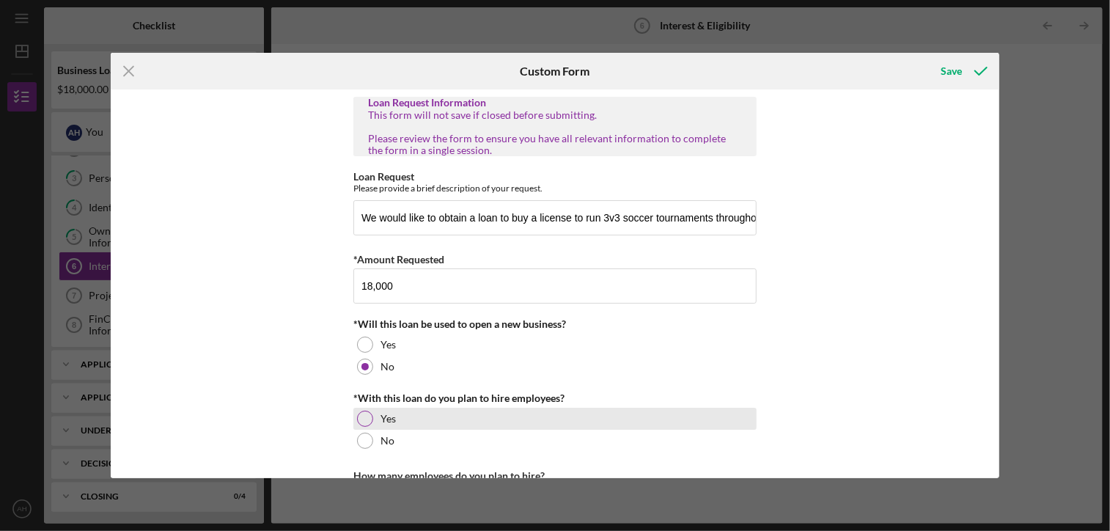
click at [422, 425] on div "Yes" at bounding box center [554, 419] width 403 height 22
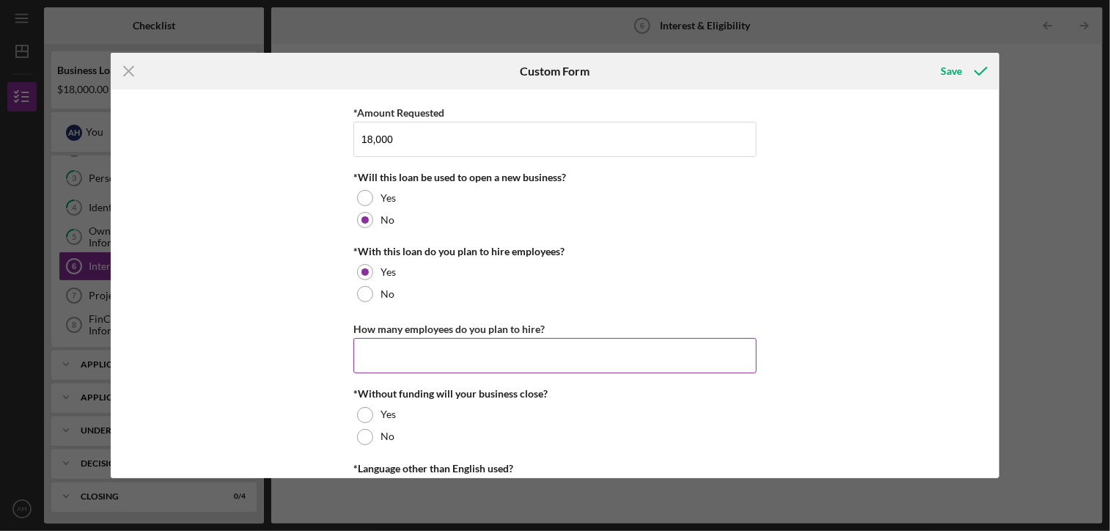
click at [453, 360] on input "How many employees do you plan to hire?" at bounding box center [554, 355] width 403 height 35
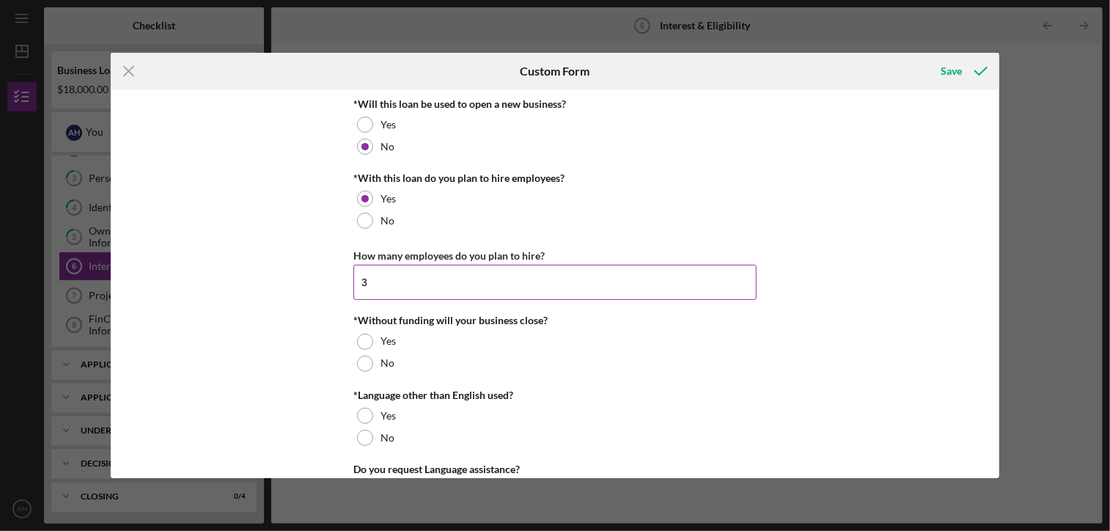
scroll to position [285, 0]
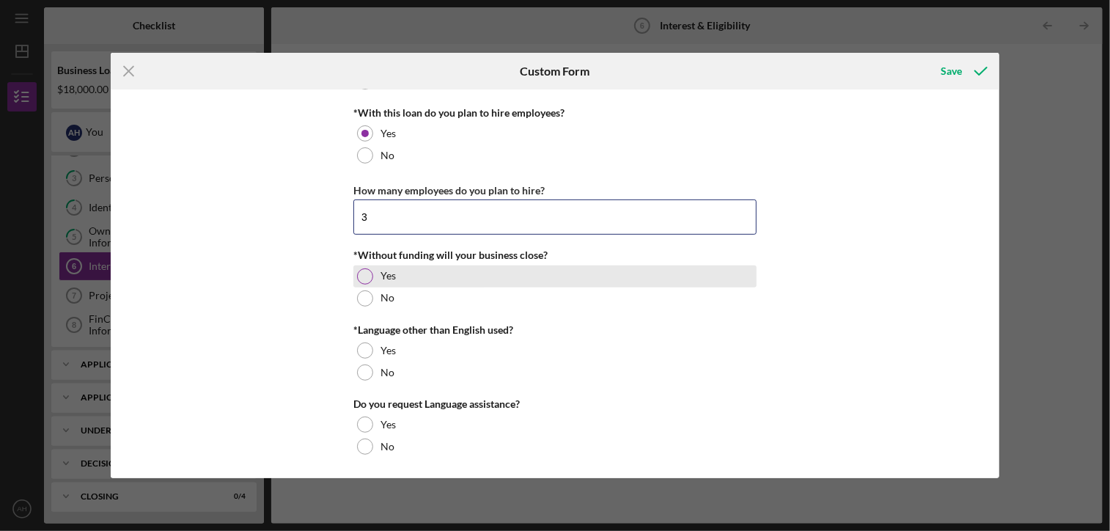
type input "3"
click at [362, 275] on div at bounding box center [365, 276] width 16 height 16
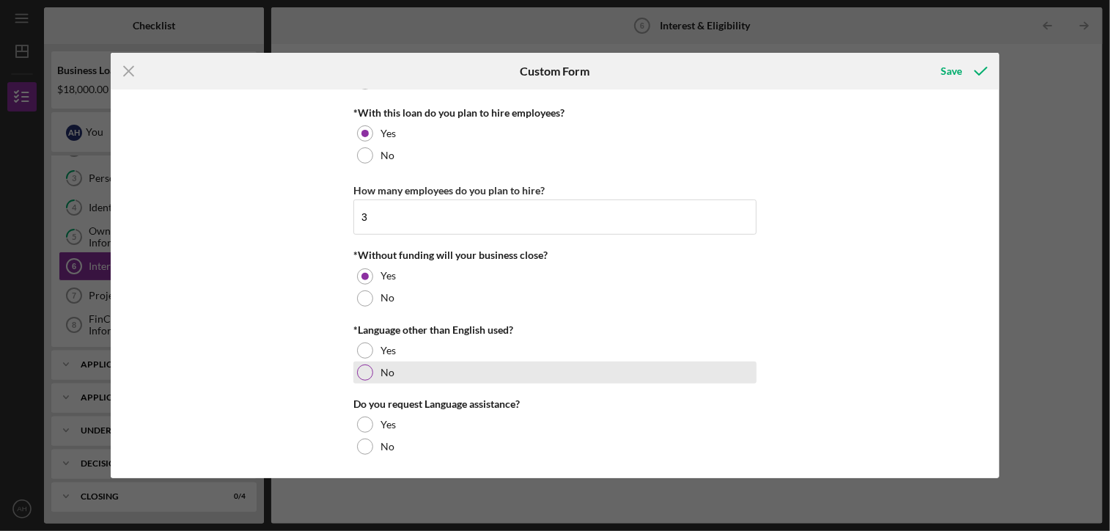
click at [362, 371] on div at bounding box center [365, 372] width 16 height 16
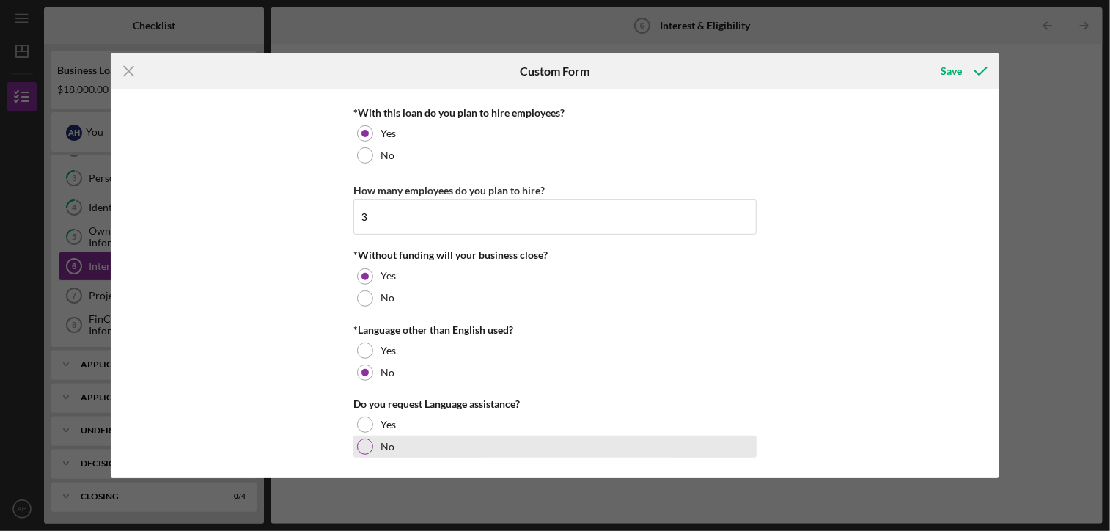
click at [357, 441] on div at bounding box center [365, 447] width 16 height 16
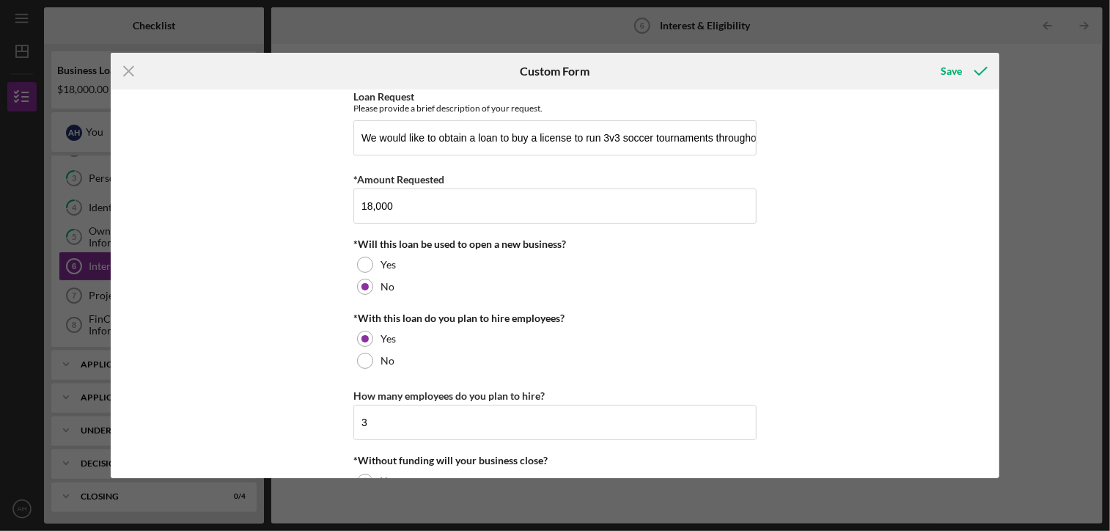
scroll to position [0, 0]
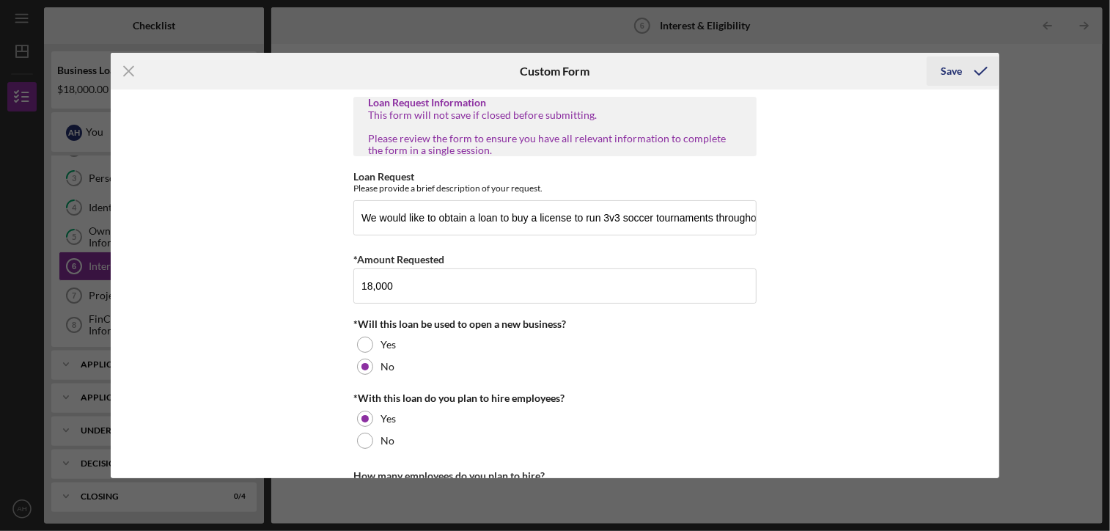
click at [970, 73] on icon "submit" at bounding box center [981, 71] width 37 height 37
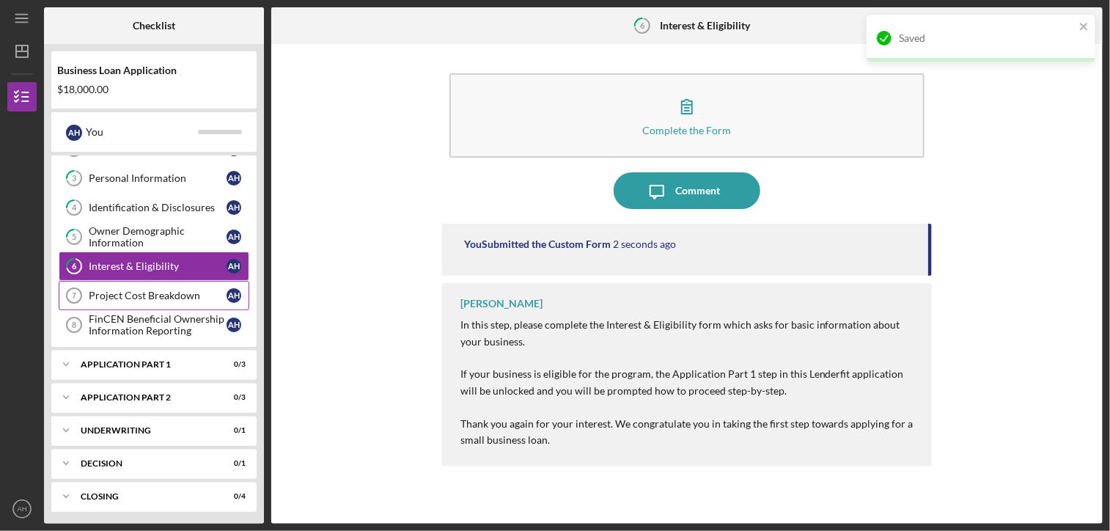
click at [162, 293] on div "Project Cost Breakdown" at bounding box center [158, 296] width 138 height 12
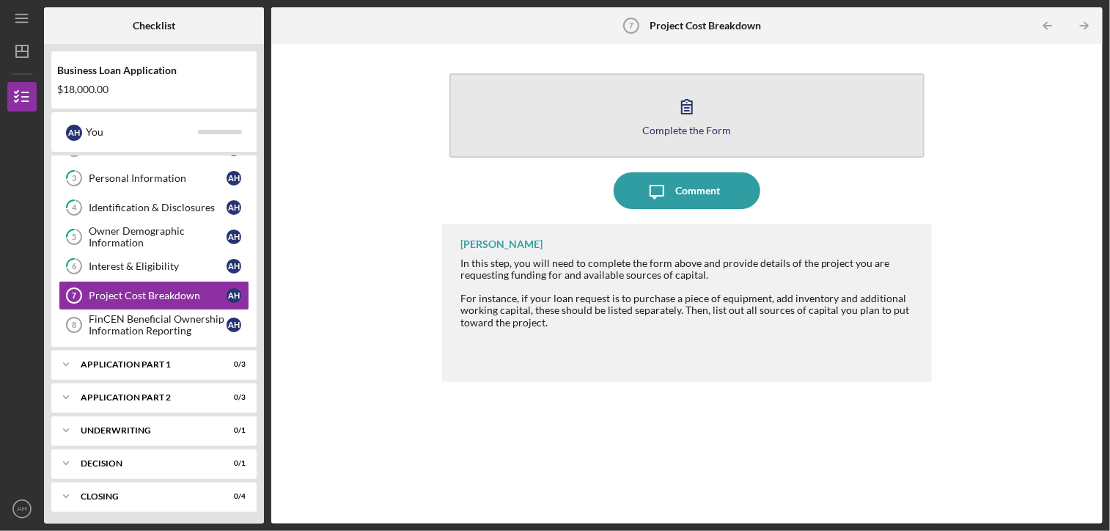
click at [673, 87] on button "Complete the Form Form" at bounding box center [687, 115] width 475 height 84
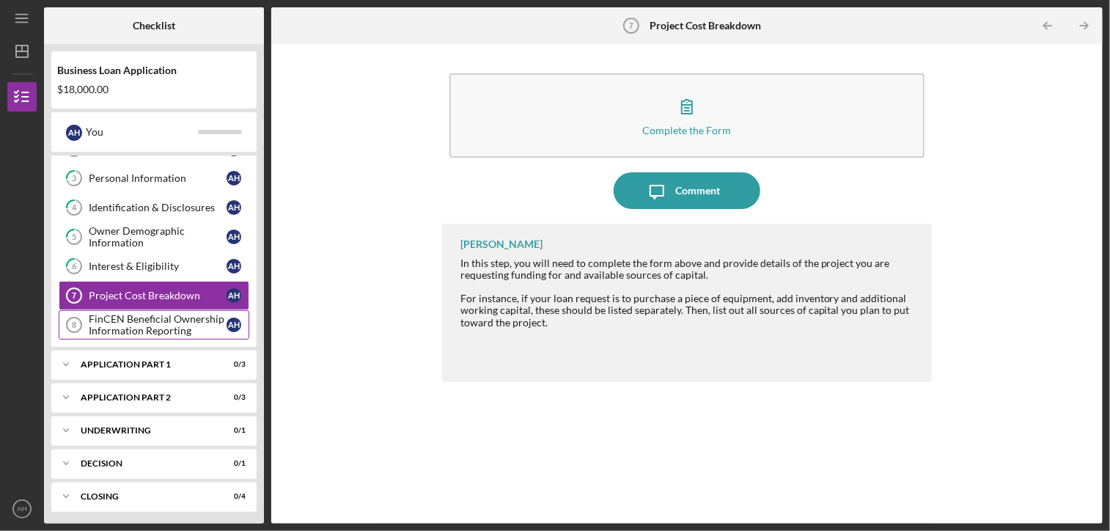
click at [171, 329] on div "FinCEN Beneficial Ownership Information Reporting" at bounding box center [158, 324] width 138 height 23
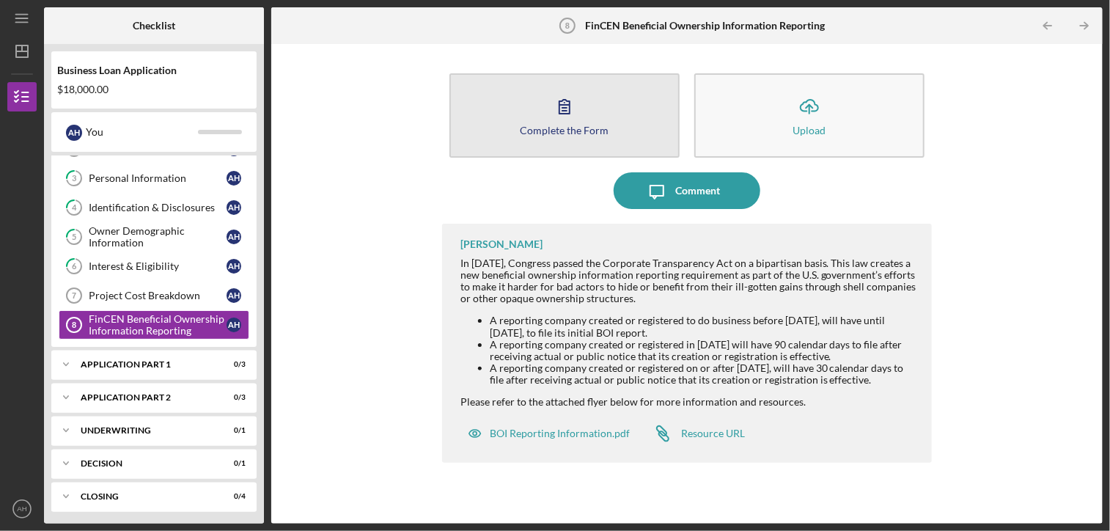
click at [648, 141] on button "Complete the Form Form" at bounding box center [565, 115] width 230 height 84
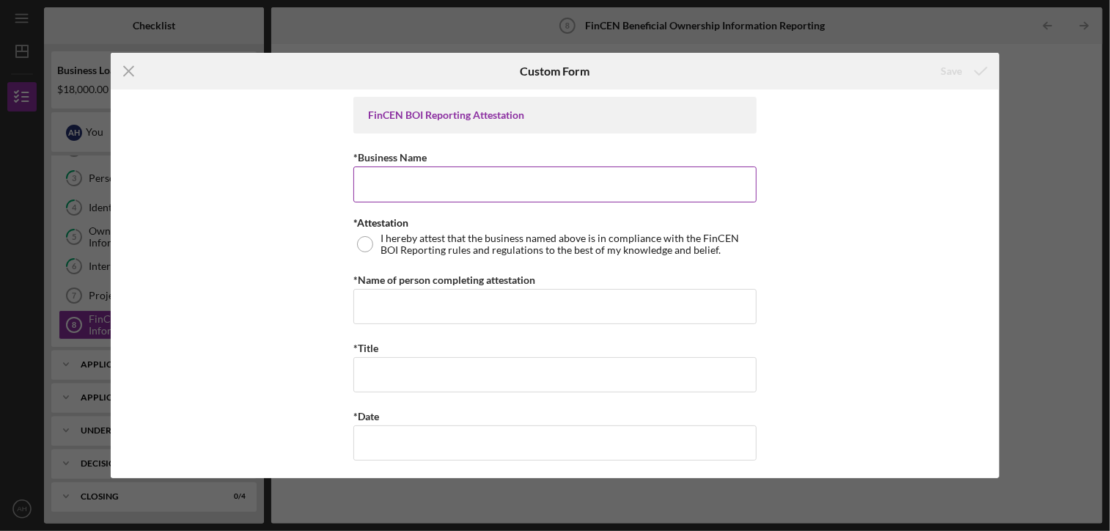
click at [640, 186] on input "*Business Name" at bounding box center [554, 183] width 403 height 35
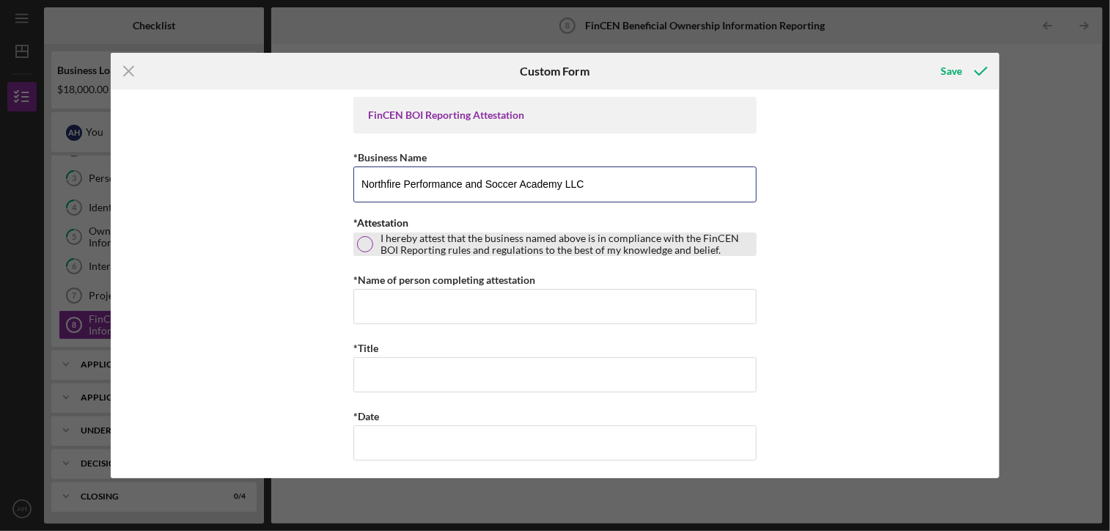
type input "Northfire Performance and Soccer Academy LLC"
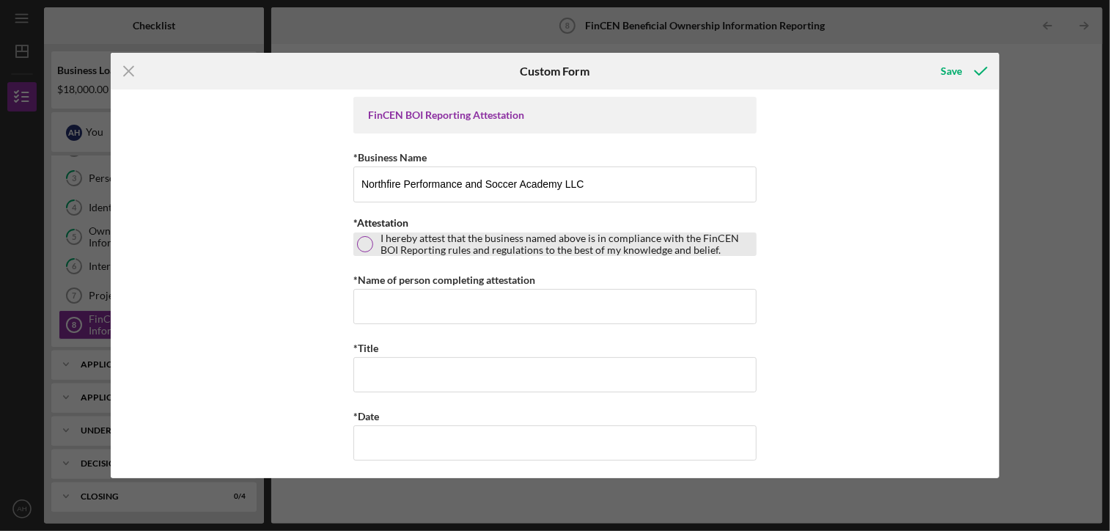
click at [366, 236] on div at bounding box center [365, 244] width 16 height 16
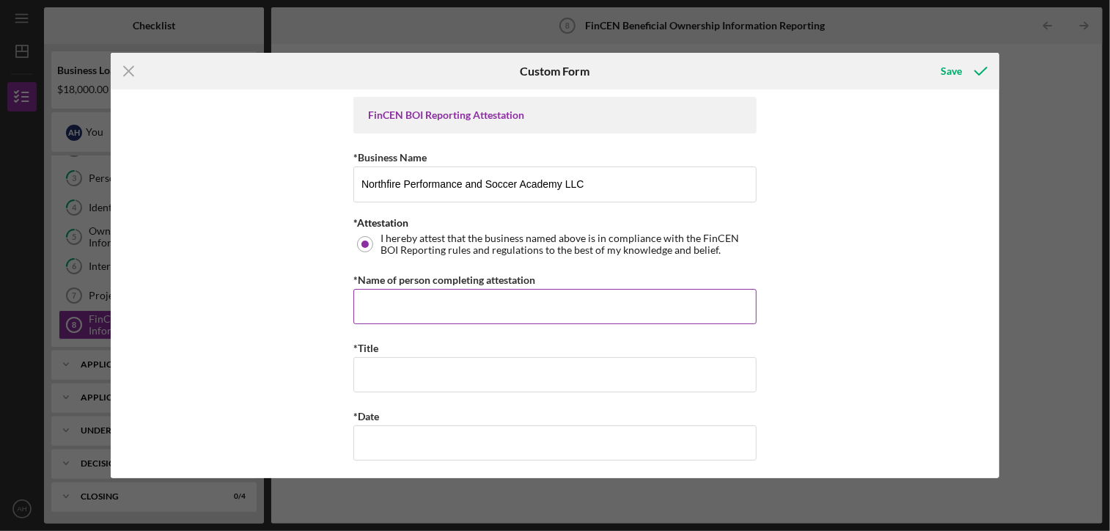
click at [395, 296] on input "*Name of person completing attestation" at bounding box center [554, 306] width 403 height 35
type input "[PERSON_NAME]"
click at [409, 379] on input "*Title" at bounding box center [554, 374] width 403 height 35
type input "Owner"
click at [417, 401] on div "FinCEN BOI Reporting Attestation *Business Name Northfire Performance and Socce…" at bounding box center [554, 286] width 403 height 378
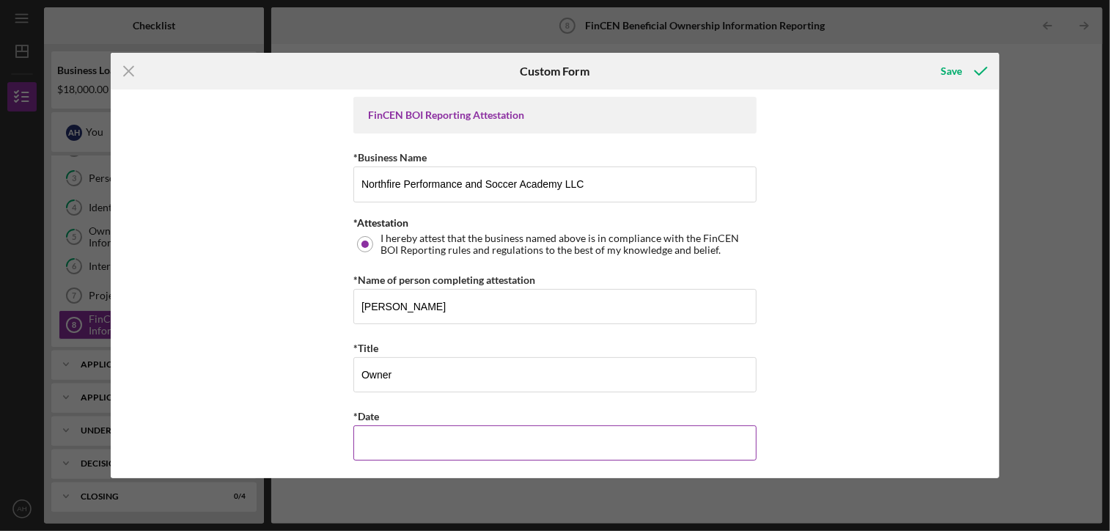
click at [425, 450] on input "*Date" at bounding box center [554, 442] width 403 height 35
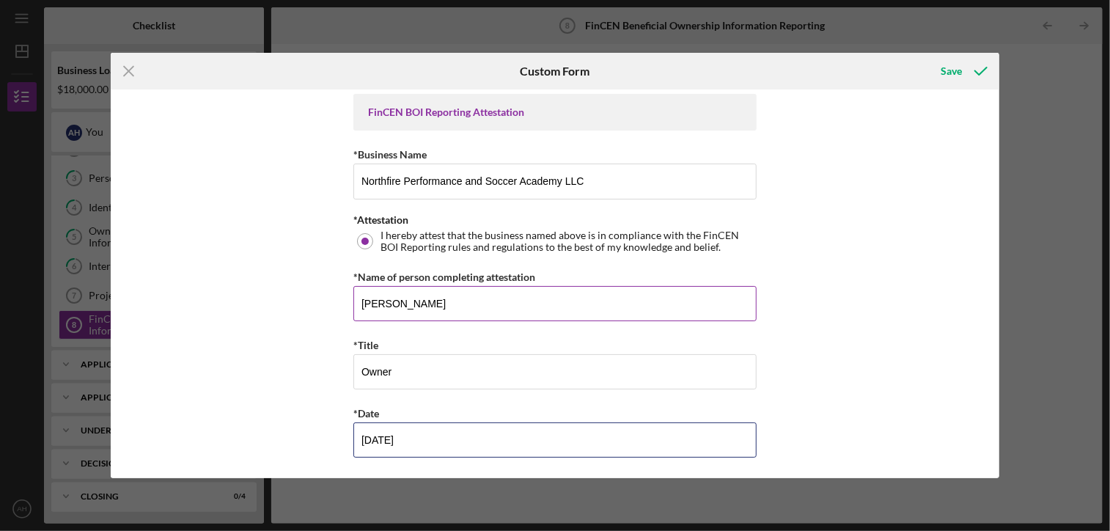
scroll to position [3, 0]
type input "[DATE]"
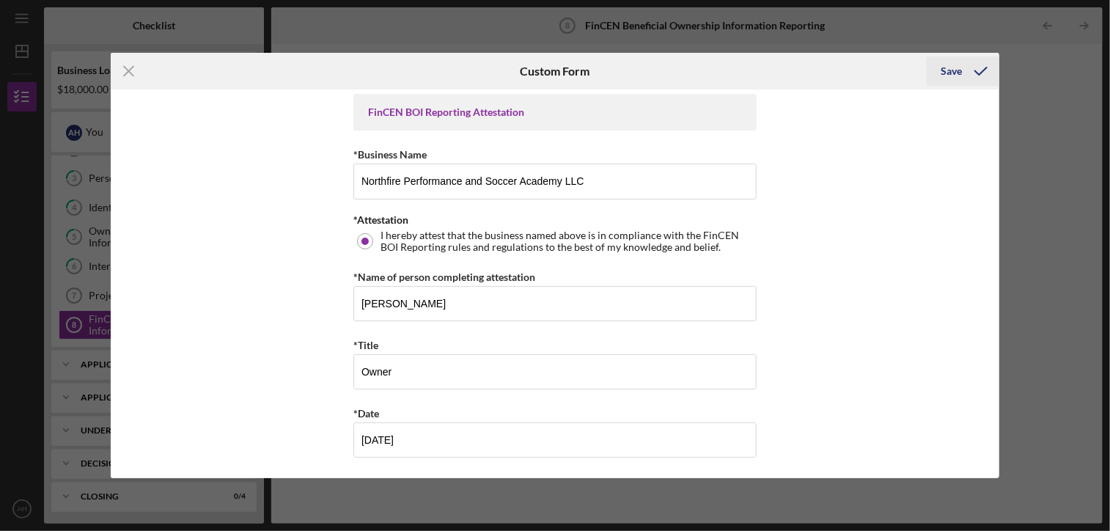
click at [953, 70] on div "Save" at bounding box center [952, 70] width 21 height 29
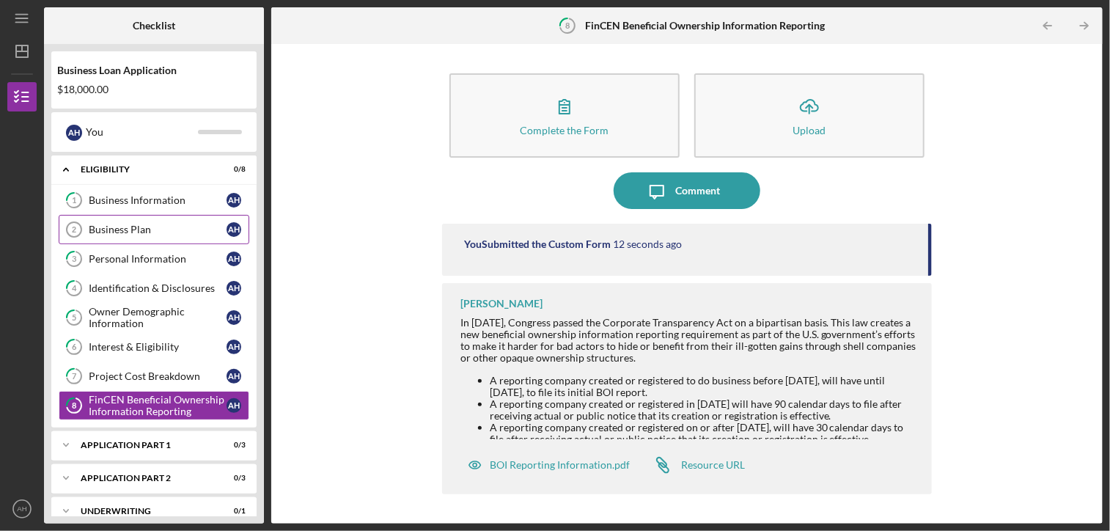
click at [152, 226] on div "Business Plan" at bounding box center [158, 230] width 138 height 12
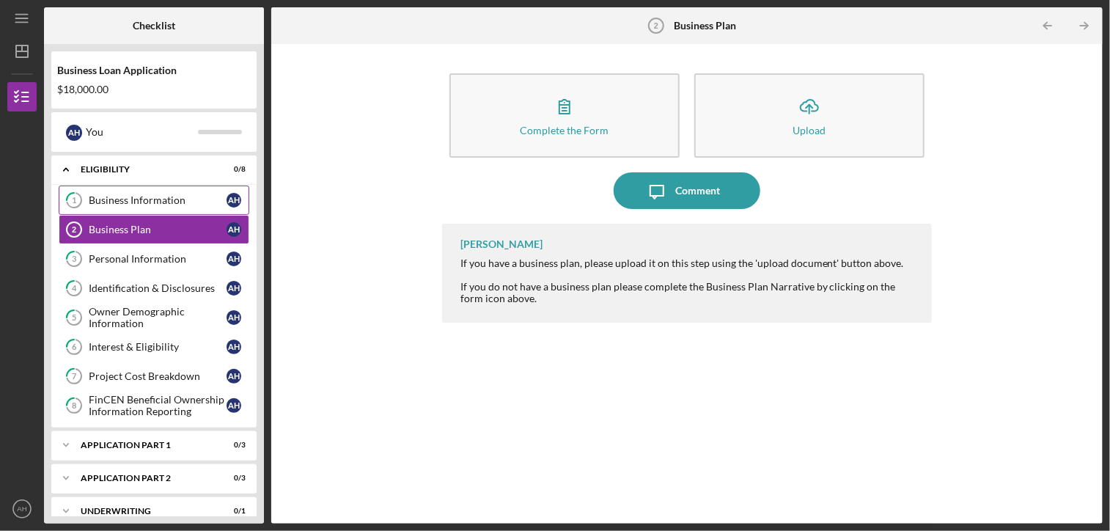
click at [169, 202] on div "Business Information" at bounding box center [158, 200] width 138 height 12
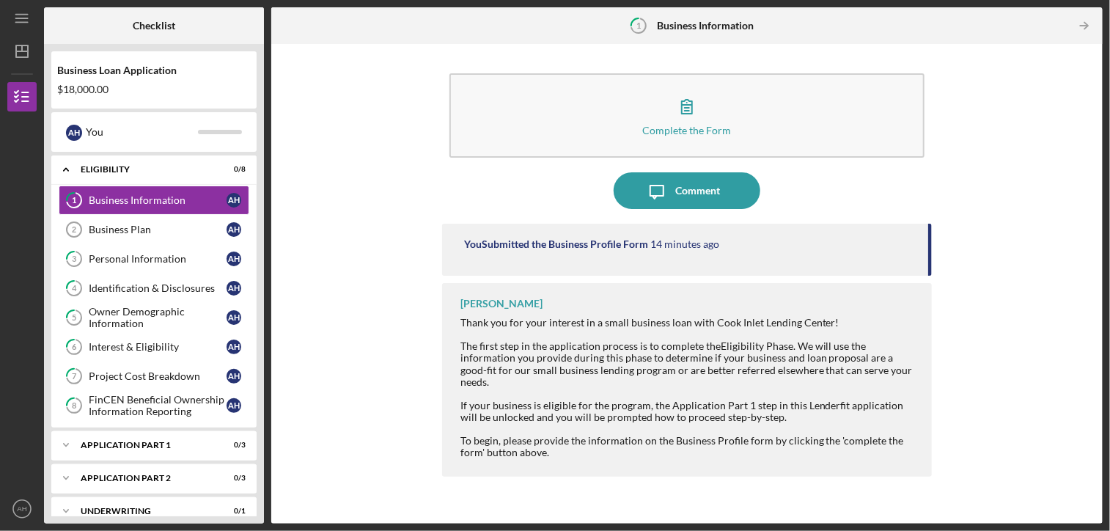
click at [920, 252] on div "You Submitted the Business Profile Form 14 minutes ago" at bounding box center [687, 250] width 490 height 52
click at [933, 246] on div "Complete the Form Form Icon/Message Comment You Submitted the Business Profile …" at bounding box center [687, 283] width 817 height 465
click at [166, 227] on div "Business Plan" at bounding box center [158, 230] width 138 height 12
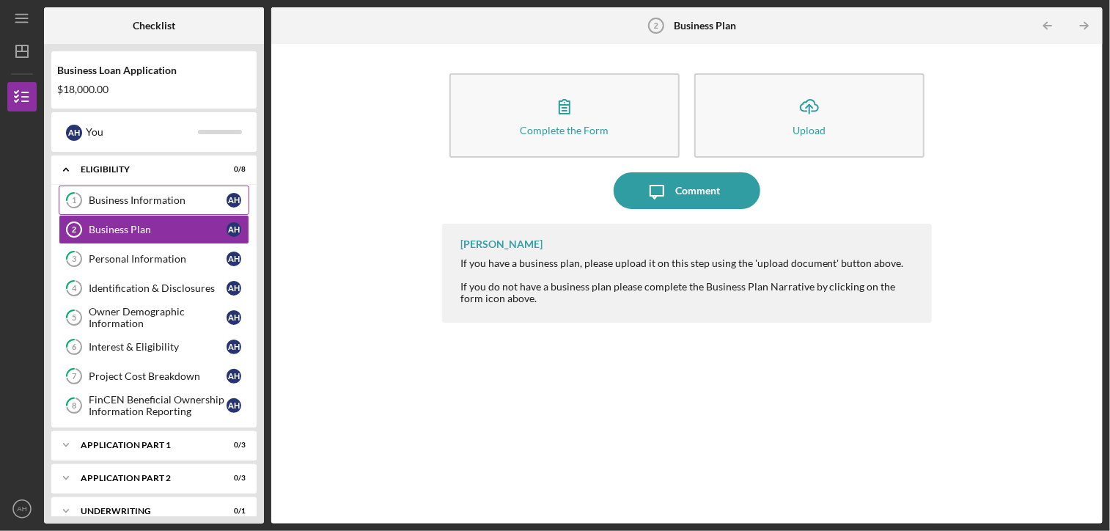
click at [141, 202] on div "Business Information" at bounding box center [158, 200] width 138 height 12
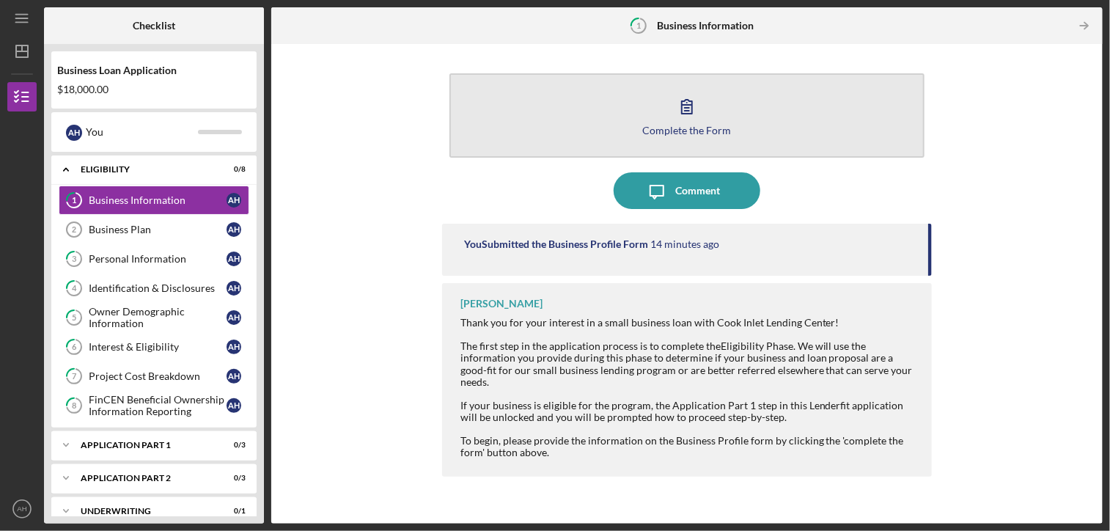
click at [676, 107] on icon "button" at bounding box center [687, 106] width 37 height 37
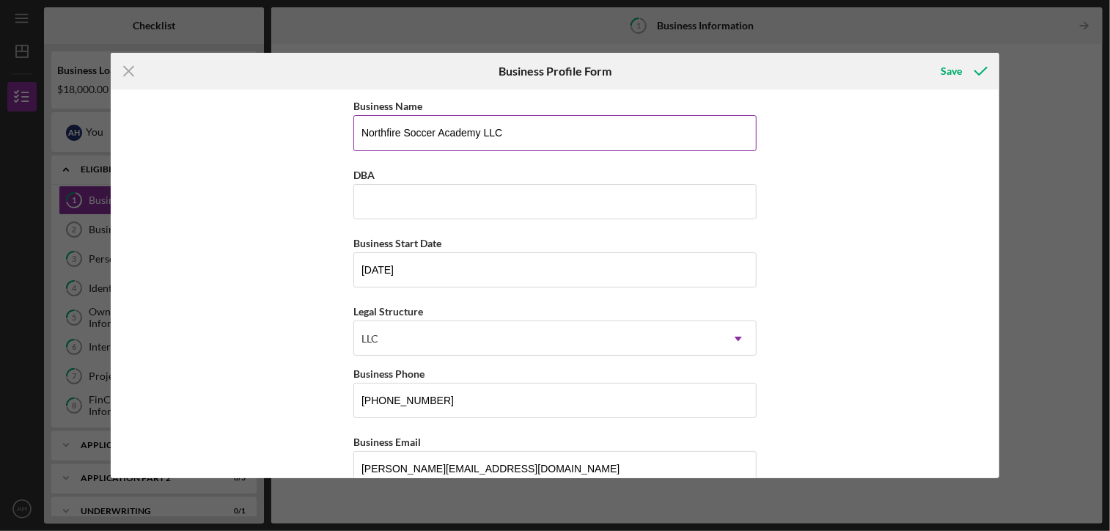
click at [402, 138] on input "Northfire Soccer Academy LLC" at bounding box center [554, 132] width 403 height 35
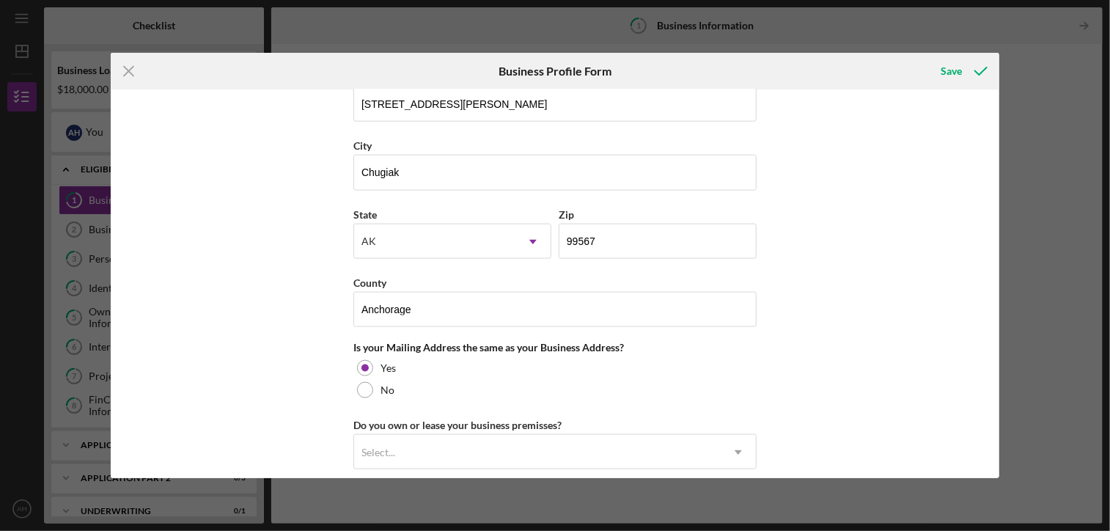
scroll to position [1027, 0]
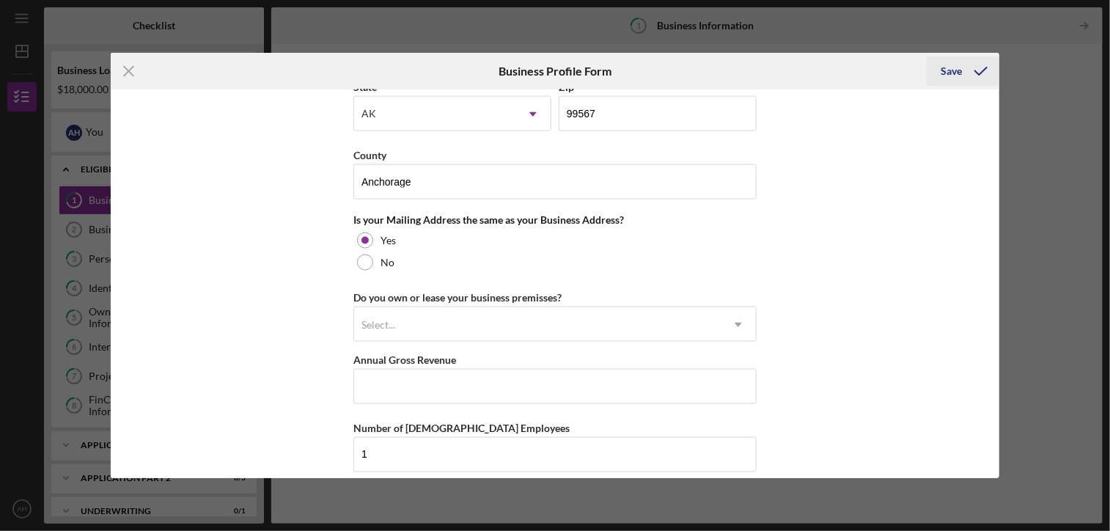
type input "Northfire Performance and Soccer Academy LLC"
click at [963, 71] on icon "submit" at bounding box center [981, 71] width 37 height 37
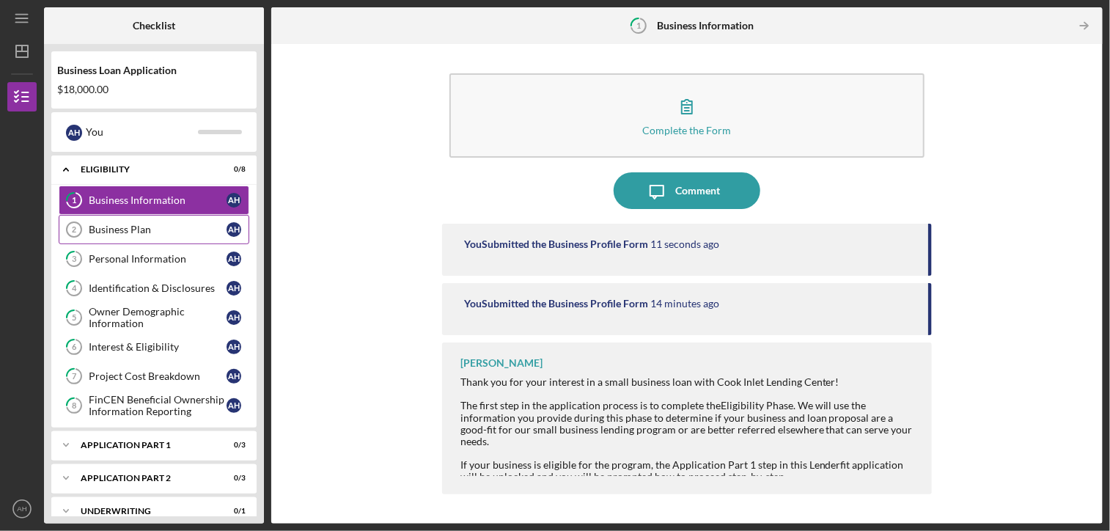
click at [140, 227] on div "Business Plan" at bounding box center [158, 230] width 138 height 12
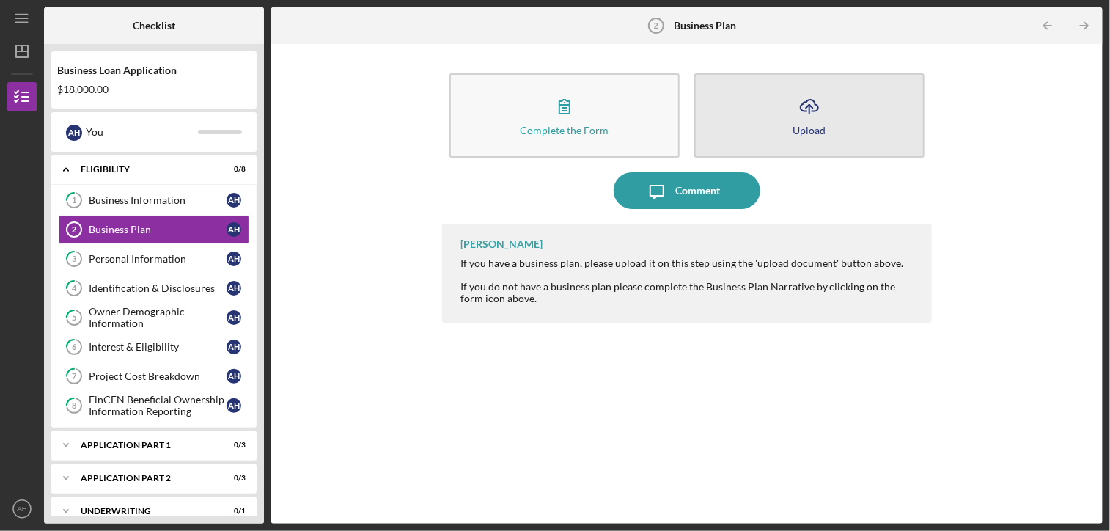
click at [795, 138] on button "Icon/Upload Upload" at bounding box center [809, 115] width 230 height 84
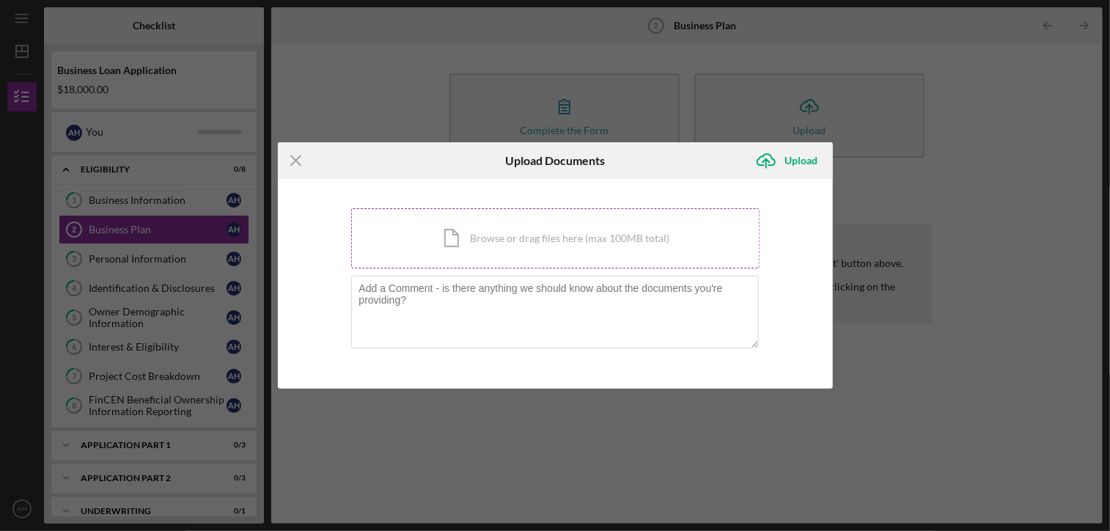
click at [665, 235] on div "Icon/Document Browse or drag files here (max 100MB total) Tap to choose files o…" at bounding box center [555, 238] width 408 height 60
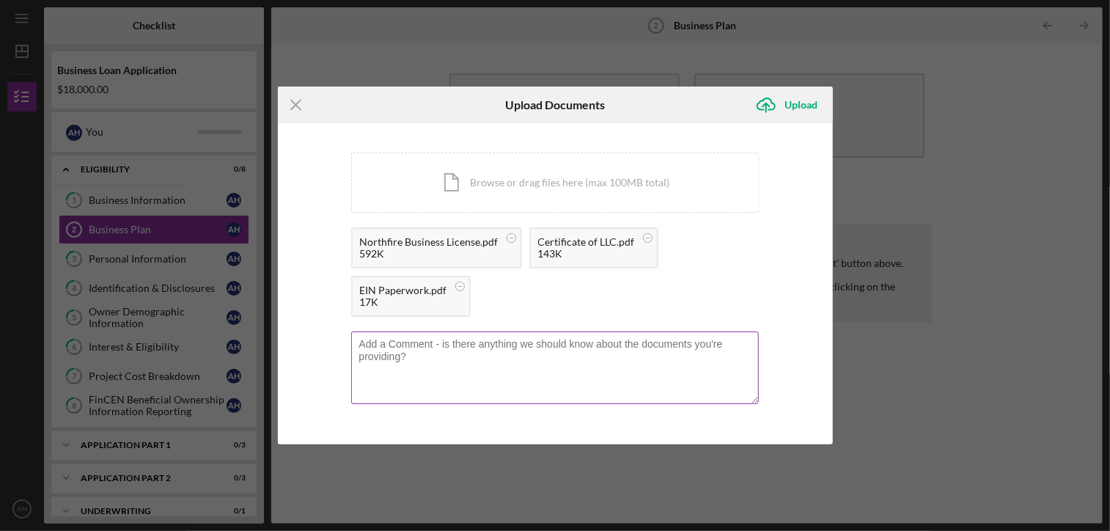
click at [469, 372] on textarea at bounding box center [555, 367] width 408 height 72
type textarea "T"
type textarea "Business License, LLC paperwork, EIN paperwork"
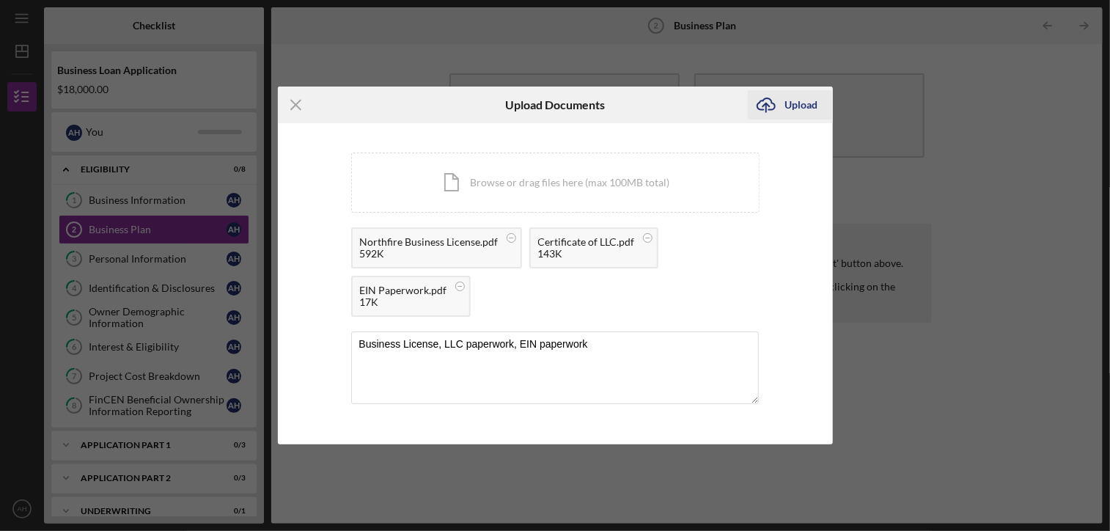
click at [806, 104] on div "Upload" at bounding box center [801, 104] width 33 height 29
